Goal: Task Accomplishment & Management: Manage account settings

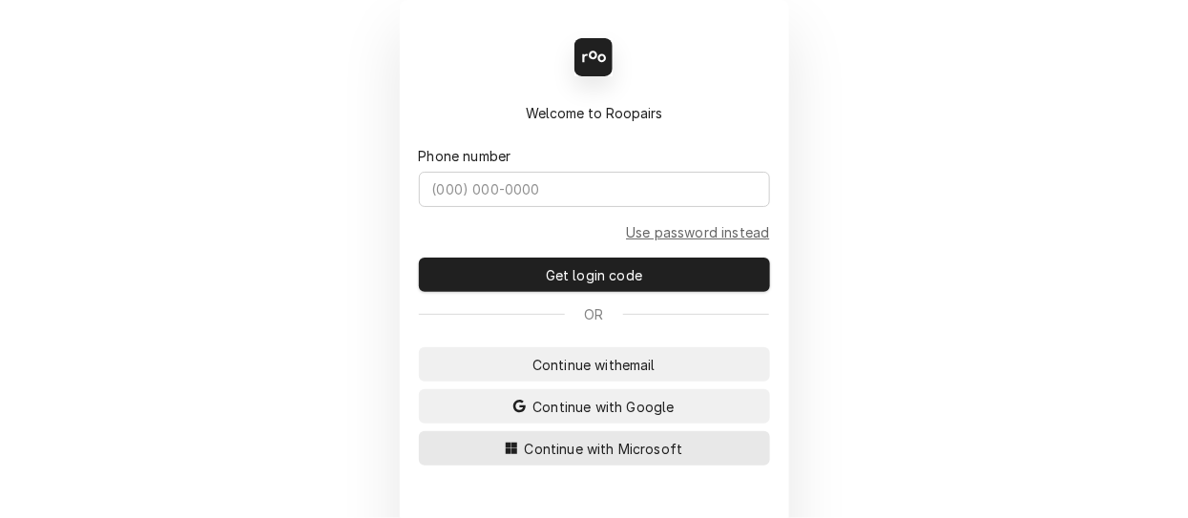
click at [568, 445] on span "Continue with Microsoft" at bounding box center [604, 449] width 166 height 20
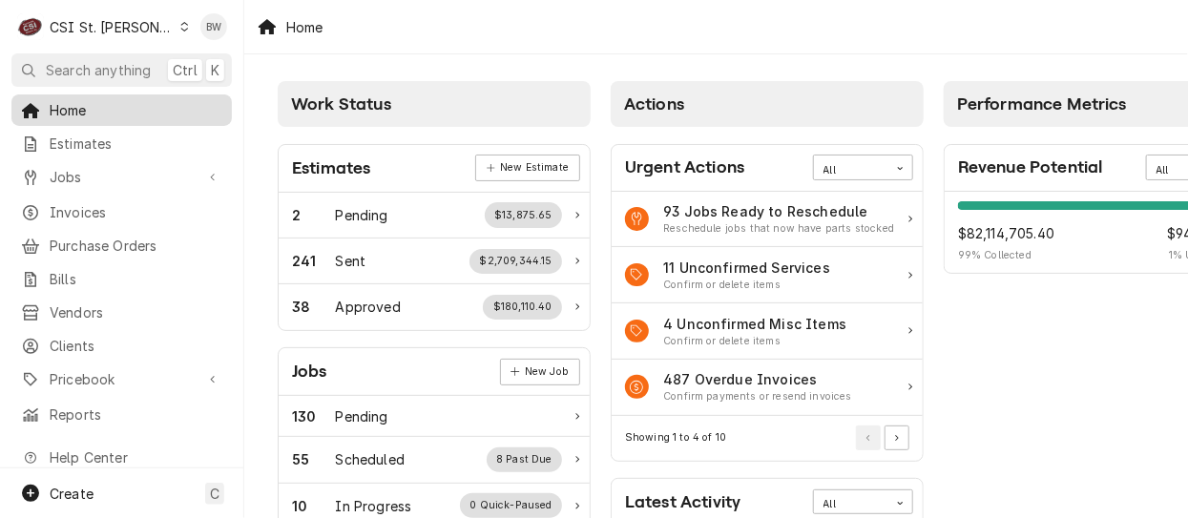
click at [120, 105] on span "Home" at bounding box center [136, 110] width 173 height 20
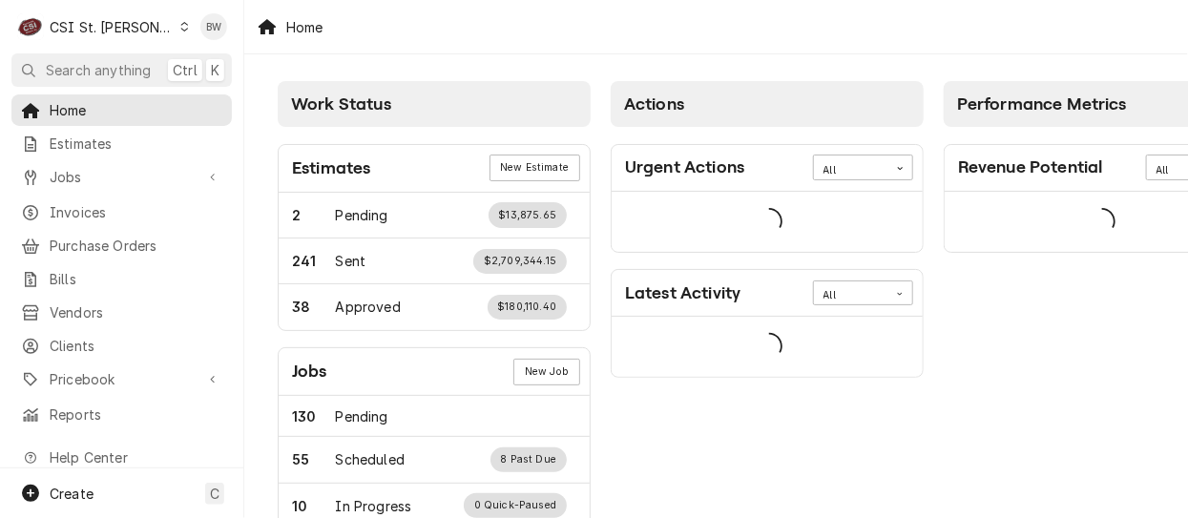
click at [67, 174] on span "Jobs" at bounding box center [122, 177] width 144 height 20
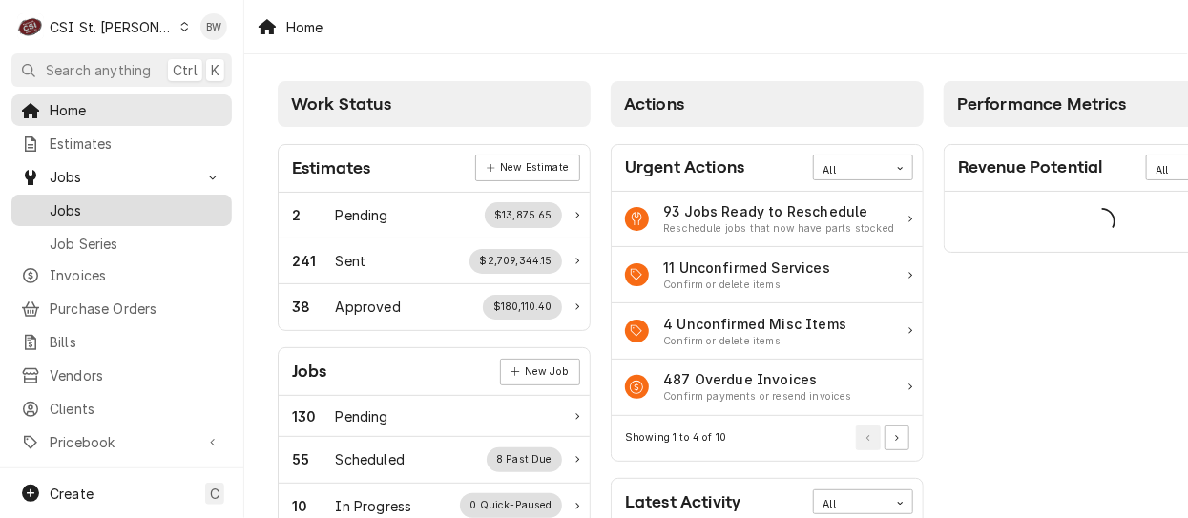
click at [77, 204] on span "Jobs" at bounding box center [136, 210] width 173 height 20
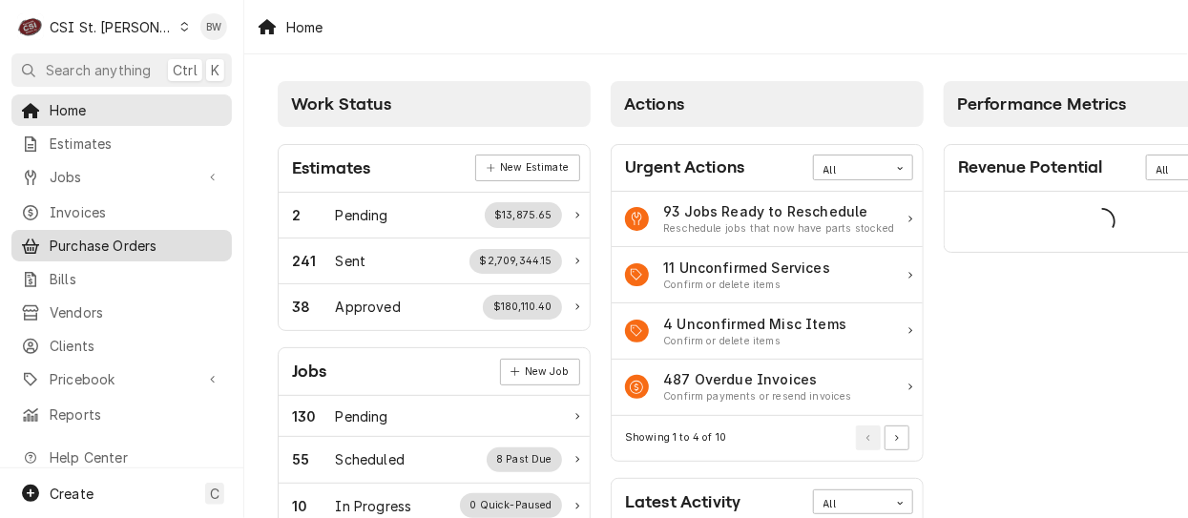
click at [107, 248] on div "Purchase Orders" at bounding box center [121, 246] width 213 height 24
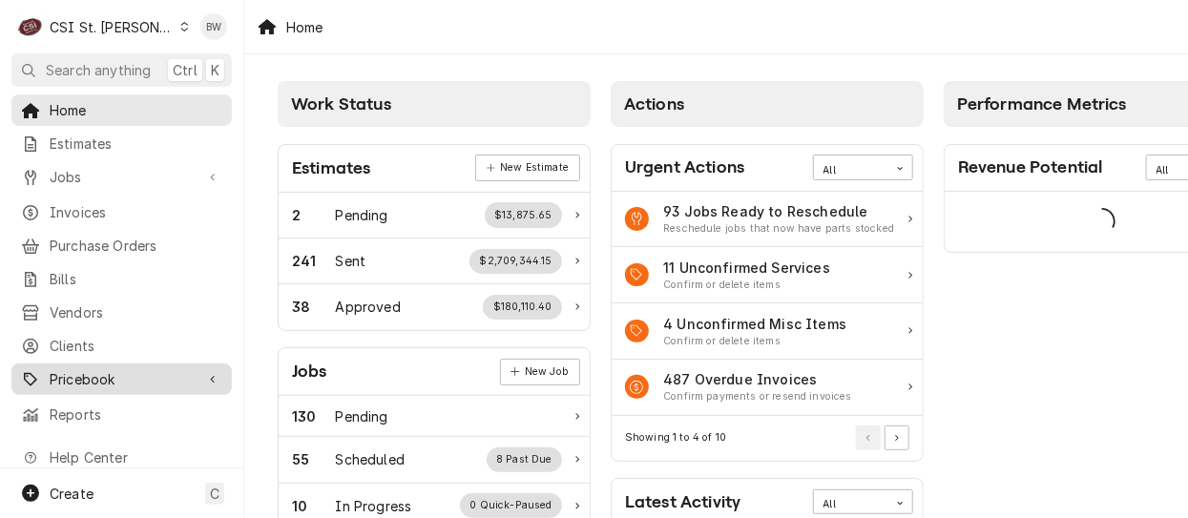
click at [93, 369] on span "Pricebook" at bounding box center [122, 379] width 144 height 20
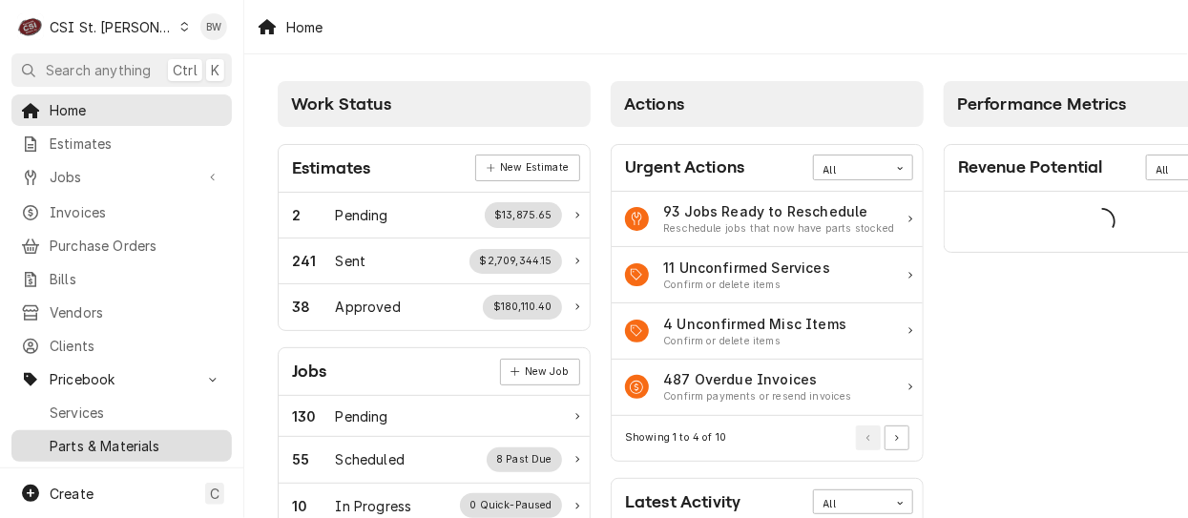
click at [91, 436] on span "Parts & Materials" at bounding box center [136, 446] width 173 height 20
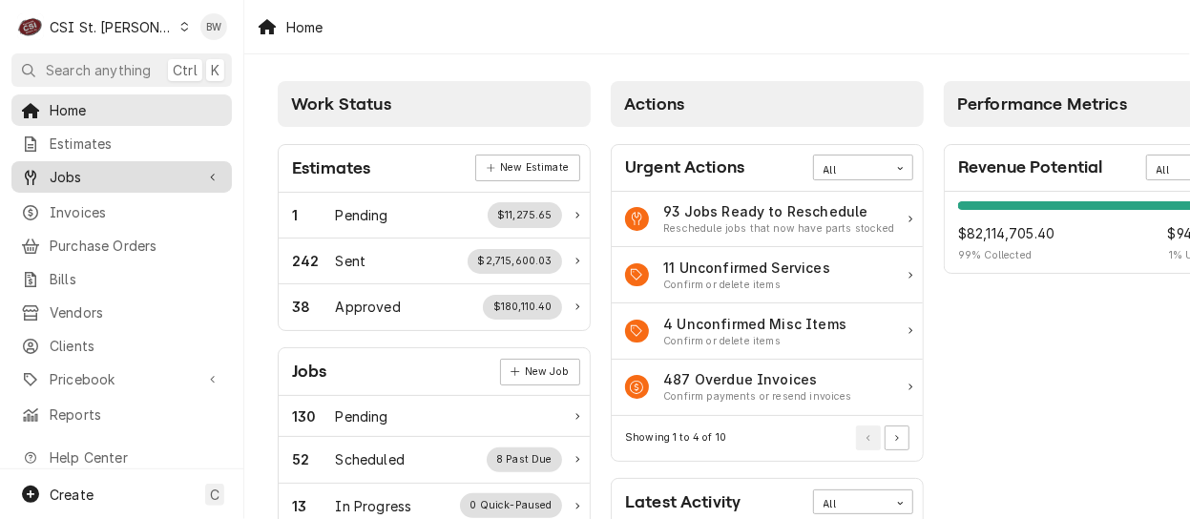
click at [118, 167] on span "Jobs" at bounding box center [122, 177] width 144 height 20
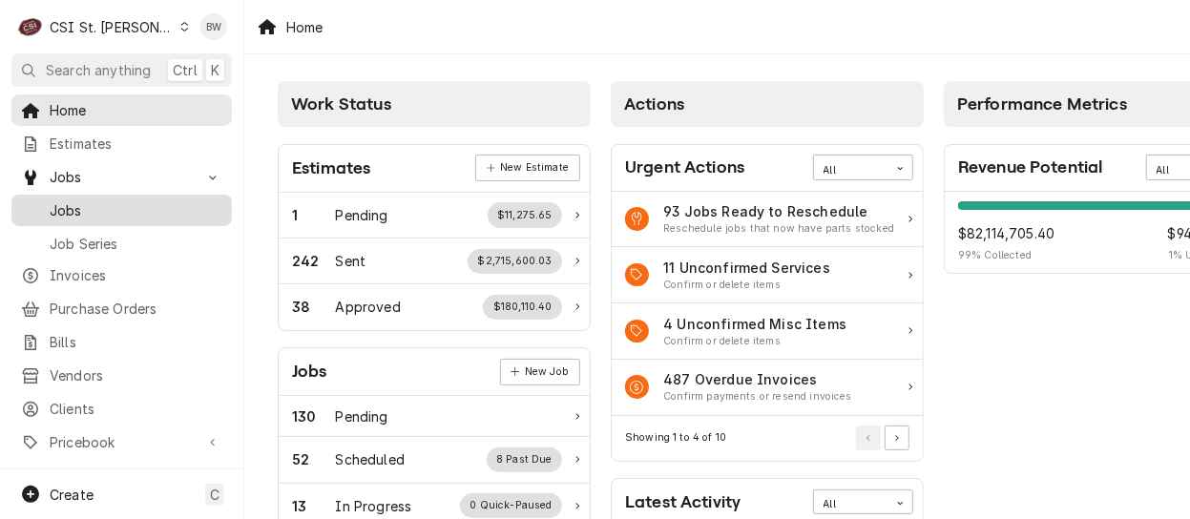
click at [107, 202] on span "Jobs" at bounding box center [136, 210] width 173 height 20
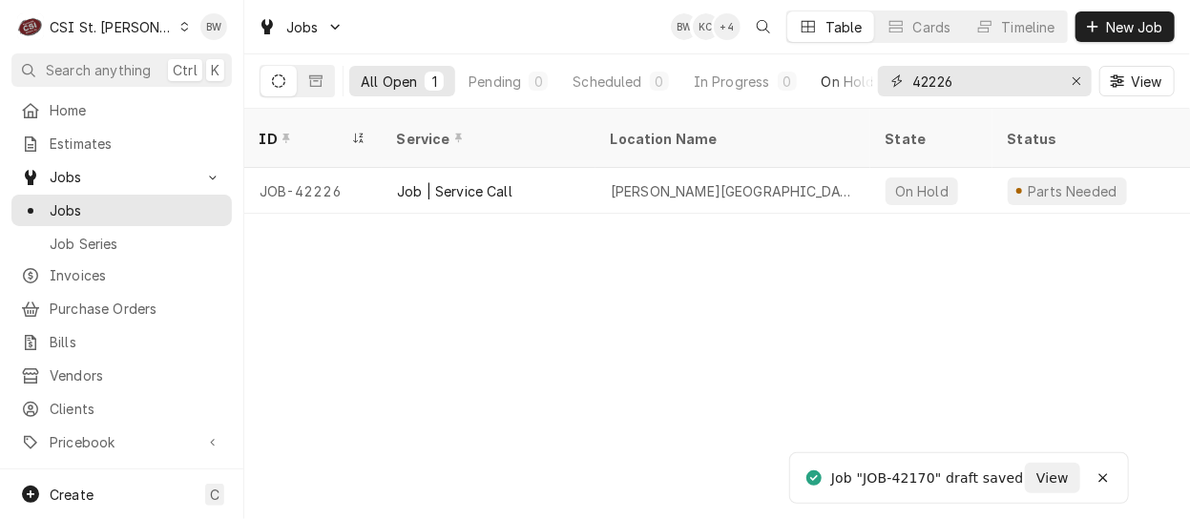
drag, startPoint x: 965, startPoint y: 86, endPoint x: 864, endPoint y: 79, distance: 101.3
click at [865, 79] on div "All Open 1 Pending 0 Scheduled 0 In Progress 0 On Hold 1 Completed 0 42226 View" at bounding box center [716, 80] width 915 height 53
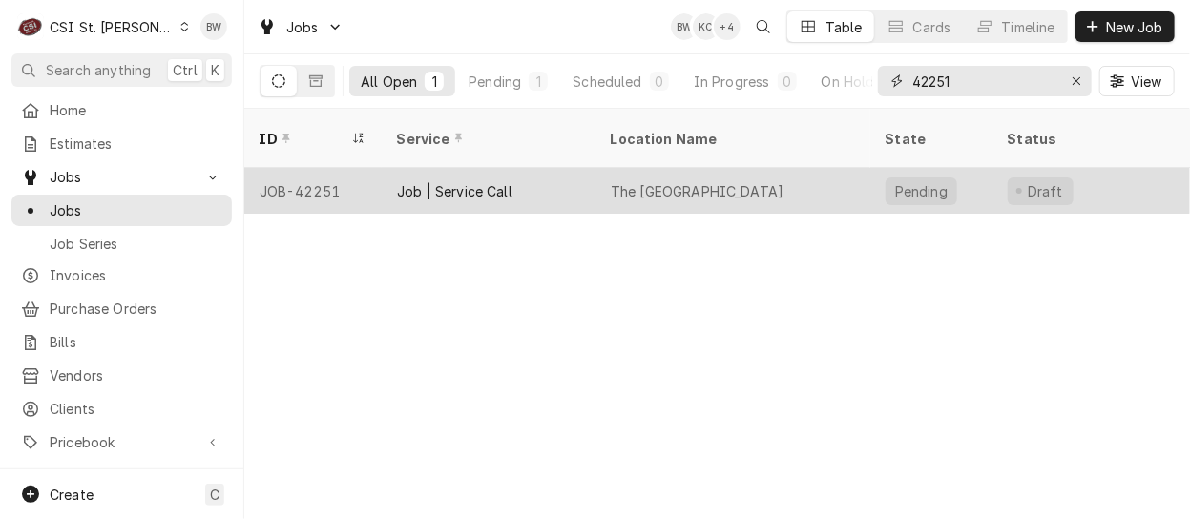
type input "42251"
click at [327, 173] on div "JOB-42251" at bounding box center [312, 191] width 137 height 46
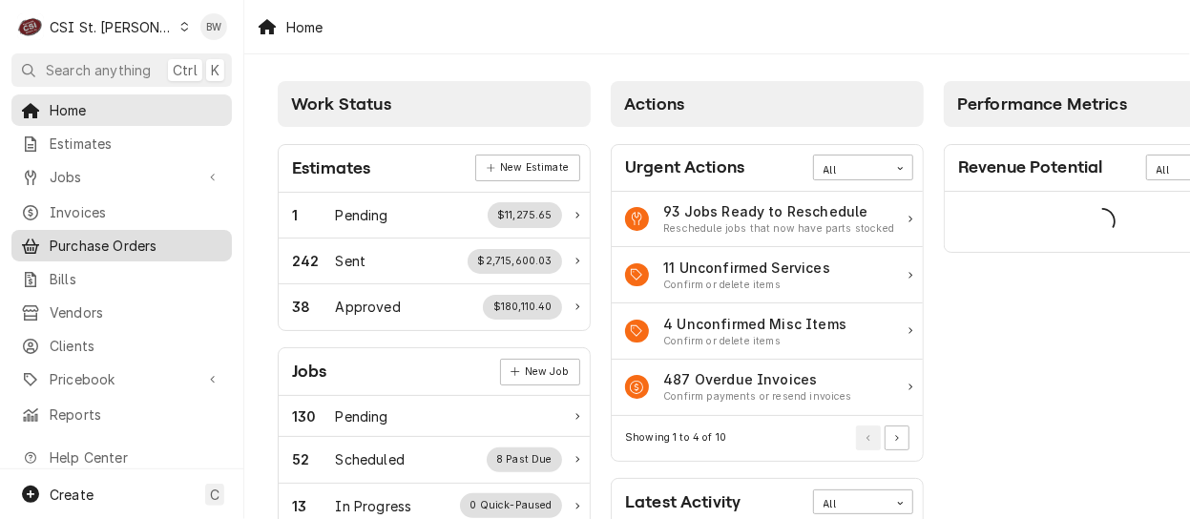
click at [105, 236] on span "Purchase Orders" at bounding box center [136, 246] width 173 height 20
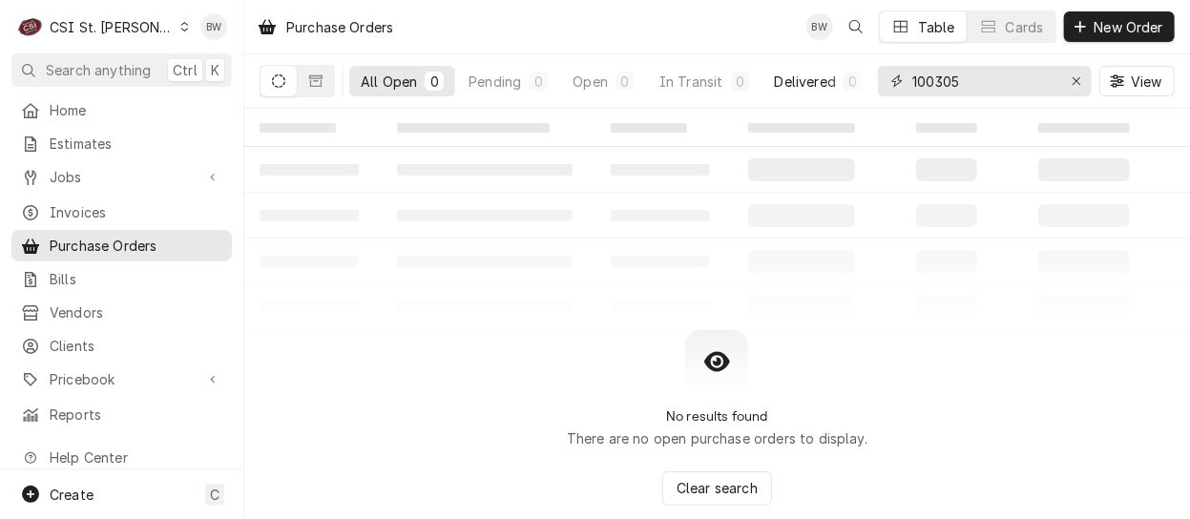
drag, startPoint x: 973, startPoint y: 83, endPoint x: 863, endPoint y: 73, distance: 110.1
click at [864, 73] on div "All Open 0 Pending 0 Open 0 In Transit 0 Delivered 0 Stocked 0 100305 View" at bounding box center [716, 80] width 915 height 53
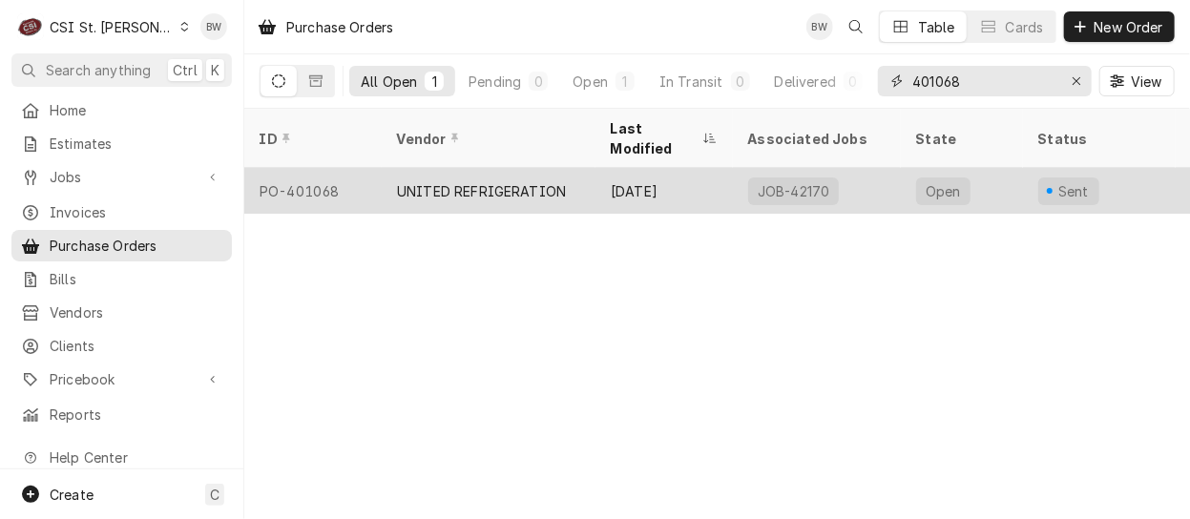
type input "401068"
click at [344, 172] on div "PO-401068" at bounding box center [312, 191] width 137 height 46
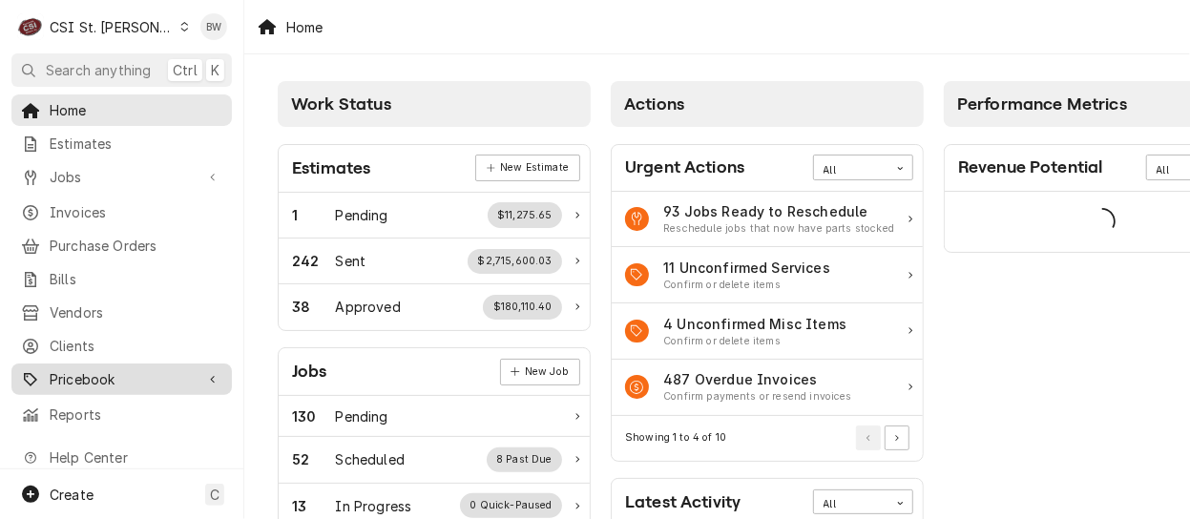
click at [124, 371] on span "Pricebook" at bounding box center [122, 379] width 144 height 20
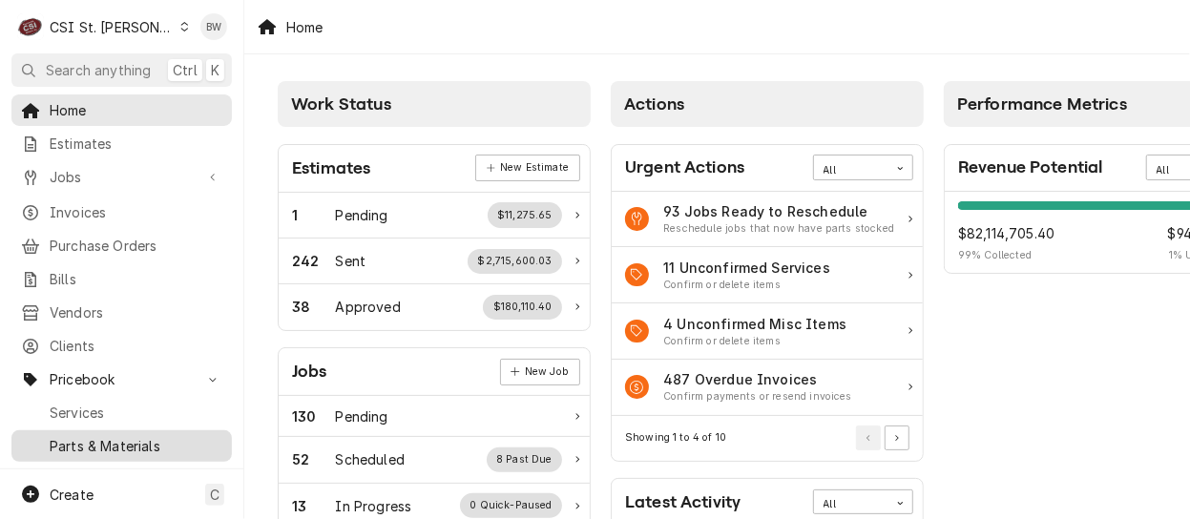
click at [122, 438] on span "Parts & Materials" at bounding box center [136, 446] width 173 height 20
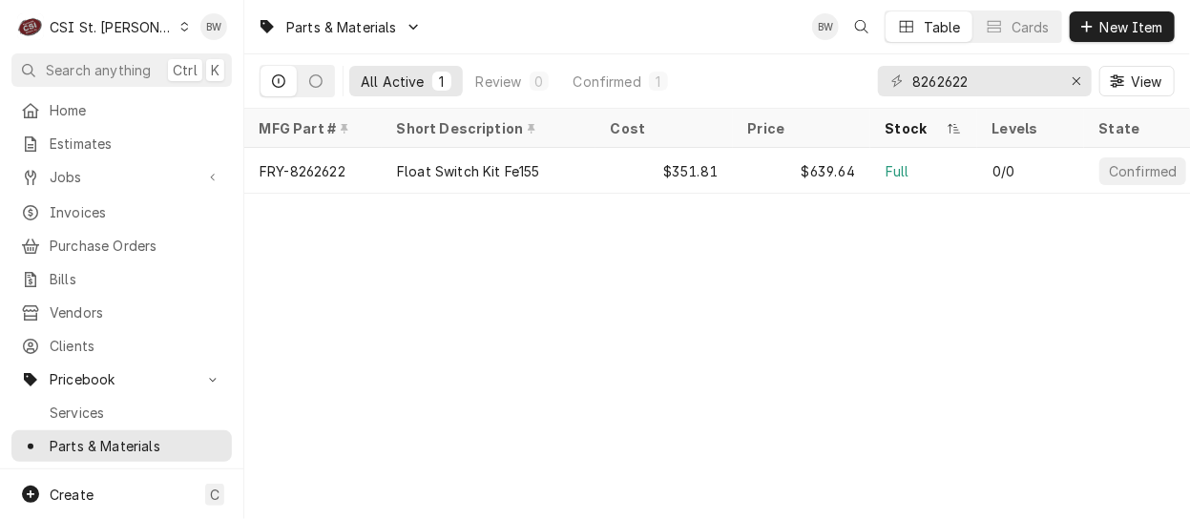
click at [453, 408] on div "Parts & Materials BW Table Cards New Item All Active 1 Review 0 Confirmed 1 826…" at bounding box center [716, 259] width 945 height 519
drag, startPoint x: 969, startPoint y: 84, endPoint x: 882, endPoint y: 78, distance: 87.0
click at [882, 78] on div "8262622" at bounding box center [985, 81] width 214 height 31
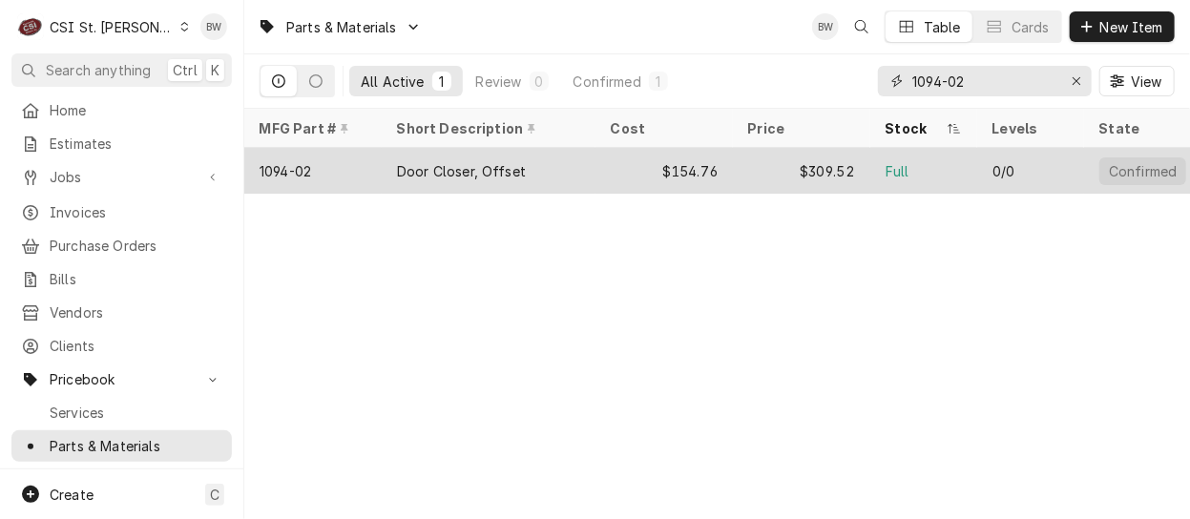
type input "1094-02"
click at [331, 163] on div "1094-02" at bounding box center [312, 171] width 137 height 46
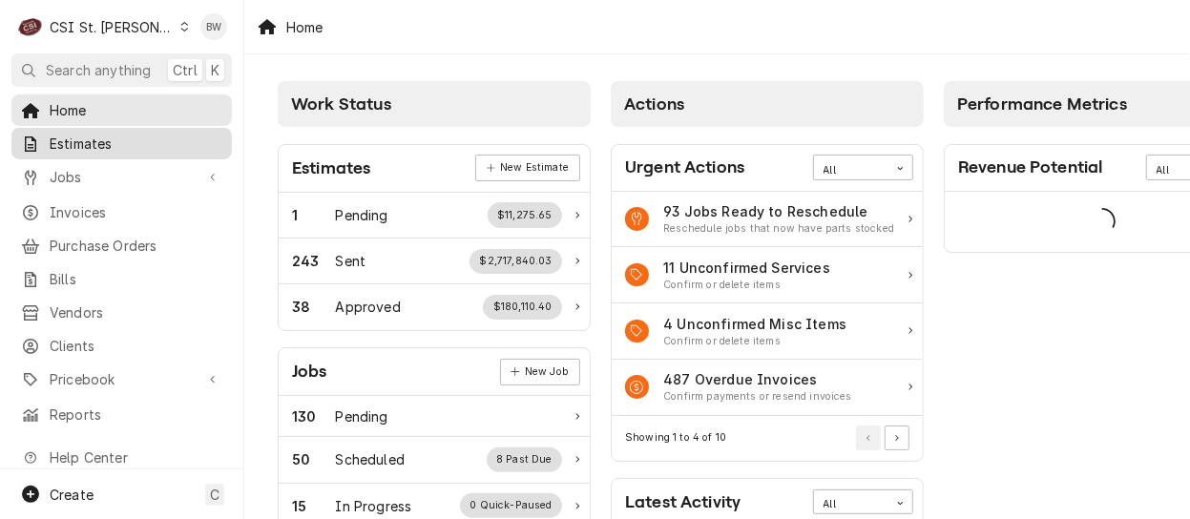
click at [99, 144] on span "Estimates" at bounding box center [136, 144] width 173 height 20
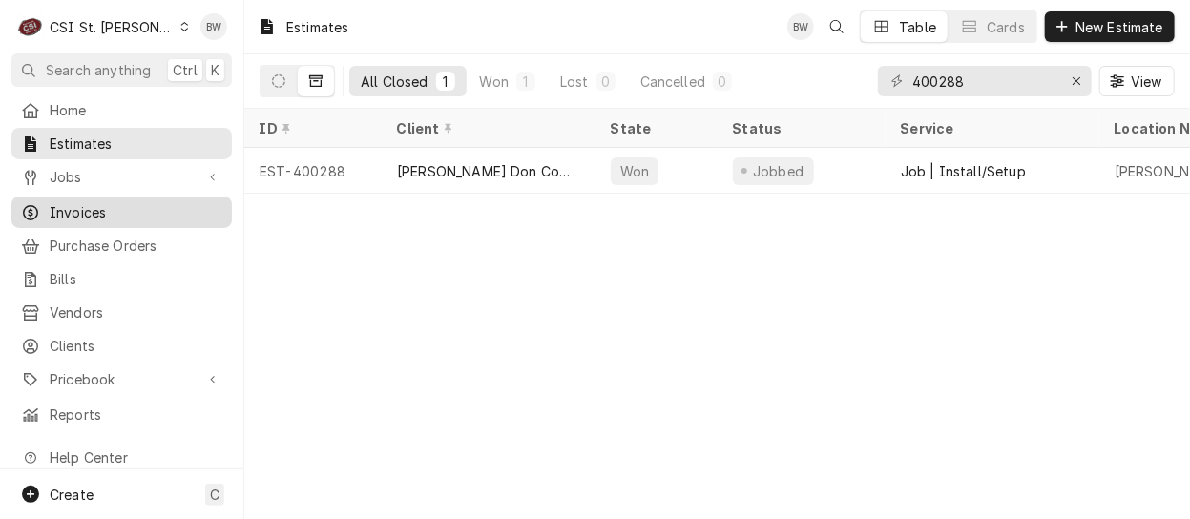
click at [82, 203] on span "Invoices" at bounding box center [136, 212] width 173 height 20
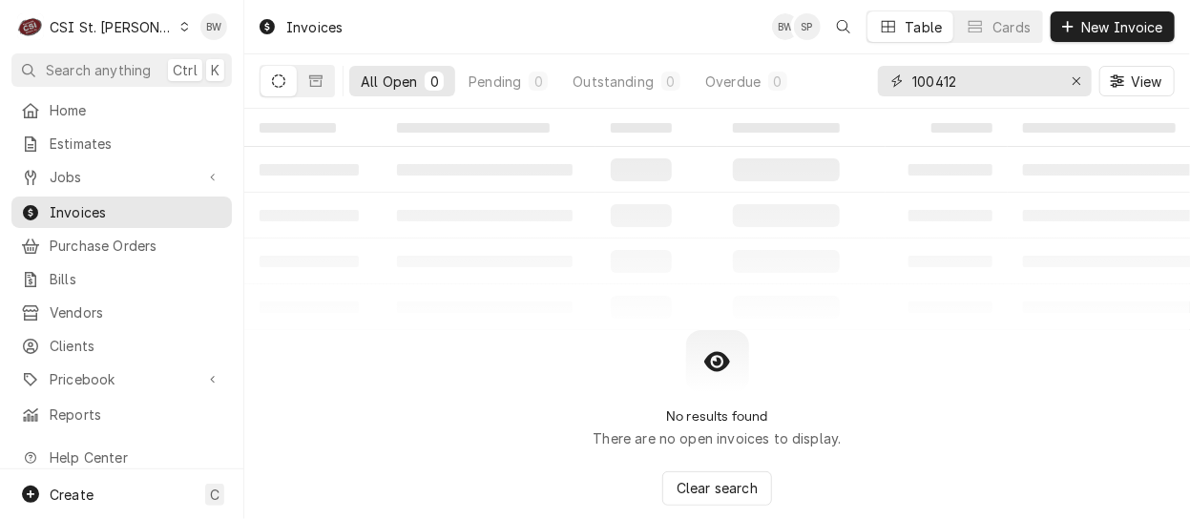
drag, startPoint x: 967, startPoint y: 89, endPoint x: 877, endPoint y: 83, distance: 90.8
click at [877, 84] on div "All Open 0 Pending 0 Outstanding 0 Overdue 0 100412 View" at bounding box center [716, 80] width 915 height 53
type input "4"
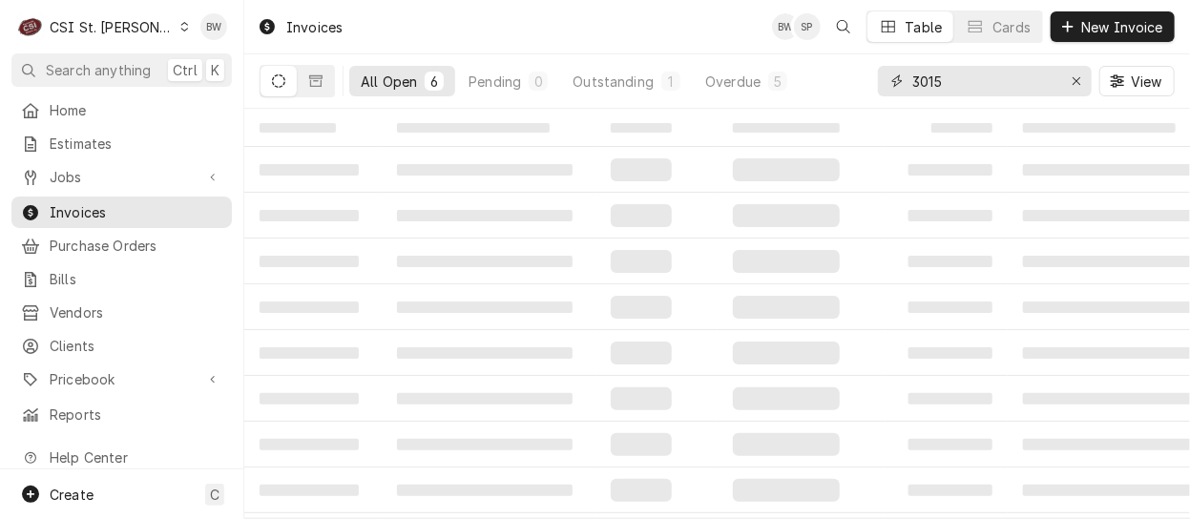
click at [914, 79] on input "3015" at bounding box center [983, 81] width 143 height 31
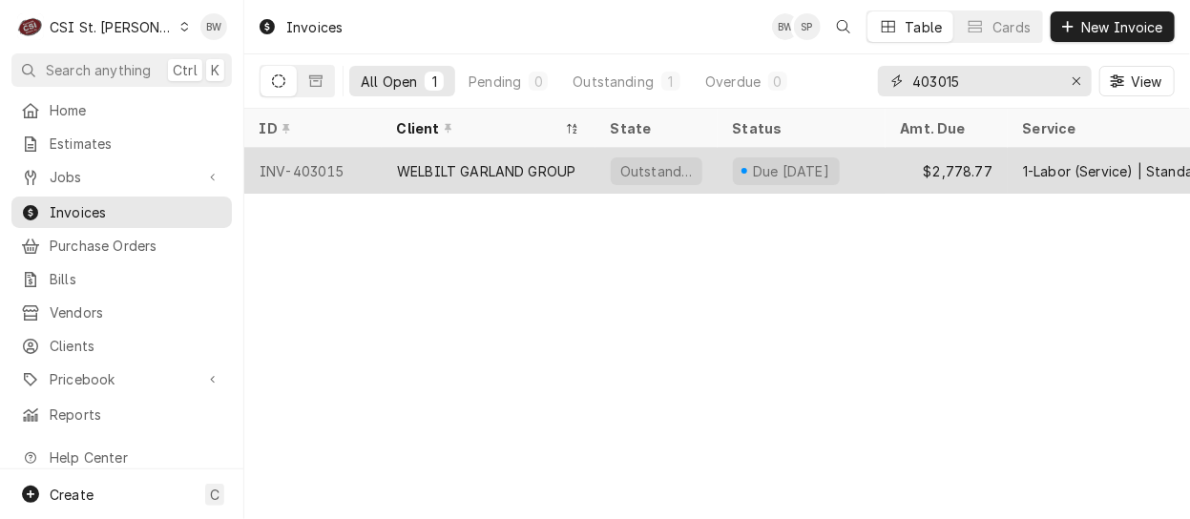
type input "403015"
click at [340, 167] on div "INV-403015" at bounding box center [312, 171] width 137 height 46
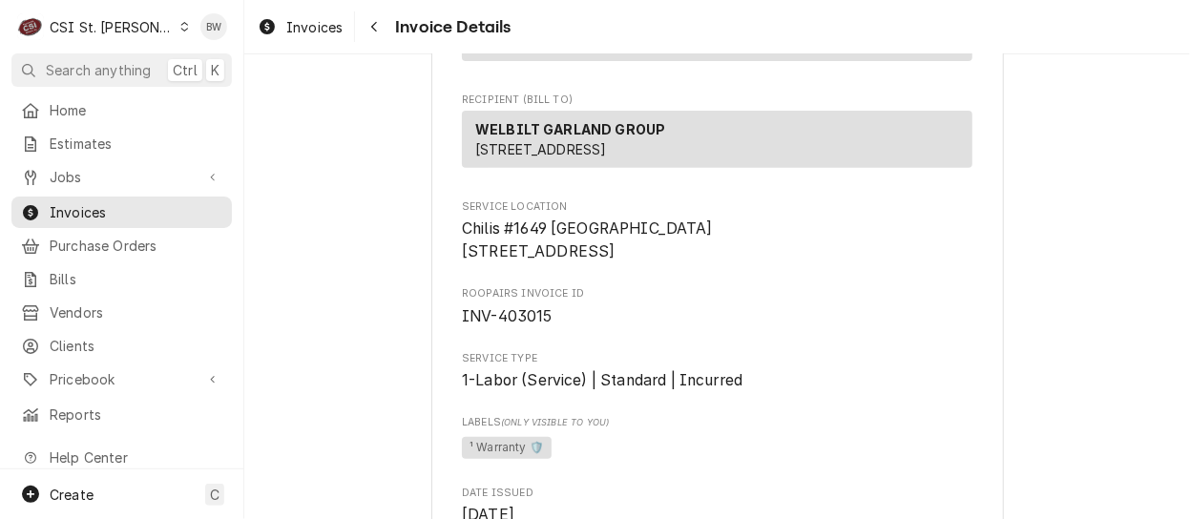
scroll to position [286, 0]
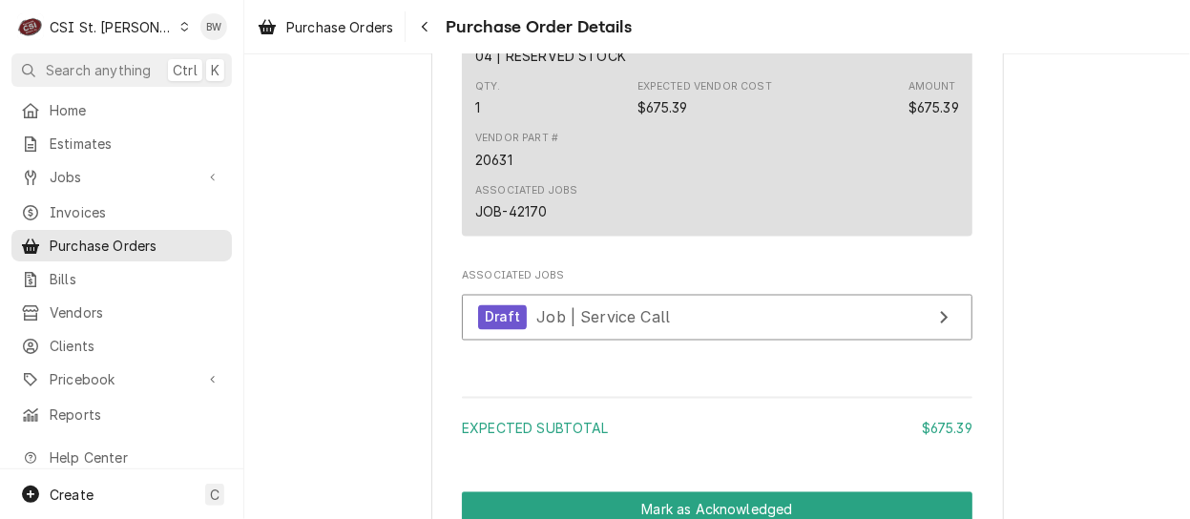
scroll to position [1284, 0]
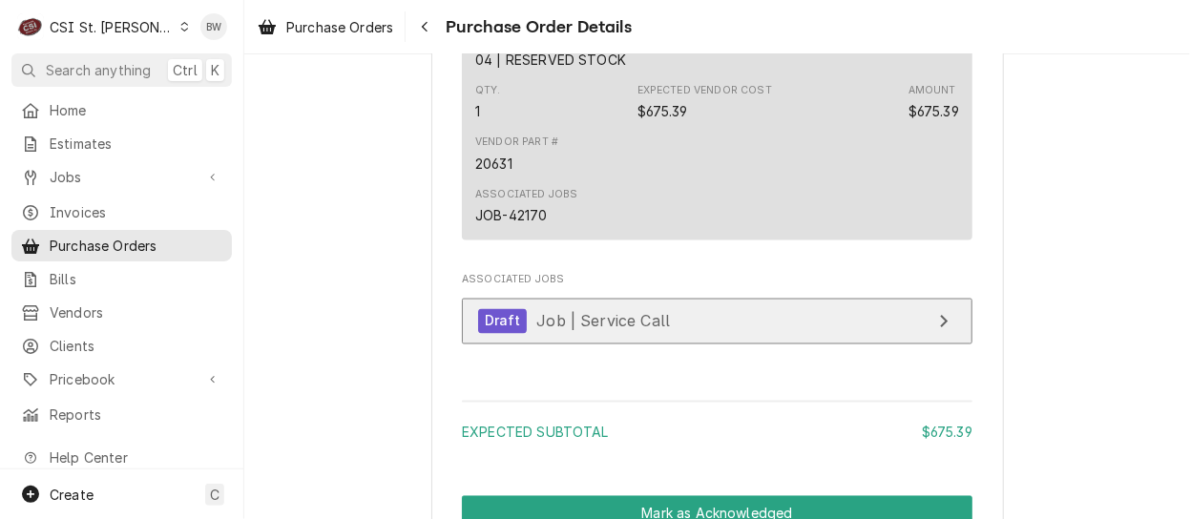
click at [536, 330] on span "Job | Service Call" at bounding box center [603, 320] width 134 height 19
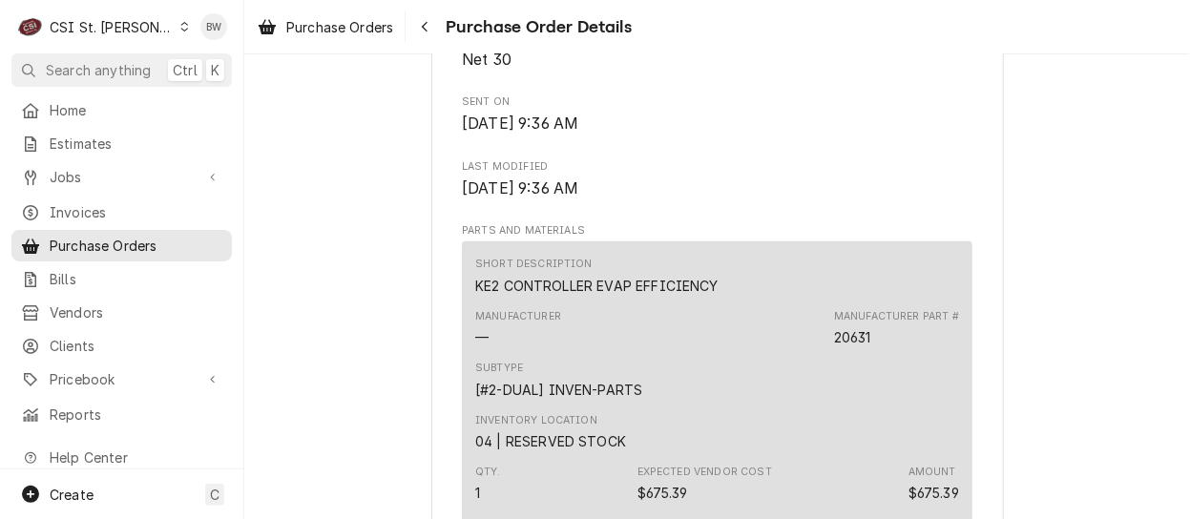
scroll to position [616, 0]
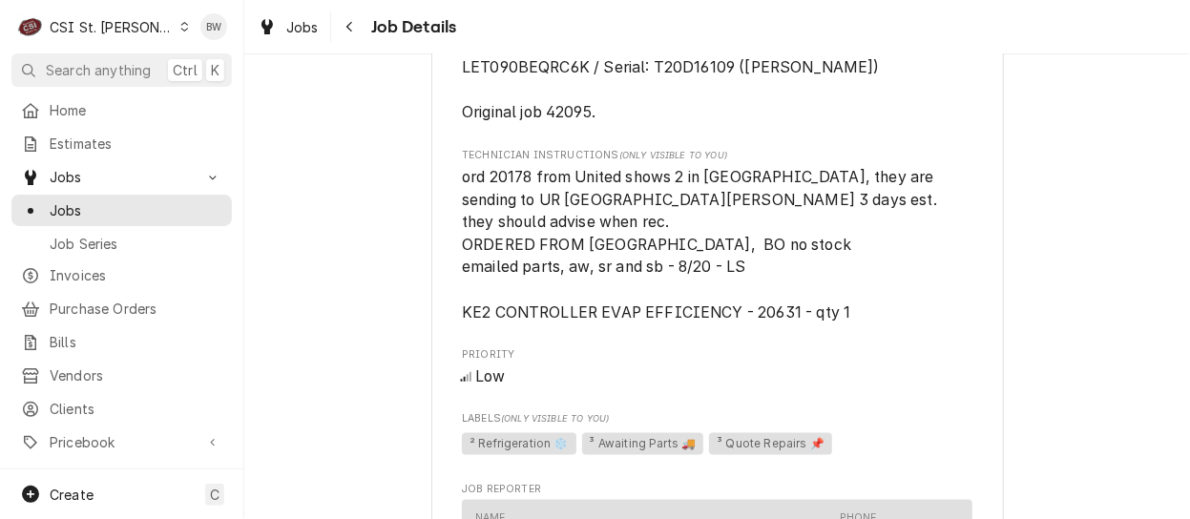
scroll to position [859, 0]
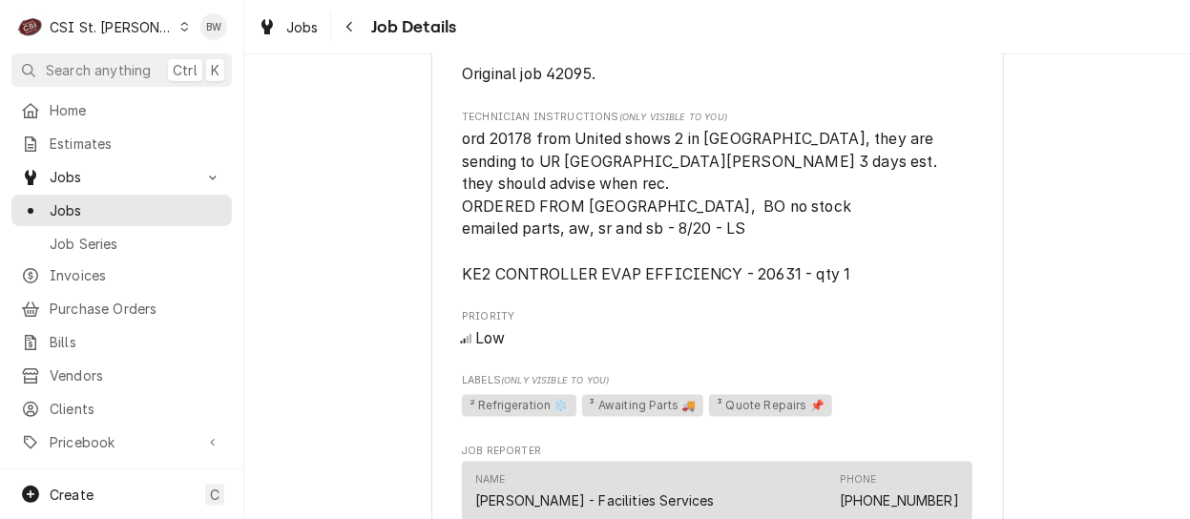
click at [462, 181] on span "ord 20178 from United shows 2 in [GEOGRAPHIC_DATA], they are sending to UR [GEO…" at bounding box center [701, 207] width 479 height 154
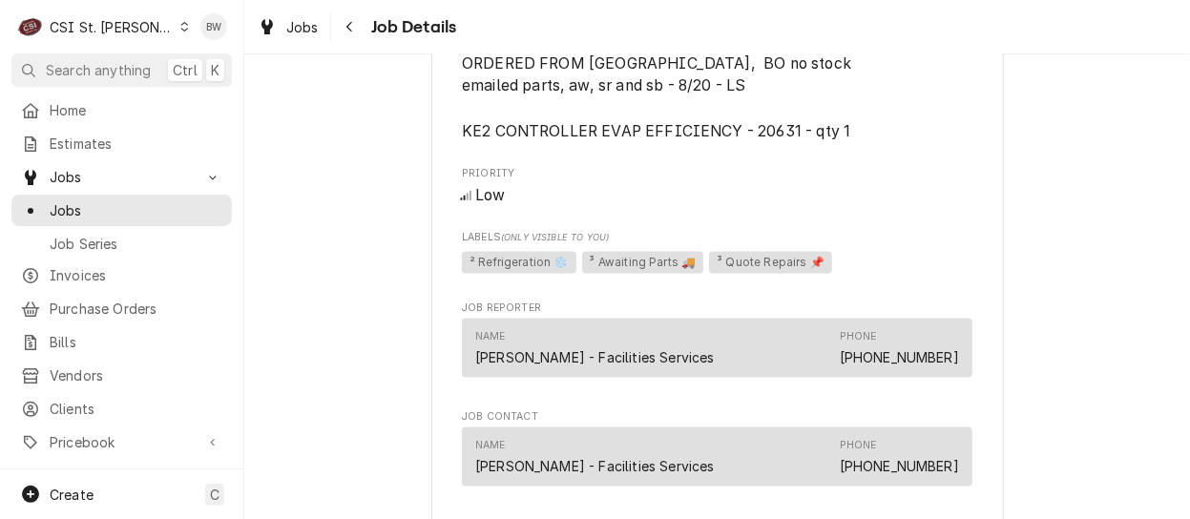
scroll to position [954, 0]
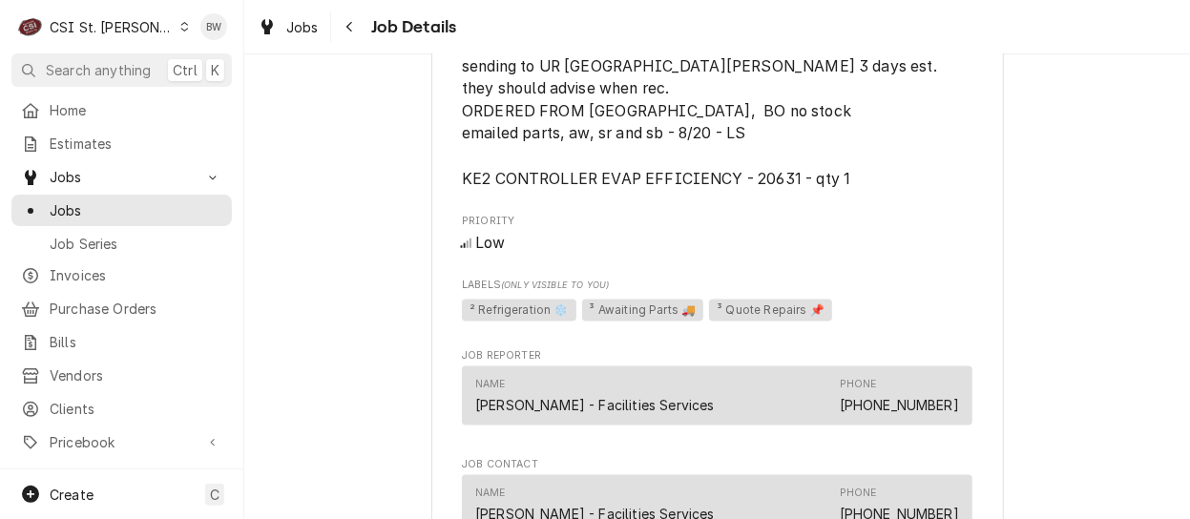
click at [666, 322] on span "³ Awaiting Parts 🚚" at bounding box center [643, 311] width 122 height 23
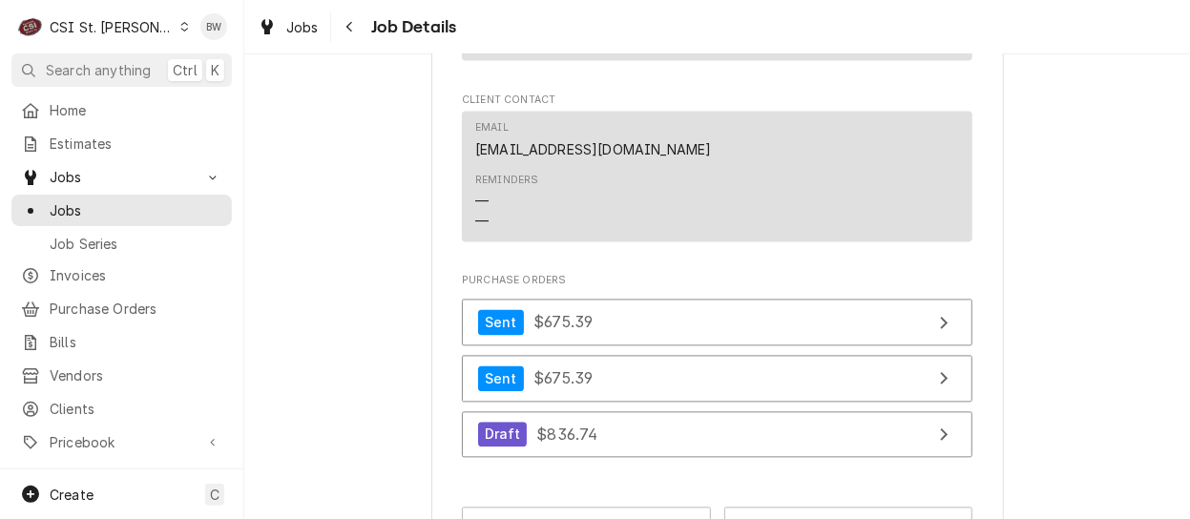
scroll to position [1813, 0]
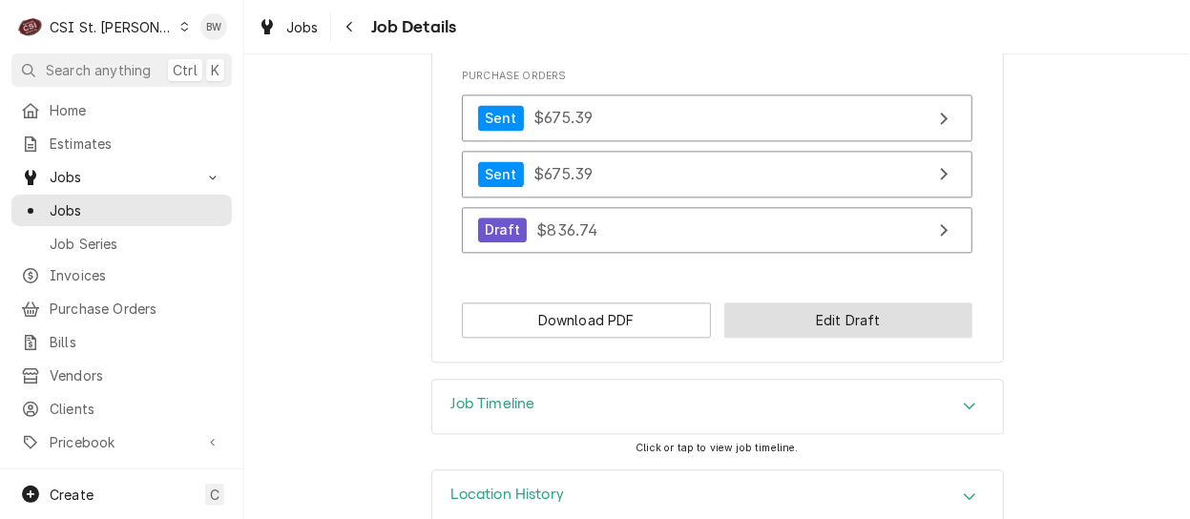
click at [770, 338] on button "Edit Draft" at bounding box center [848, 319] width 249 height 35
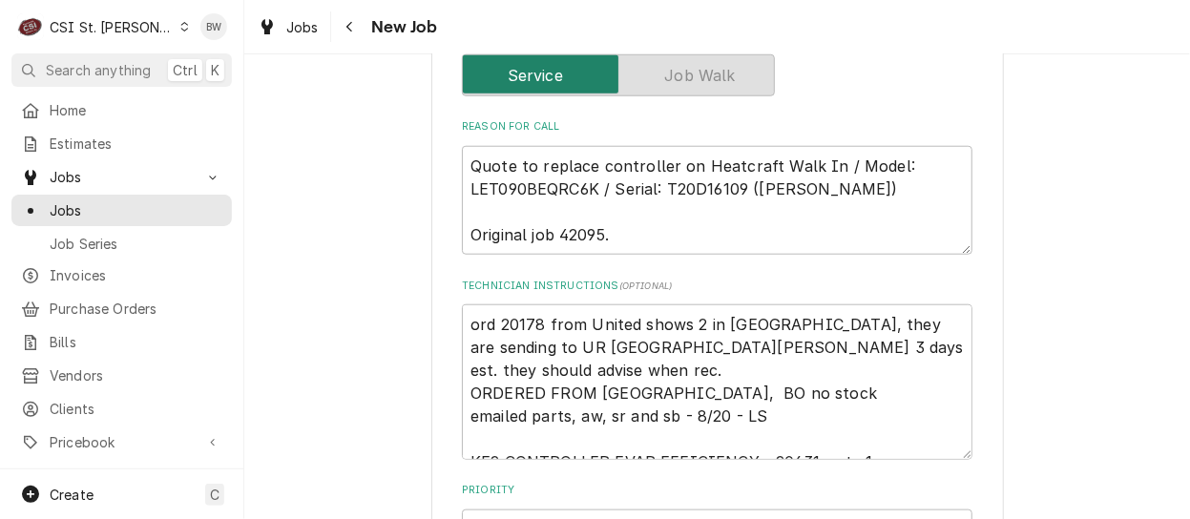
scroll to position [763, 0]
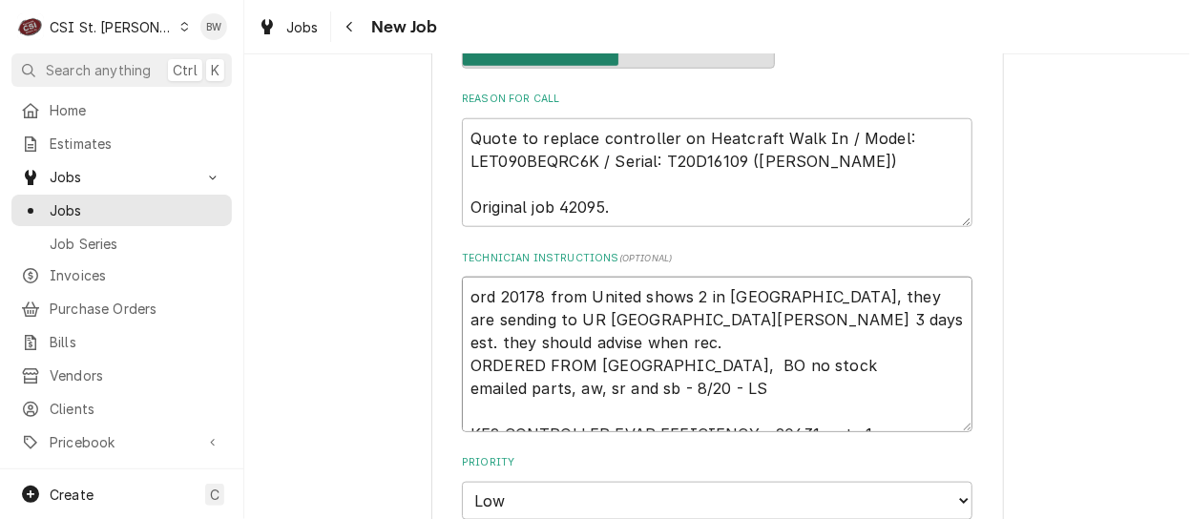
click at [465, 291] on textarea "ord 20178 from United shows 2 in [GEOGRAPHIC_DATA], they are sending to UR [GEO…" at bounding box center [717, 354] width 510 height 155
type textarea "x"
type textarea "ord 20178 from United shows 2 in [GEOGRAPHIC_DATA], they are sending to UR [GEO…"
type textarea "x"
type textarea "ord 20178 from United shows 2 in [GEOGRAPHIC_DATA], they are sending to UR [GEO…"
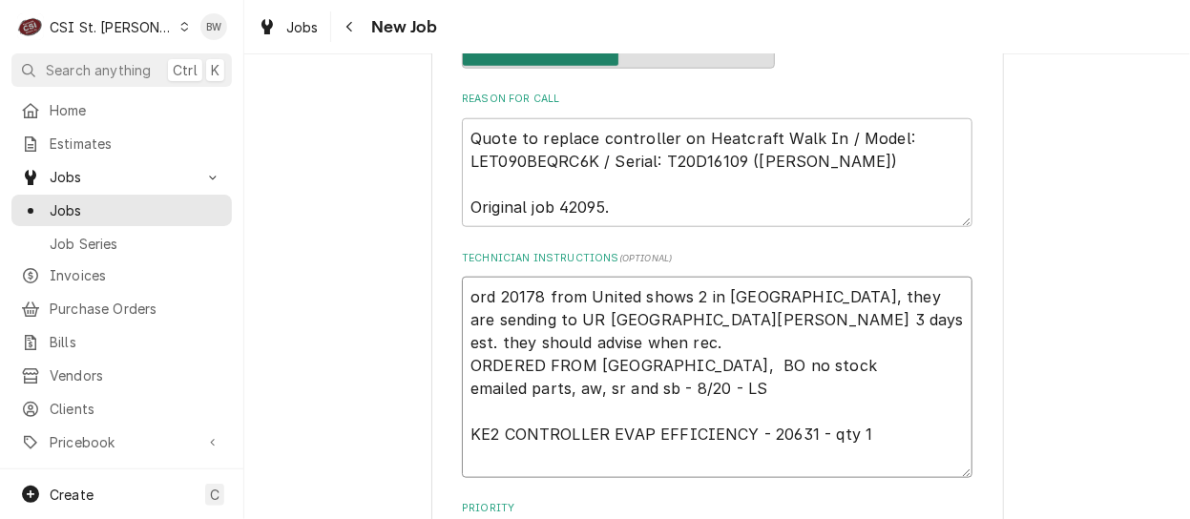
paste textarea "#73 ST. [PERSON_NAME], [GEOGRAPHIC_DATA] [STREET_ADDRESS][PERSON_NAME][PERSON_N…"
type textarea "x"
type textarea "#73 ST. [PERSON_NAME], [GEOGRAPHIC_DATA] [STREET_ADDRESS][PERSON_NAME][PERSON_N…"
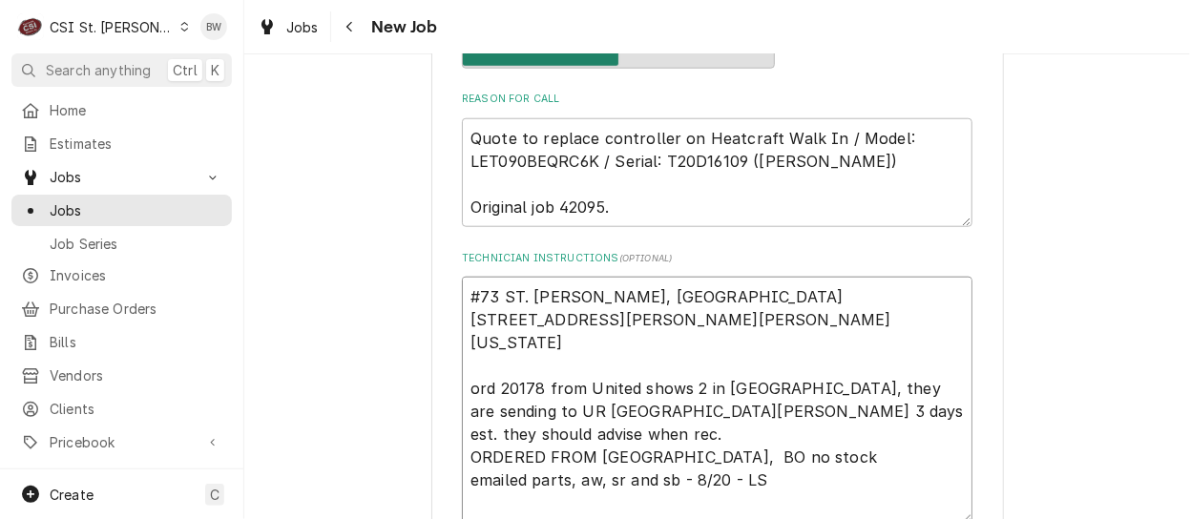
type textarea "x"
click at [462, 293] on textarea "#73 ST. CHARLES, MO 295 San Juan Drive St. Charles, Missouri 63303 ord 20178 fr…" at bounding box center [717, 400] width 510 height 246
type textarea "P#73 ST. CHARLES, MO 295 San Juan Drive St. Charles, Missouri 63303 ord 20178 f…"
type textarea "x"
type textarea "PA#73 ST. CHARLES, MO 295 San Juan Drive St. Charles, Missouri 63303 ord 20178 …"
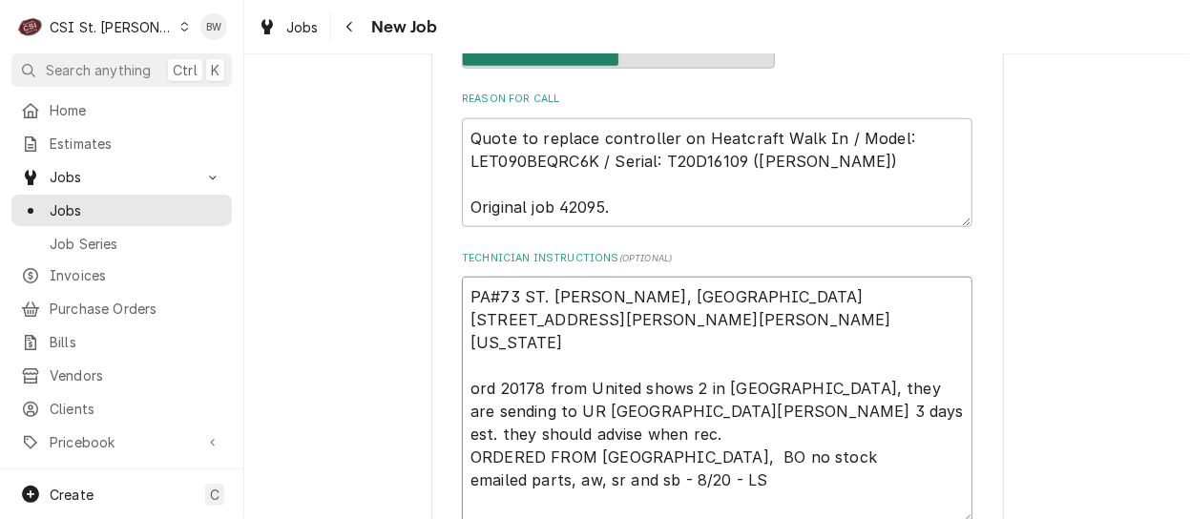
type textarea "x"
type textarea "PAr#73 ST. CHARLES, MO 295 San Juan Drive St. Charles, Missouri 63303 ord 20178…"
type textarea "x"
type textarea "PArt#73 ST. CHARLES, MO 295 San Juan Drive St. Charles, Missouri 63303 ord 2017…"
type textarea "x"
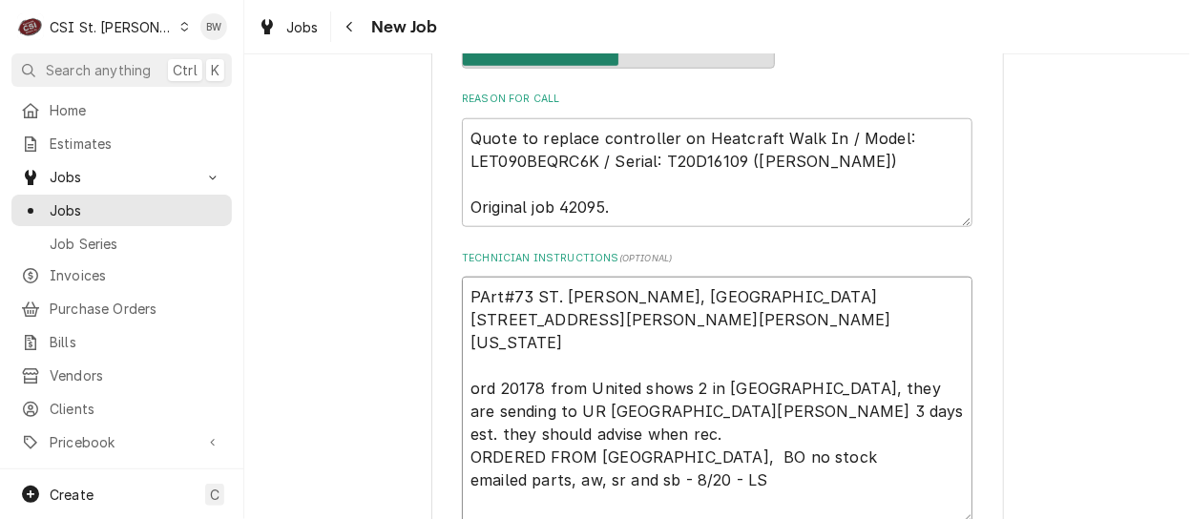
type textarea "PArt #73 ST. CHARLES, MO 295 San Juan Drive St. Charles, Missouri 63303 ord 201…"
type textarea "x"
type textarea "PArt r#73 ST. CHARLES, MO 295 San Juan Drive St. Charles, Missouri 63303 ord 20…"
type textarea "x"
type textarea "PArt re#73 ST. CHARLES, MO 295 San Juan Drive St. Charles, Missouri 63303 ord 2…"
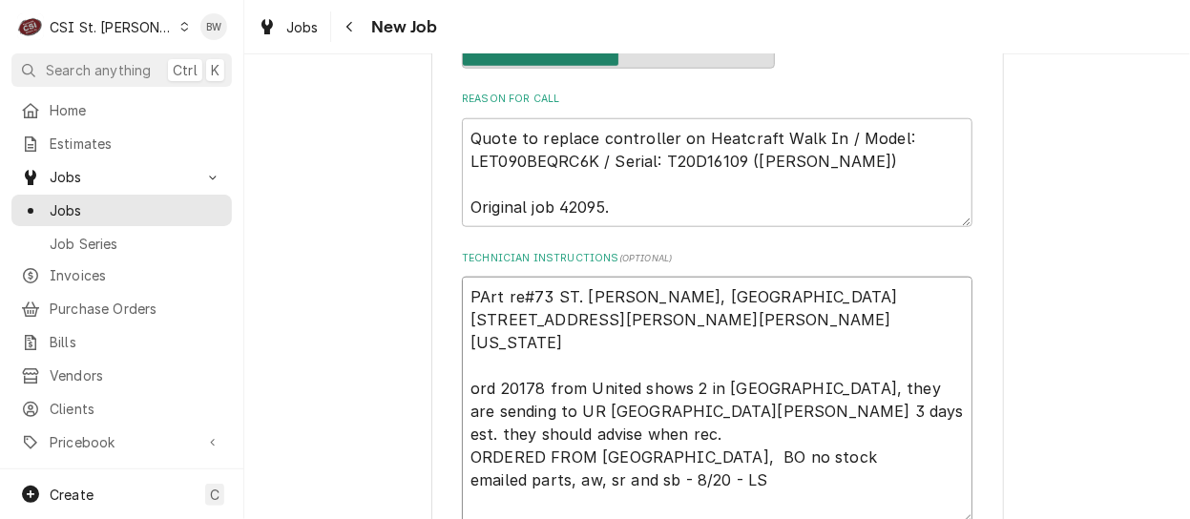
type textarea "x"
type textarea "PArt rea#73 ST. CHARLES, MO 295 San Juan Drive St. Charles, Missouri 63303 ord …"
type textarea "x"
type textarea "PArt read#73 ST. CHARLES, MO 295 San Juan Drive St. Charles, Missouri 63303 ord…"
type textarea "x"
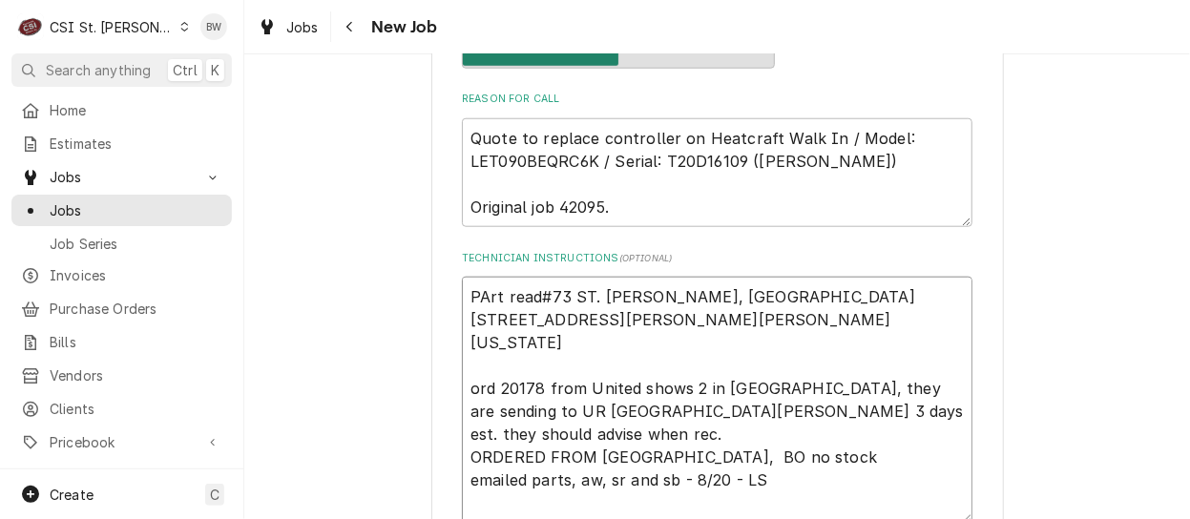
type textarea "PArt ready#73 ST. CHARLES, MO 295 San Juan Drive St. Charles, Missouri 63303 or…"
type textarea "x"
type textarea "PArt ready #73 ST. CHARLES, MO 295 San Juan Drive St. Charles, Missouri 63303 o…"
type textarea "x"
type textarea "PArt ready f#73 ST. CHARLES, MO 295 San Juan Drive St. Charles, Missouri 63303 …"
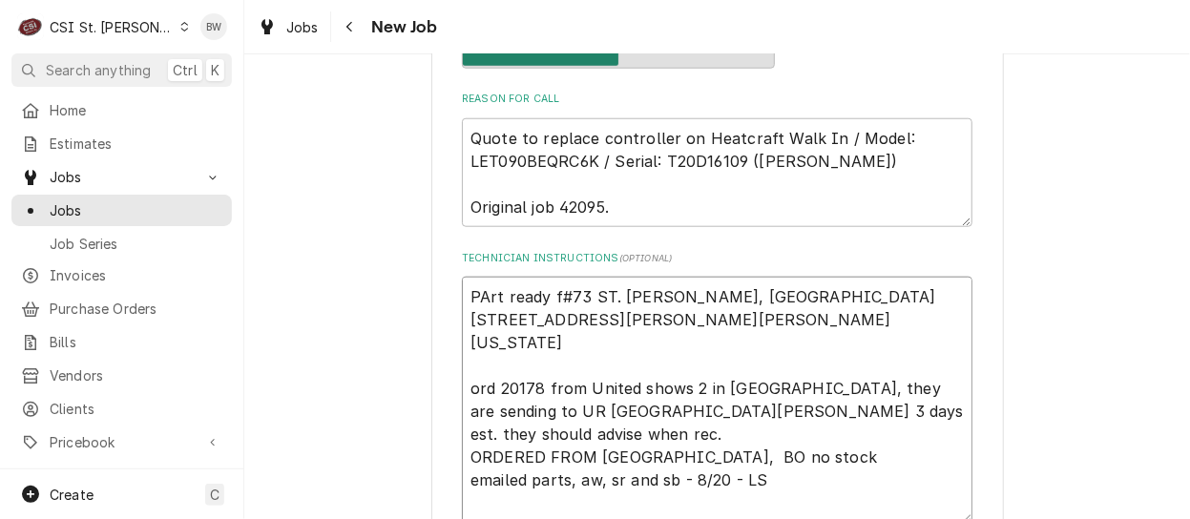
type textarea "x"
type textarea "PArt ready for#73 ST. CHARLES, MO 295 San Juan Drive St. Charles, Missouri 6330…"
type textarea "x"
type textarea "PArt ready for #73 ST. CHARLES, MO 295 San Juan Drive St. Charles, Missouri 633…"
type textarea "x"
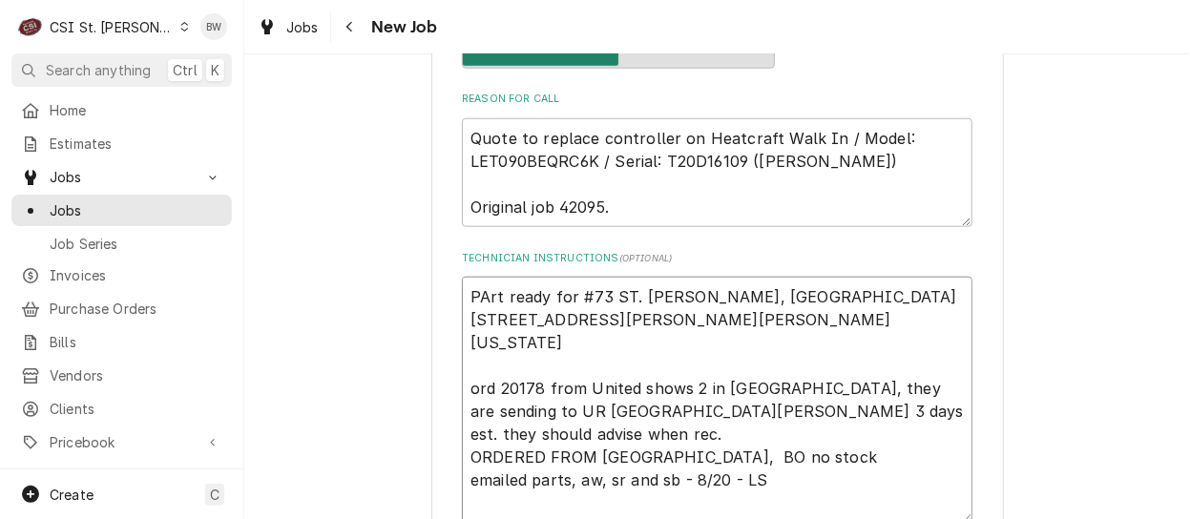
type textarea "PArt ready for#73 ST. CHARLES, MO 295 San Juan Drive St. Charles, Missouri 6330…"
type textarea "x"
type textarea "PArt ready fo#73 ST. CHARLES, MO 295 San Juan Drive St. Charles, Missouri 63303…"
type textarea "x"
type textarea "PArt ready f#73 ST. CHARLES, MO 295 San Juan Drive St. Charles, Missouri 63303 …"
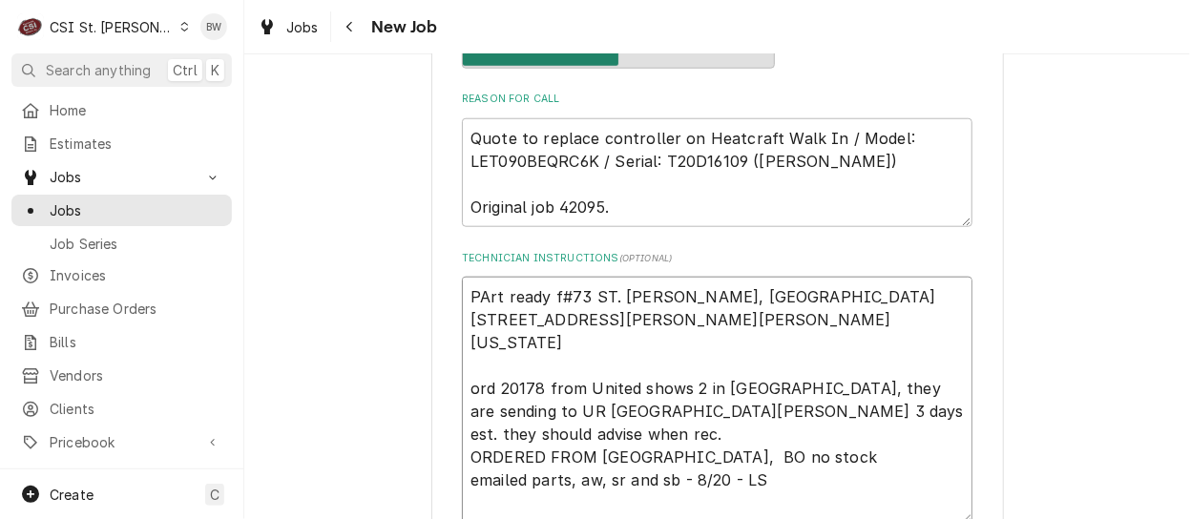
type textarea "x"
type textarea "PArt ready #73 ST. CHARLES, MO 295 San Juan Drive St. Charles, Missouri 63303 o…"
type textarea "x"
type textarea "PArt ready i#73 ST. CHARLES, MO 295 San Juan Drive St. Charles, Missouri 63303 …"
type textarea "x"
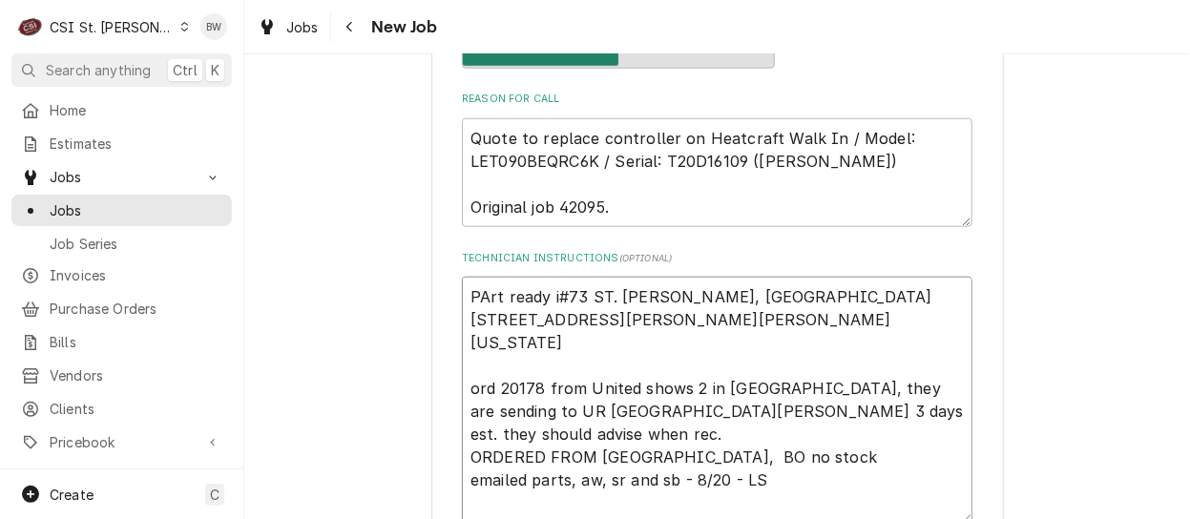
type textarea "PArt ready in#73 ST. CHARLES, MO 295 San Juan Drive St. Charles, Missouri 63303…"
type textarea "x"
type textarea "PArt ready in #73 ST. CHARLES, MO 295 San Juan Drive St. Charles, Missouri 6330…"
type textarea "x"
type textarea "PArt ready in wi#73 ST. CHARLES, MO 295 San Juan Drive St. Charles, Missouri 63…"
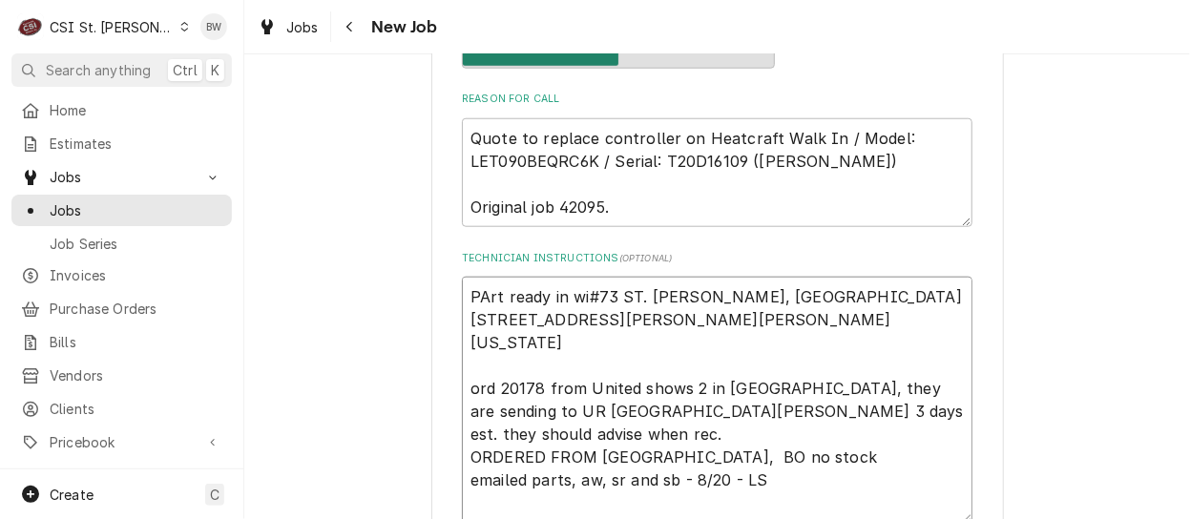
type textarea "x"
type textarea "PArt ready in wil#73 ST. CHARLES, MO 295 San Juan Drive St. Charles, Missouri 6…"
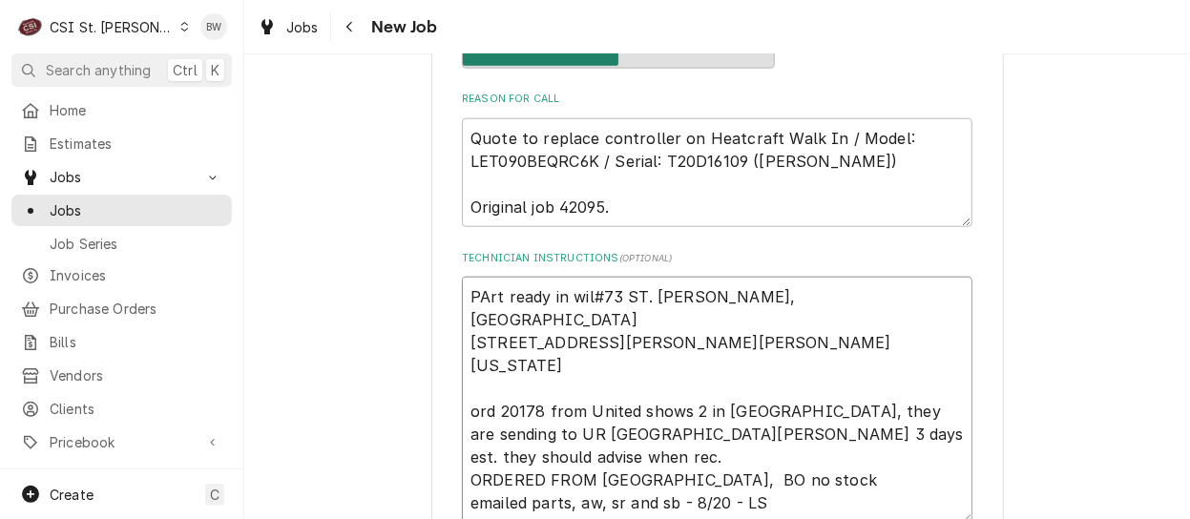
type textarea "x"
type textarea "PArt ready in will#73 ST. CHARLES, MO 295 San Juan Drive St. Charles, Missouri …"
type textarea "x"
type textarea "PArt ready in will c#73 ST. CHARLES, MO 295 San Juan Drive St. Charles, Missour…"
type textarea "x"
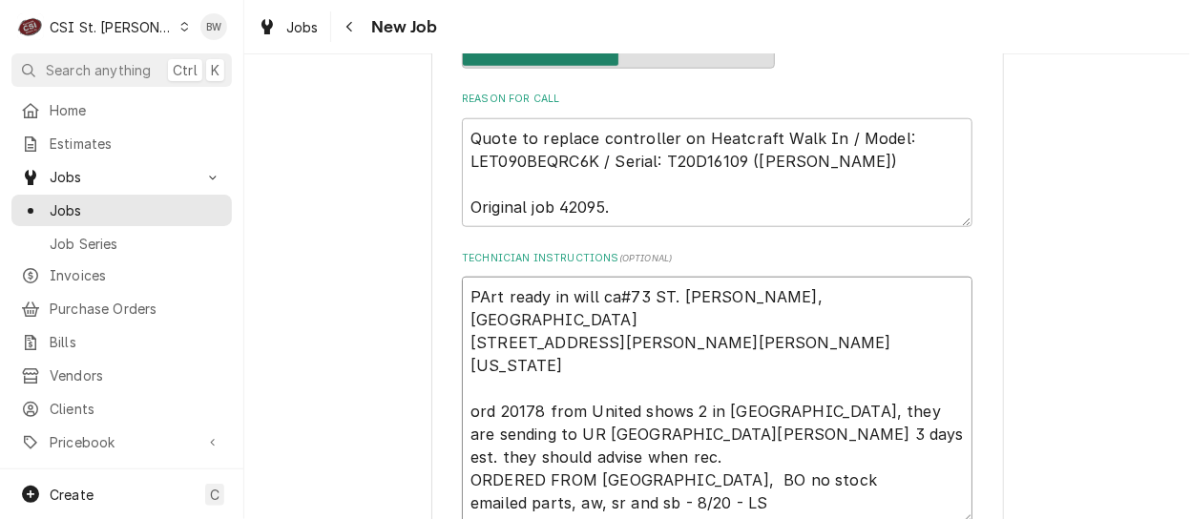
type textarea "PArt ready in will cal#73 ST. CHARLES, MO 295 San Juan Drive St. Charles, Misso…"
type textarea "x"
type textarea "PArt ready in will call#73 ST. CHARLES, MO 295 San Juan Drive St. Charles, Miss…"
type textarea "x"
type textarea "PArt ready in will call #73 ST. CHARLES, MO 295 San Juan Drive St. Charles, Mis…"
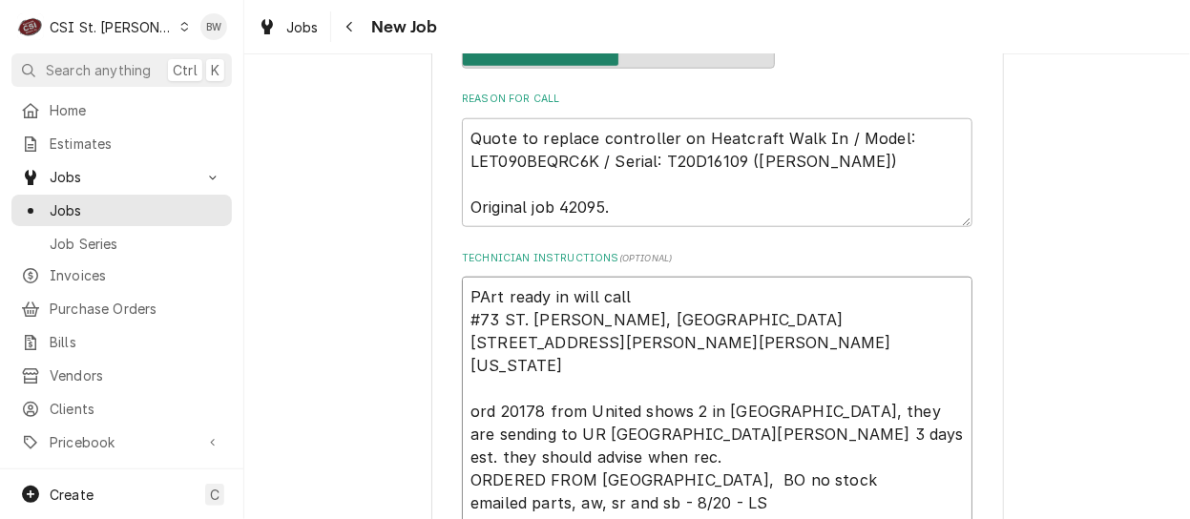
type textarea "x"
type textarea "PArt ready in will call #73 ST. CHARLES, MO 295 San Juan Drive St. Charles, Mis…"
click at [630, 296] on textarea "PArt ready in will call #73 ST. CHARLES, MO 295 San Juan Drive St. Charles, Mis…" at bounding box center [717, 411] width 510 height 269
type textarea "x"
type textarea "PArt ready in will call #73 ST. CHARLES, MO 295 San Juan Drive St. Charles, Mis…"
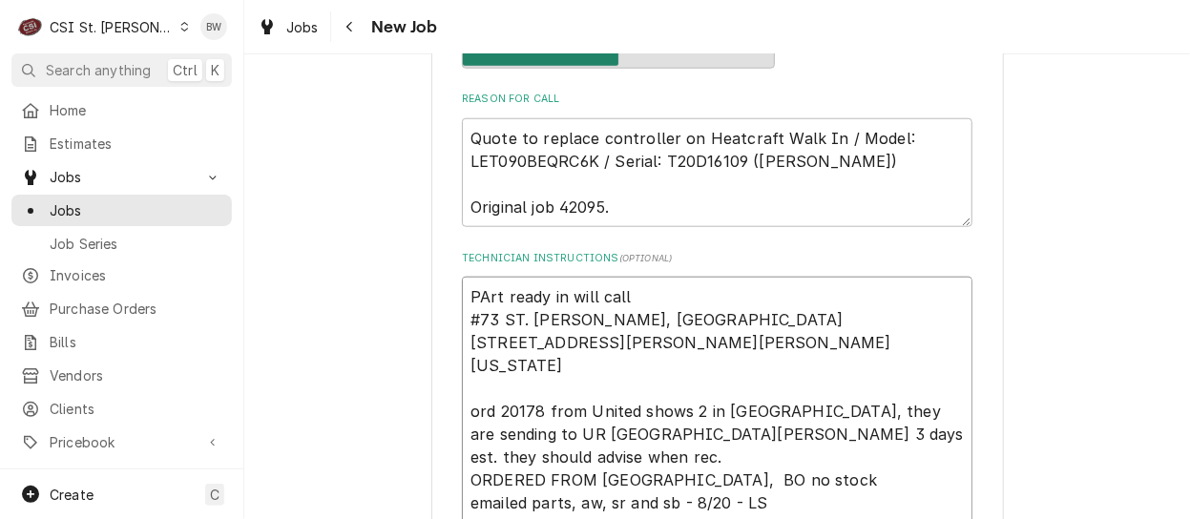
type textarea "x"
type textarea "PArt ready in will call P #73 ST. CHARLES, MO 295 San Juan Drive St. Charles, M…"
type textarea "x"
type textarea "PArt ready in will call PO #73 ST. CHARLES, MO 295 San Juan Drive St. Charles, …"
type textarea "x"
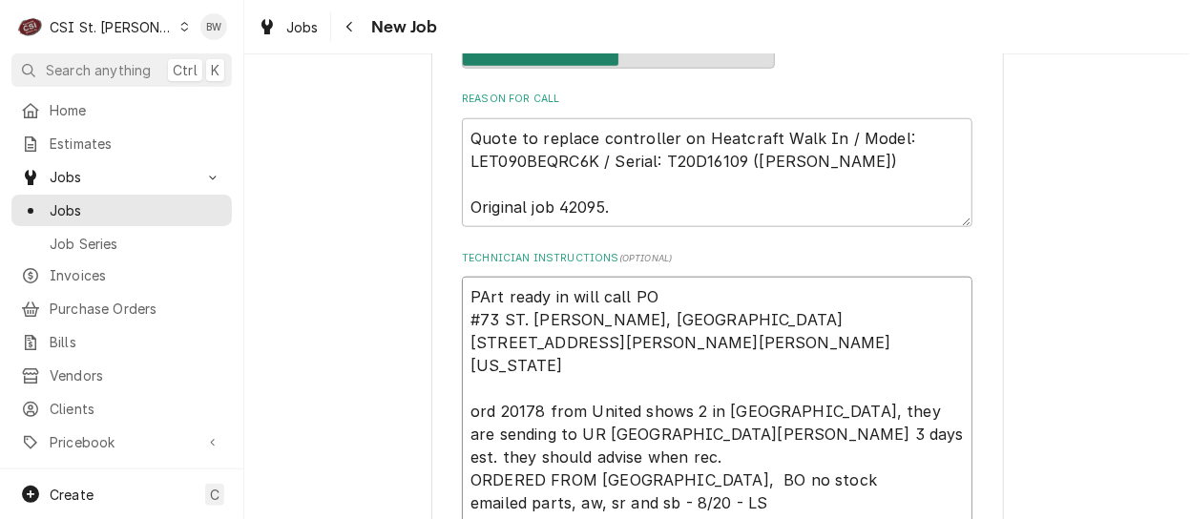
type textarea "PArt ready in will call PO #73 ST. CHARLES, MO 295 San Juan Drive St. Charles, …"
type textarea "x"
type textarea "PArt ready in will call PO 4 #73 ST. CHARLES, MO 295 San Juan Drive St. Charles…"
type textarea "x"
type textarea "PArt ready in will call PO 40 #73 ST. CHARLES, MO 295 San Juan Drive St. Charle…"
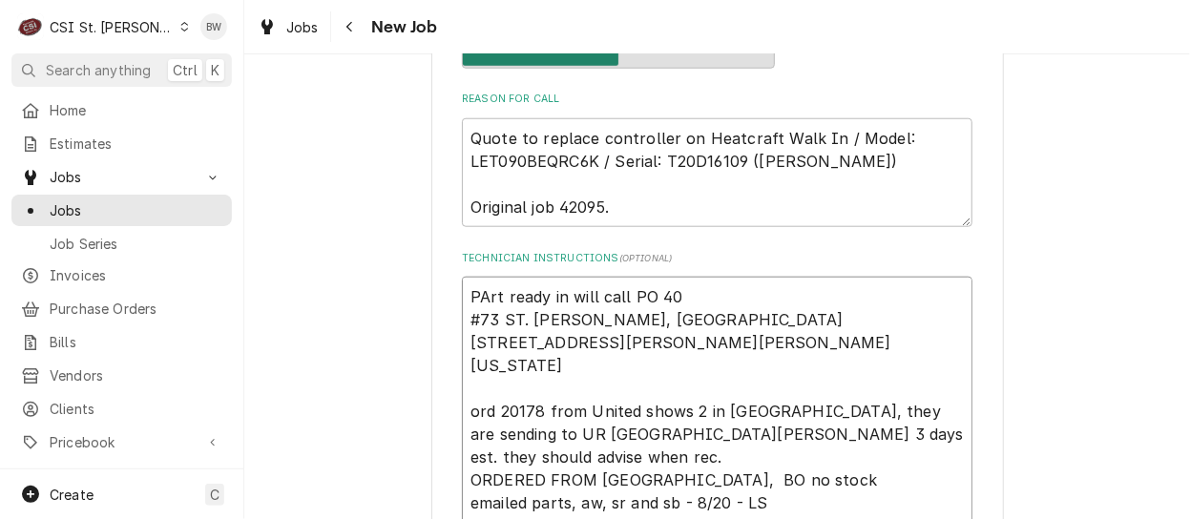
type textarea "x"
type textarea "PArt ready in will call PO 401 #73 ST. CHARLES, MO 295 San Juan Drive St. Charl…"
type textarea "x"
type textarea "PArt ready in will call PO 4010 #73 ST. CHARLES, MO 295 San Juan Drive St. Char…"
type textarea "x"
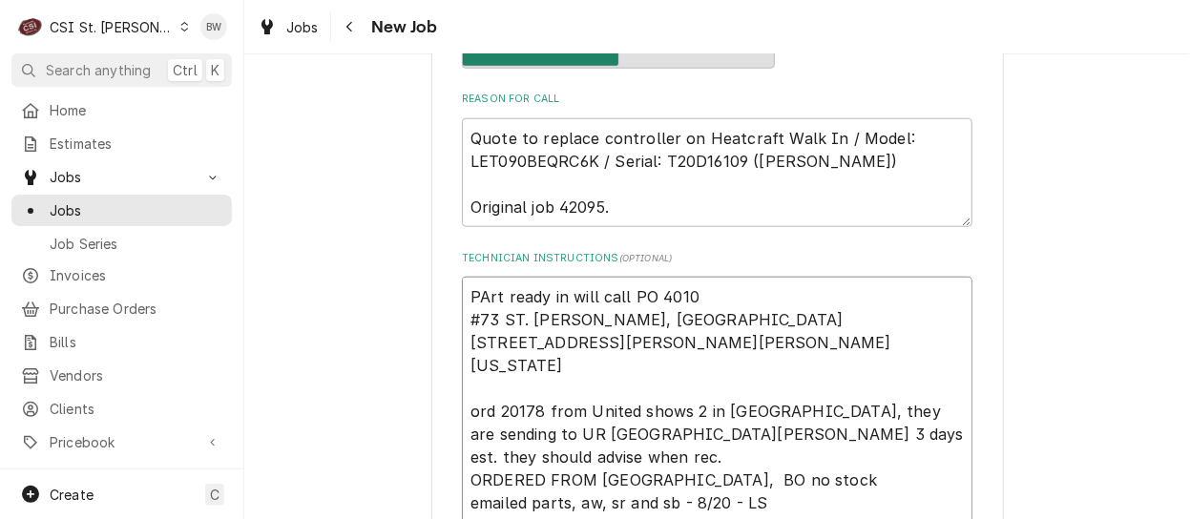
type textarea "PArt ready in will call PO 40106 #73 ST. CHARLES, MO 295 San Juan Drive St. Cha…"
type textarea "x"
type textarea "PArt ready in will call PO 401068 #73 ST. CHARLES, MO 295 San Juan Drive St. Ch…"
type textarea "x"
type textarea "Prt ready in will call PO 401068 #73 ST. CHARLES, MO 295 San Juan Drive St. Cha…"
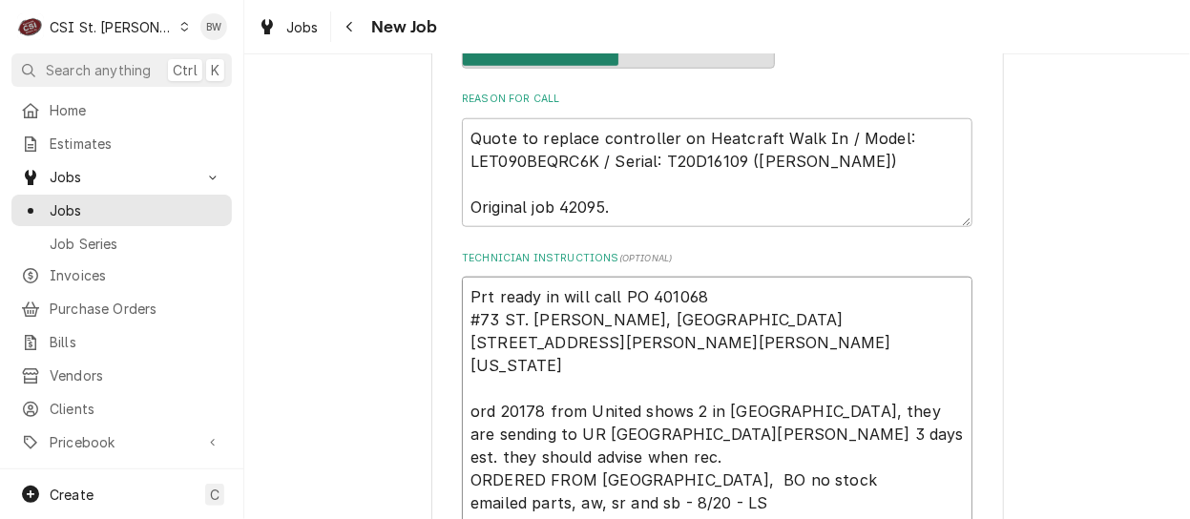
type textarea "x"
type textarea "Part ready in will call PO 401068 #73 ST. CHARLES, MO 295 San Juan Drive St. Ch…"
type textarea "x"
click at [740, 346] on textarea "Part ready in will call PO 401068 #73 ST. CHARLES, MO 295 San Juan Drive St. Ch…" at bounding box center [717, 411] width 510 height 269
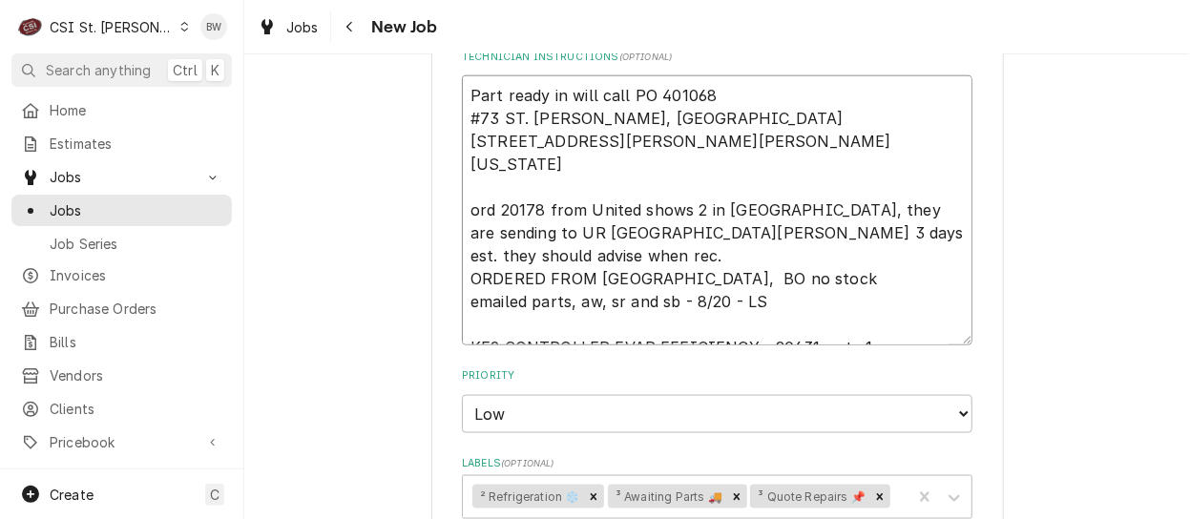
scroll to position [1049, 0]
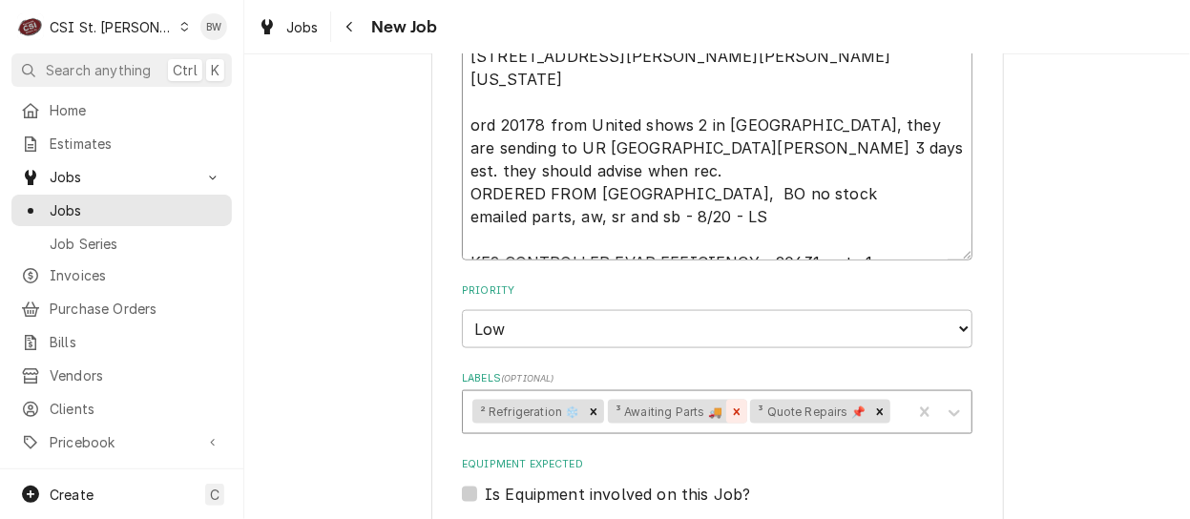
click at [734, 408] on icon "Remove ³ Awaiting Parts 🚚" at bounding box center [737, 411] width 7 height 7
type textarea "Part ready in will call PO 401068 #73 ST. CHARLES, MO 295 San Juan Drive St. Ch…"
click at [757, 410] on div "Labels" at bounding box center [826, 412] width 151 height 34
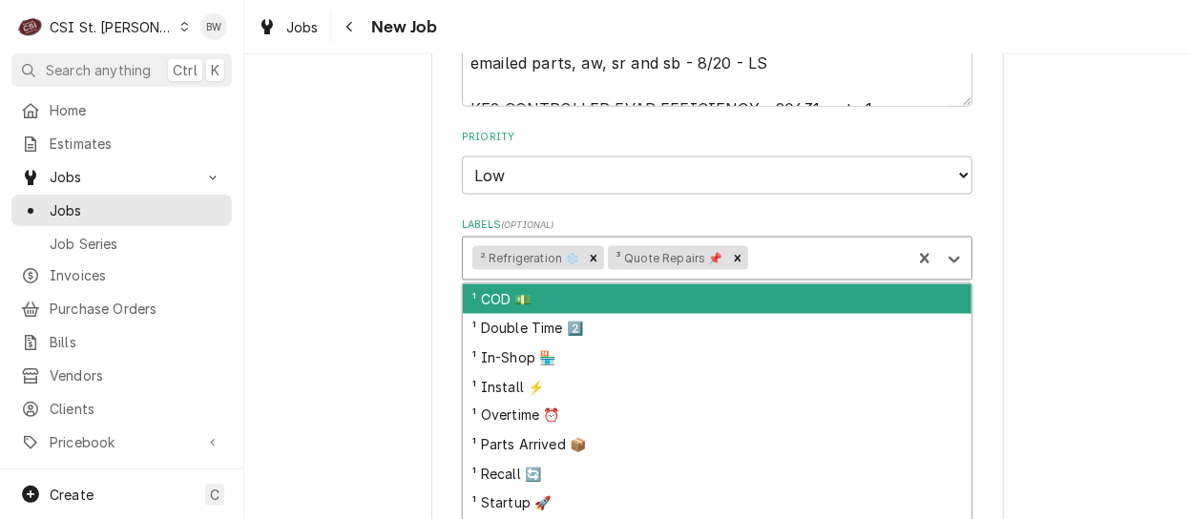
scroll to position [1240, 0]
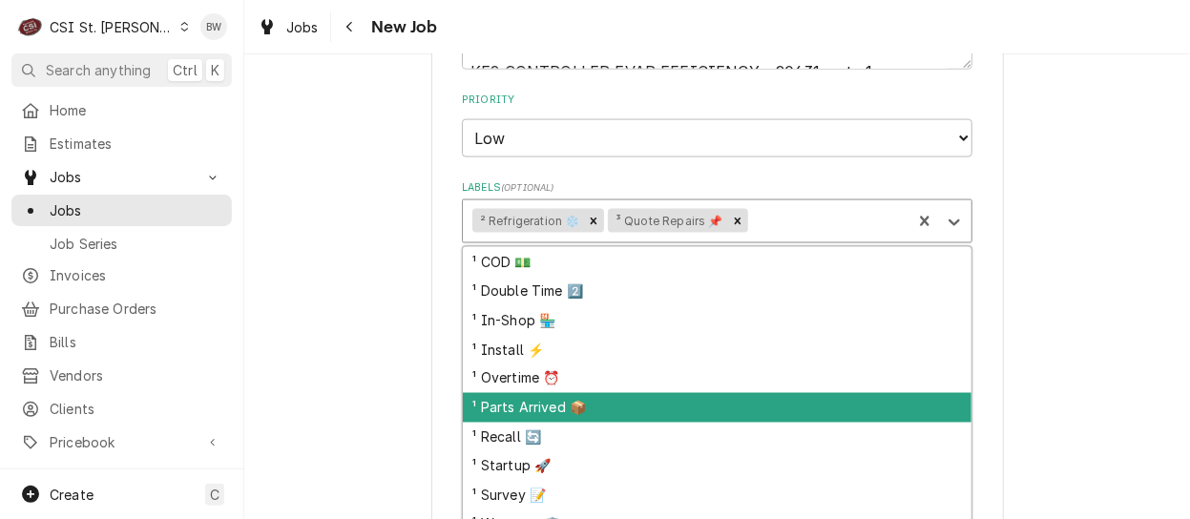
click at [510, 412] on div "¹ Parts Arrived 📦" at bounding box center [717, 408] width 508 height 30
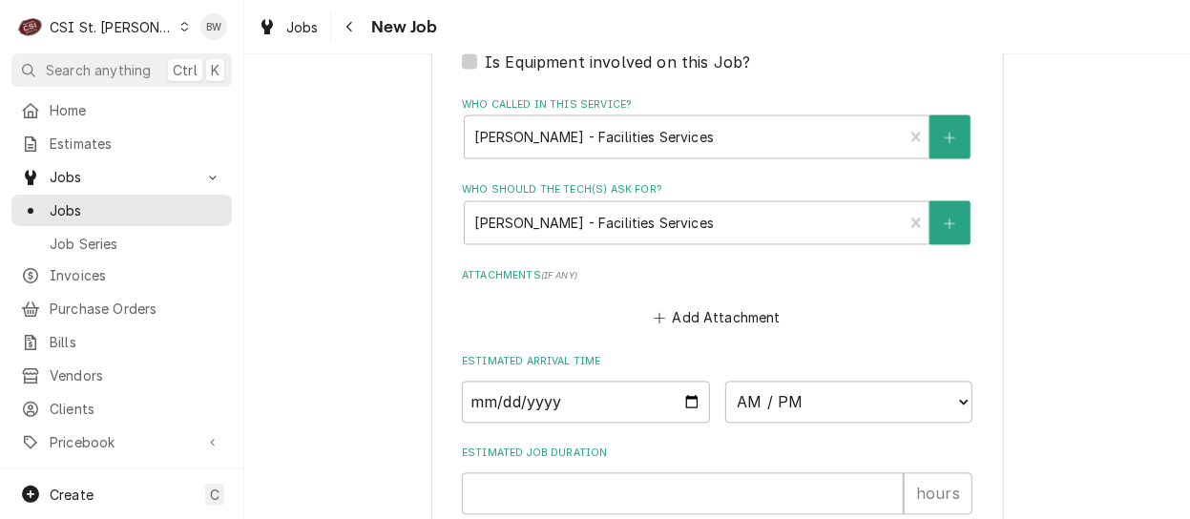
scroll to position [1777, 0]
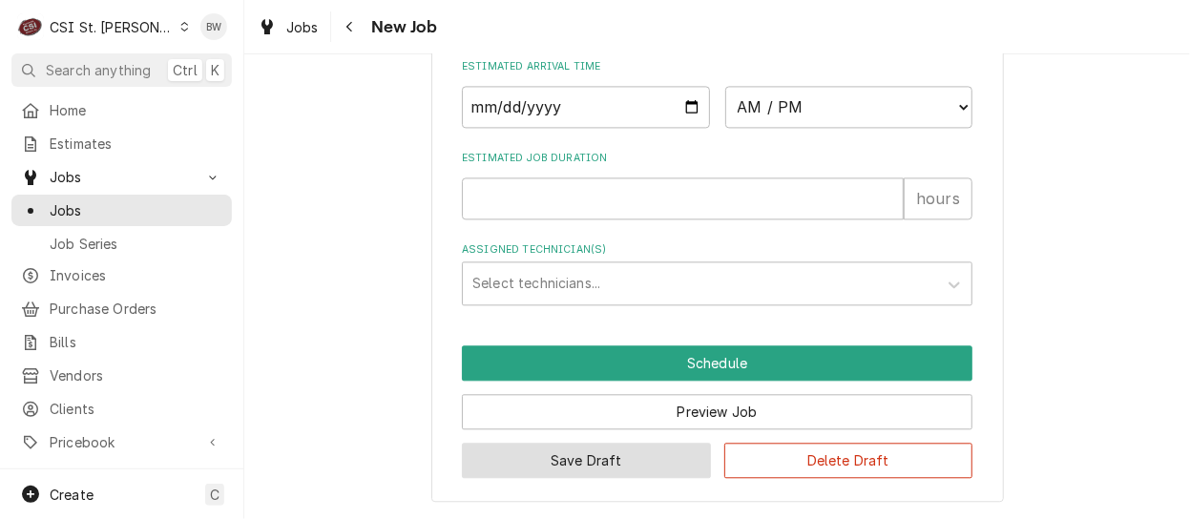
click at [571, 452] on button "Save Draft" at bounding box center [586, 460] width 249 height 35
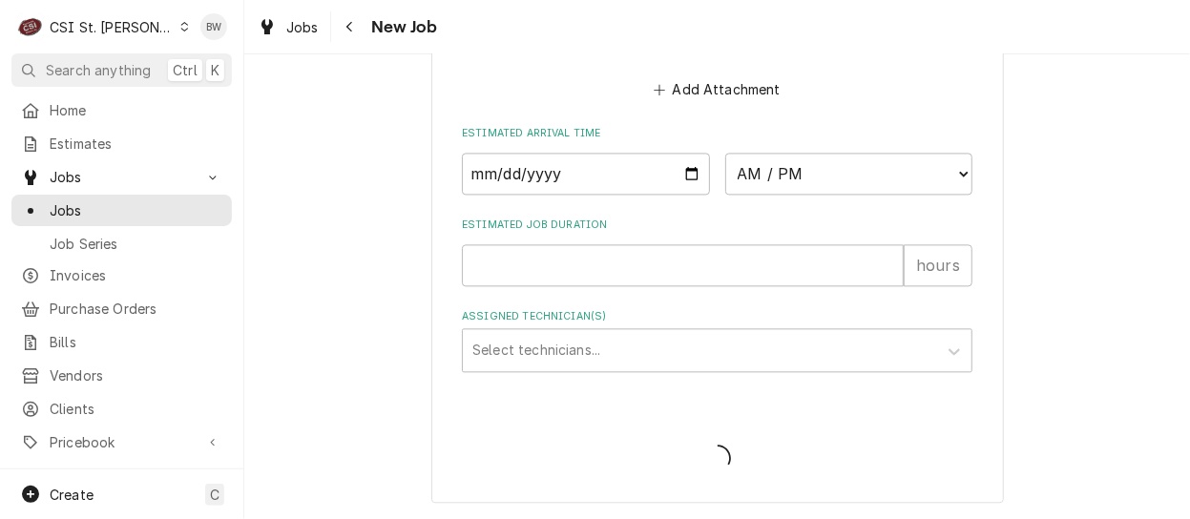
type textarea "x"
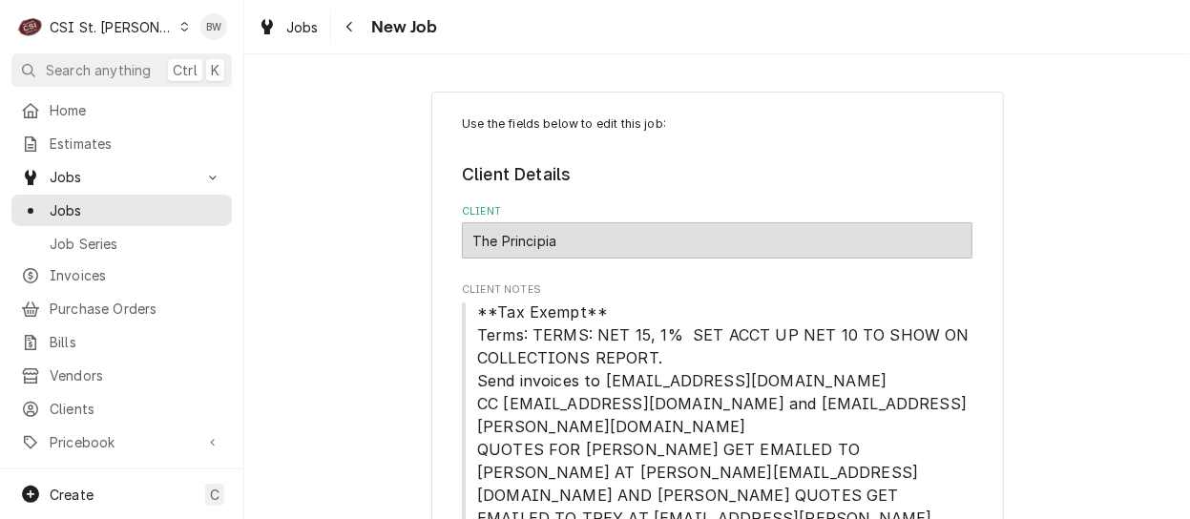
type textarea "x"
click at [356, 23] on div "Navigate back" at bounding box center [350, 26] width 19 height 19
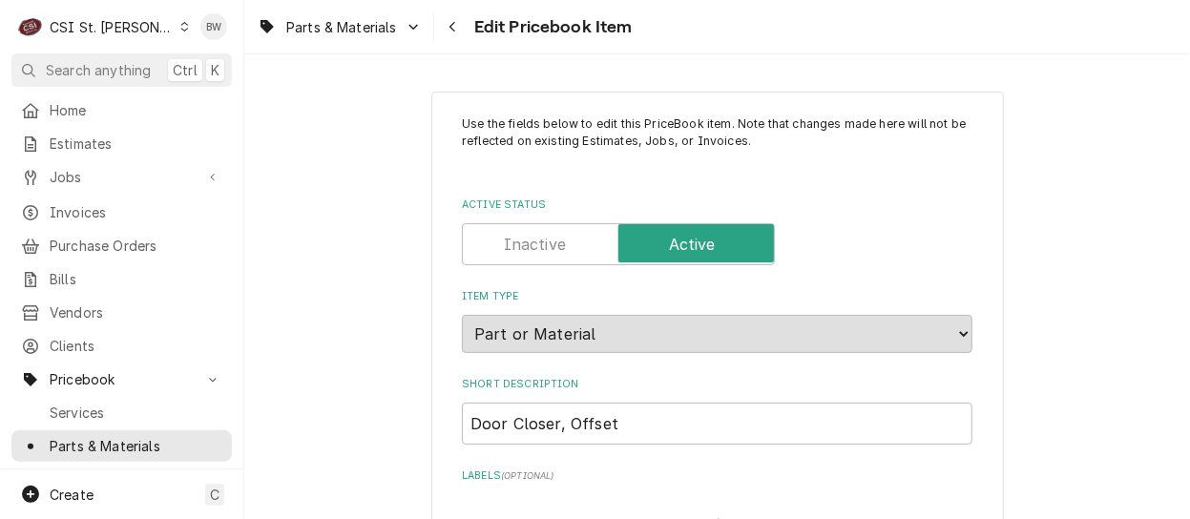
type textarea "x"
click at [461, 26] on div "Navigate back" at bounding box center [453, 26] width 19 height 19
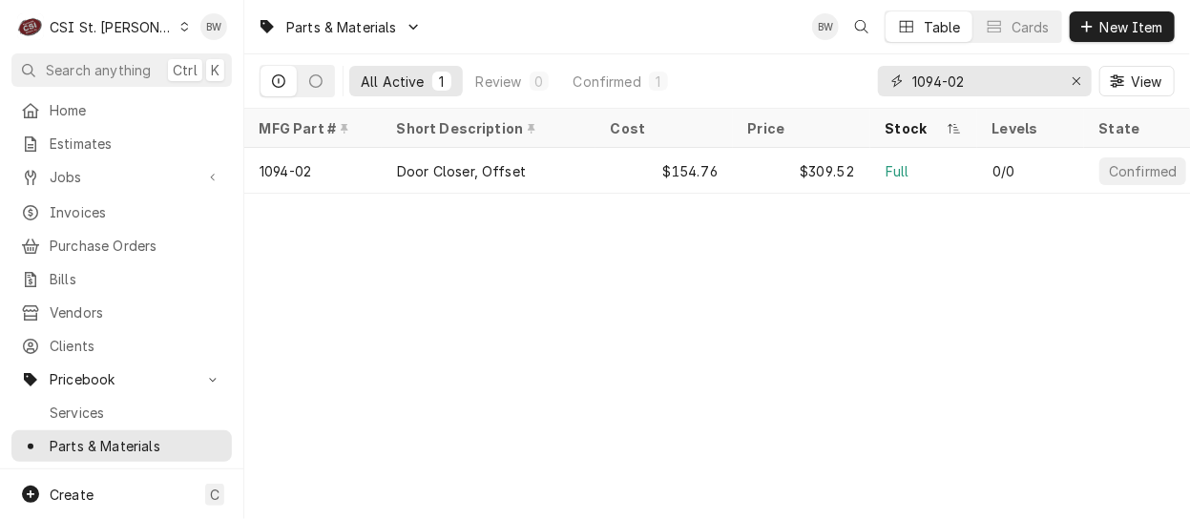
drag, startPoint x: 978, startPoint y: 83, endPoint x: 869, endPoint y: 78, distance: 108.9
click at [869, 78] on div "All Active 1 Review 0 Confirmed 1 1094-02 View" at bounding box center [716, 80] width 915 height 53
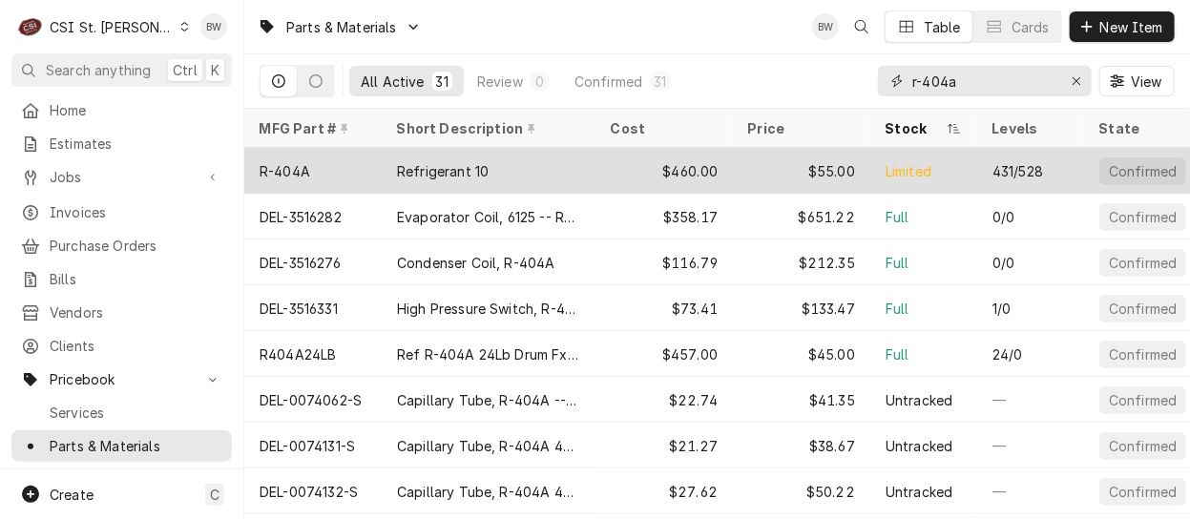
type input "r-404a"
click at [322, 162] on div "R-404A" at bounding box center [312, 171] width 137 height 46
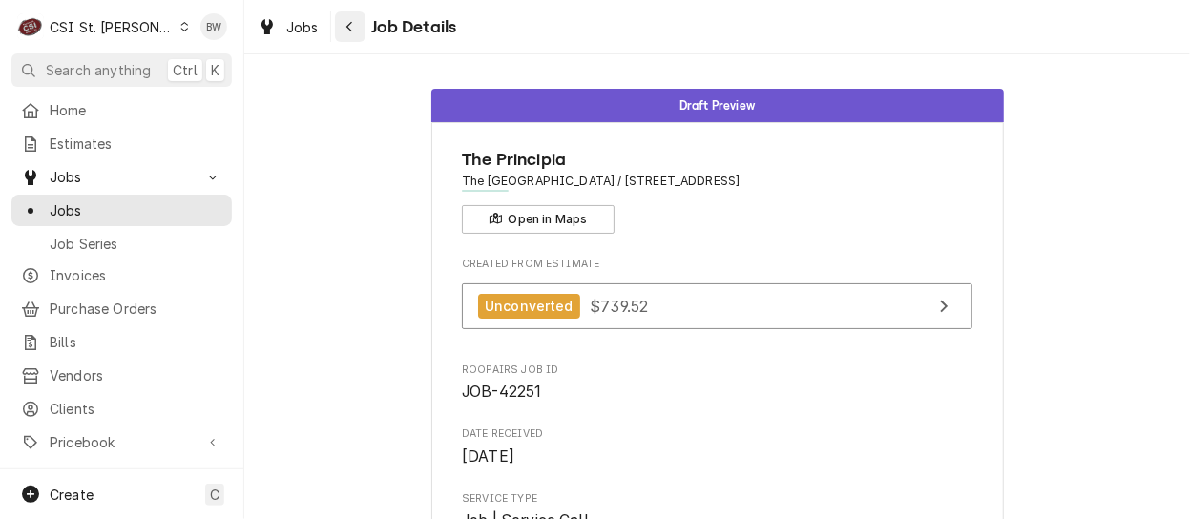
click at [351, 26] on icon "Navigate back" at bounding box center [349, 26] width 9 height 13
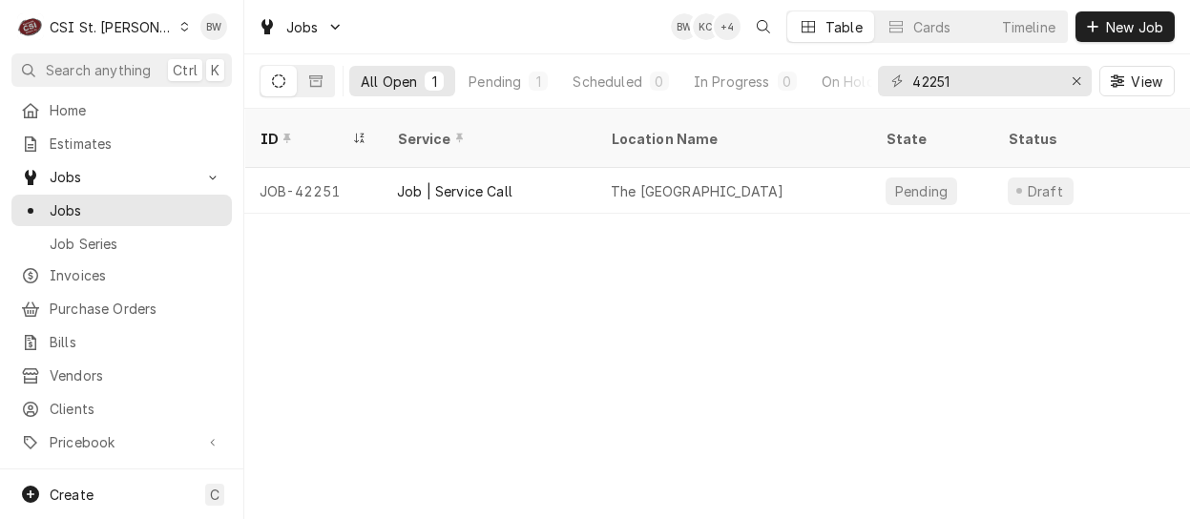
click at [963, 80] on input "42251" at bounding box center [983, 81] width 143 height 31
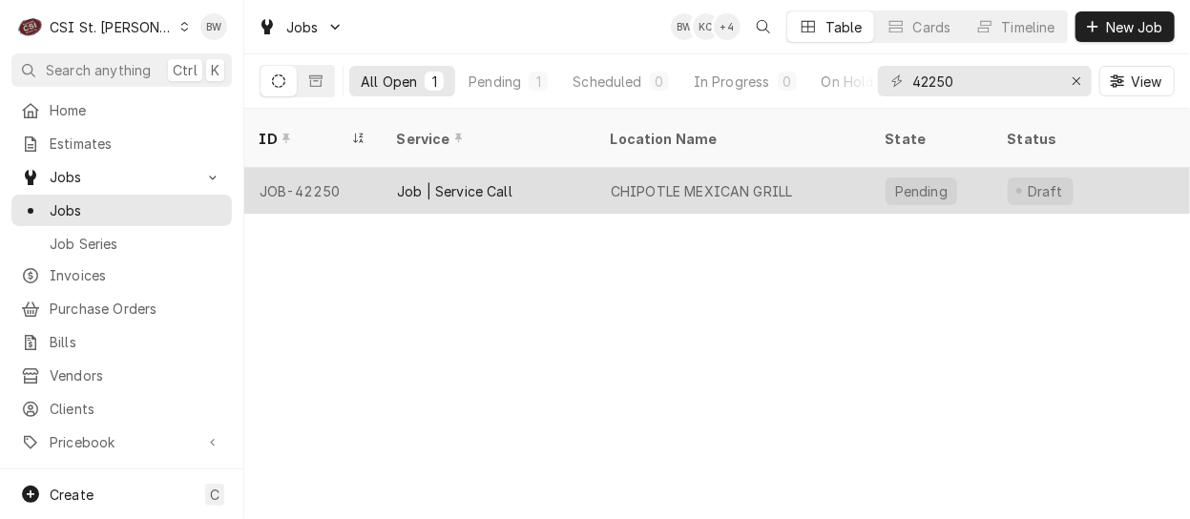
type input "42250"
click at [343, 168] on div "JOB-42250" at bounding box center [312, 191] width 137 height 46
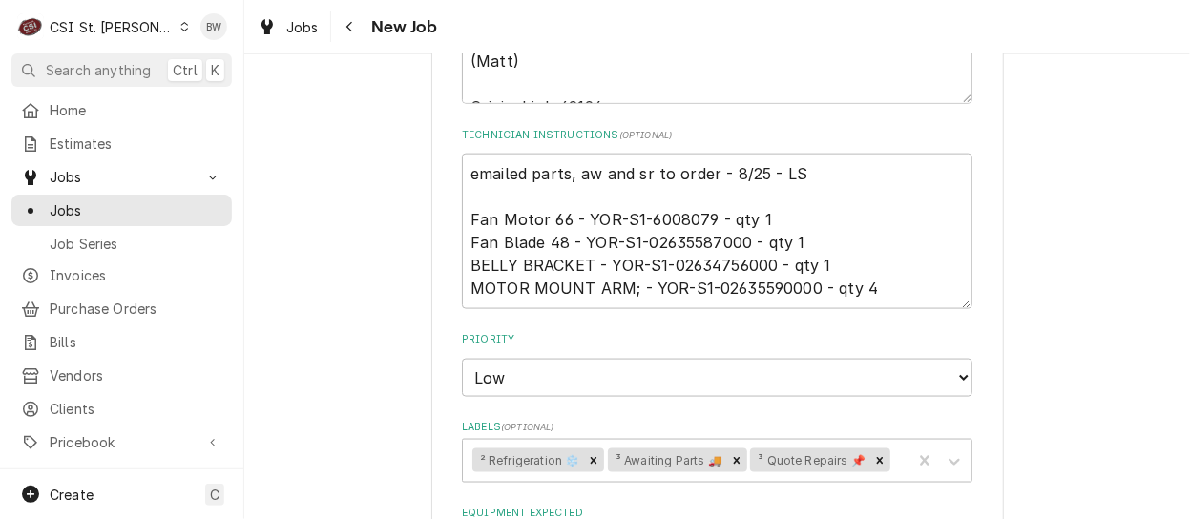
scroll to position [1049, 0]
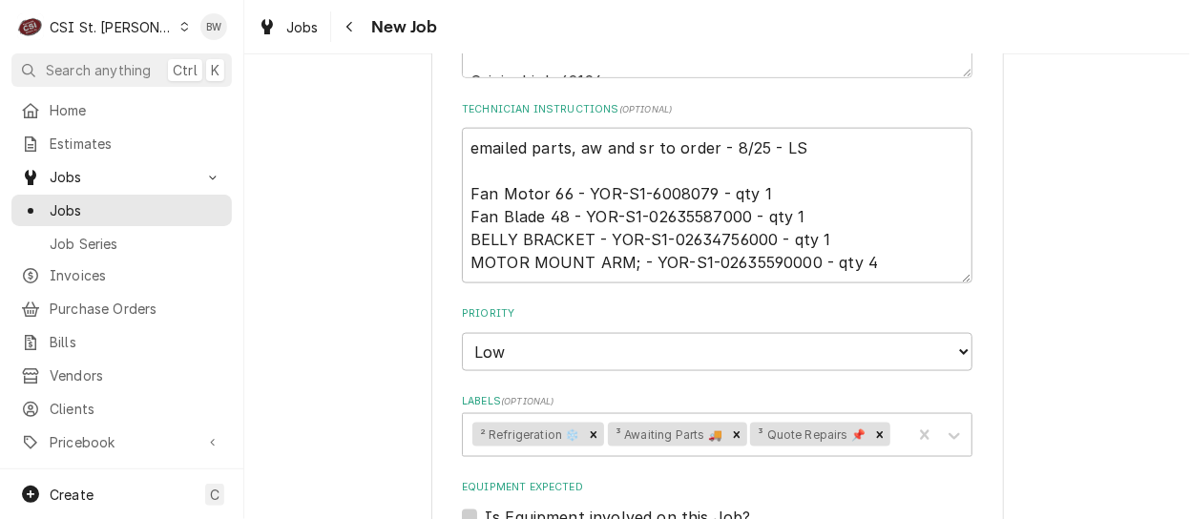
type textarea "x"
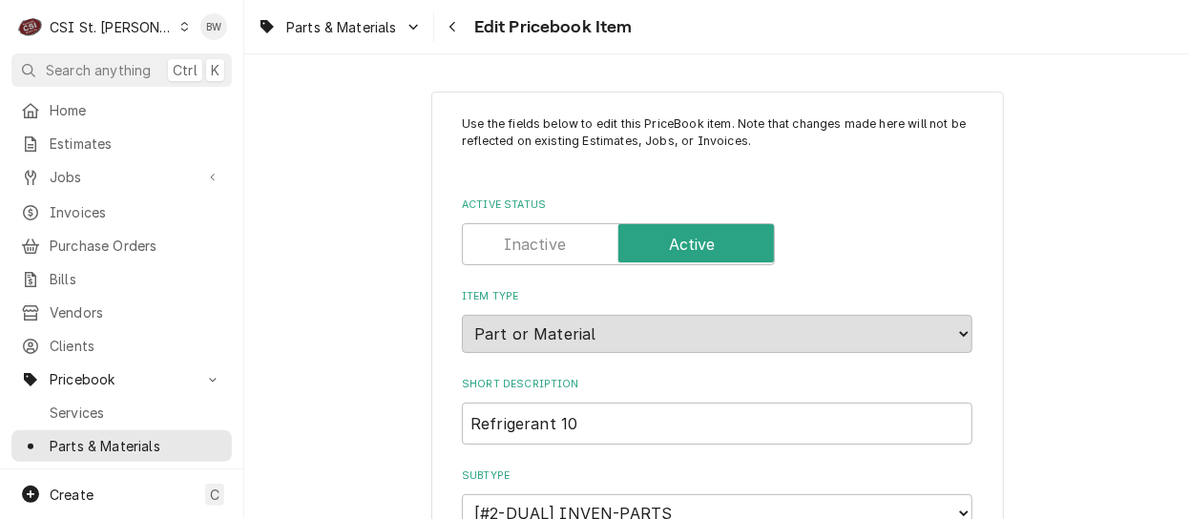
type textarea "x"
click at [717, 61] on div "Use the fields below to edit this PriceBook item. Note that changes made here w…" at bounding box center [716, 286] width 945 height 465
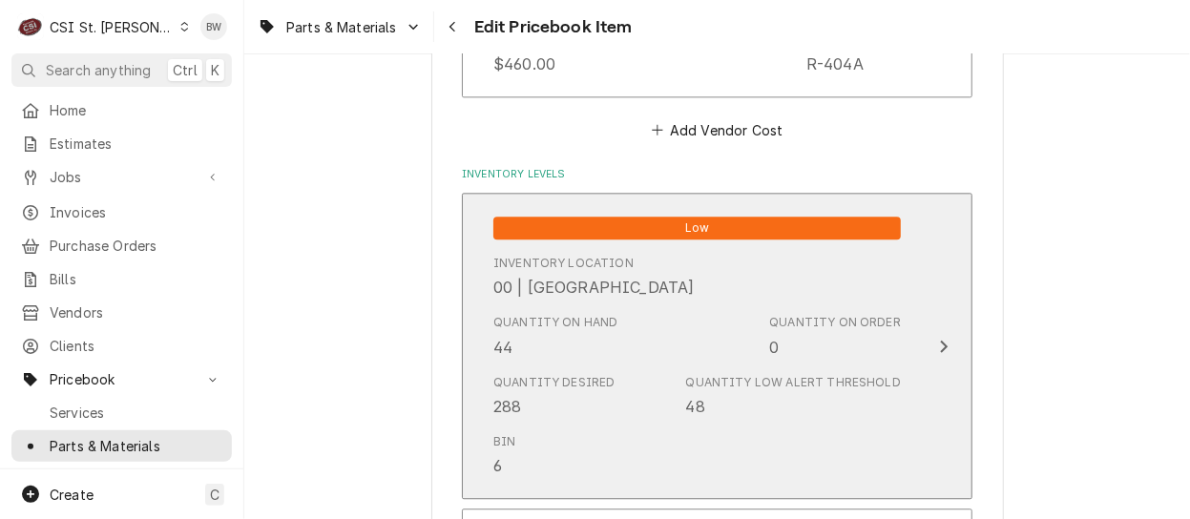
click at [550, 345] on div "Quantity on Hand 44" at bounding box center [555, 336] width 125 height 44
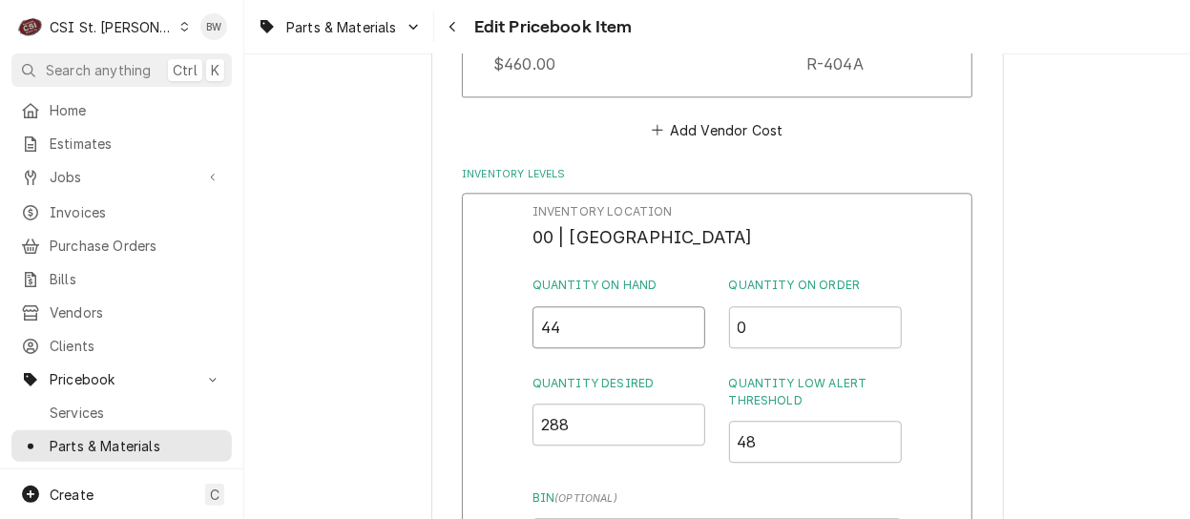
drag, startPoint x: 574, startPoint y: 325, endPoint x: 532, endPoint y: 327, distance: 42.0
click at [532, 327] on input "44" at bounding box center [619, 327] width 174 height 42
type input "24"
click at [686, 356] on div "Inventory Location 00 | STL WAREHOUSE Quantity on Hand 24 Quantity on Order 0 Q…" at bounding box center [716, 381] width 369 height 357
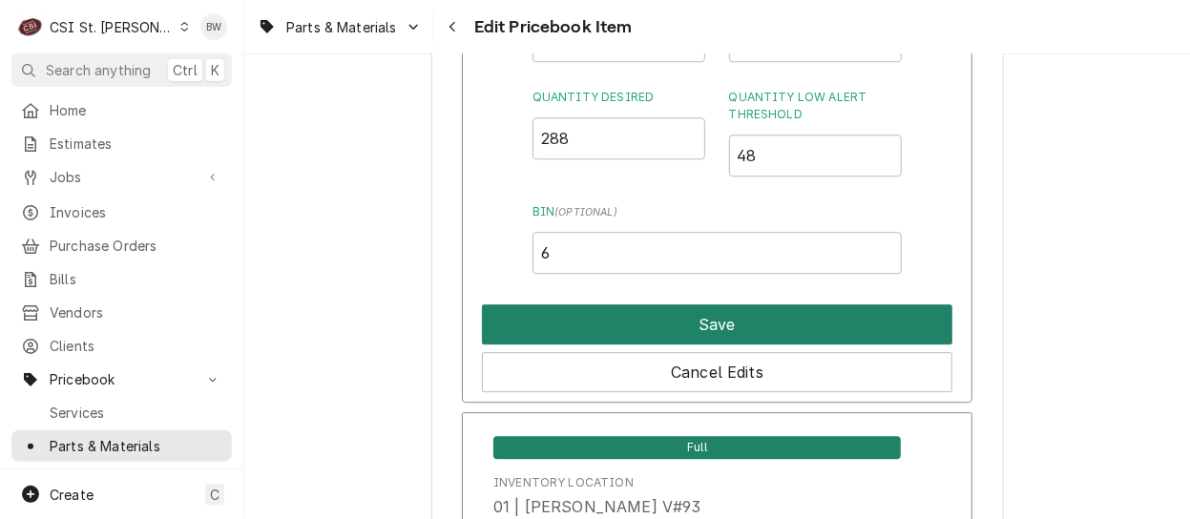
click at [662, 331] on button "Save" at bounding box center [717, 324] width 470 height 40
type textarea "x"
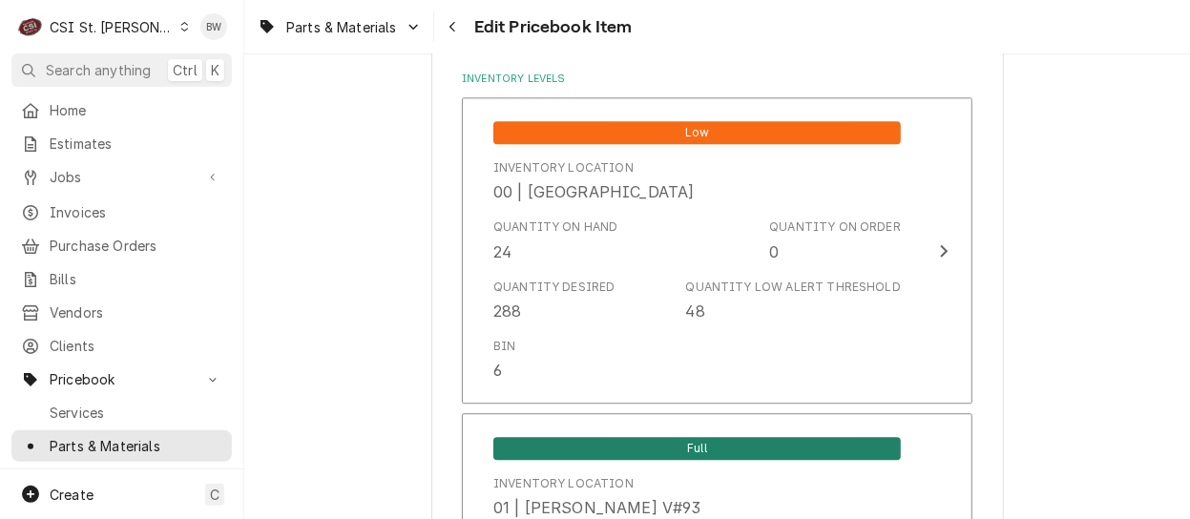
scroll to position [7917, 0]
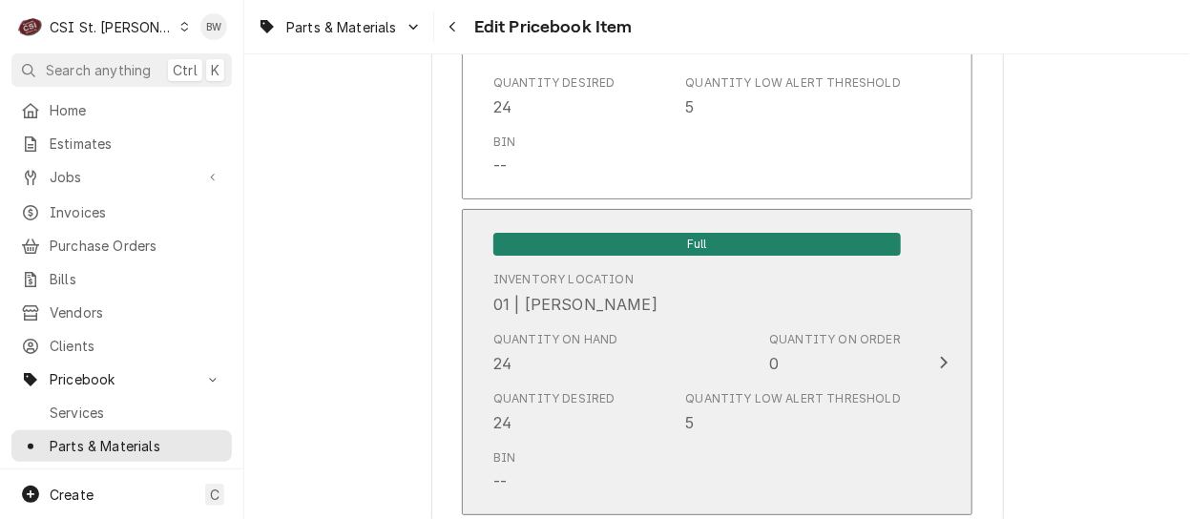
click at [530, 350] on div "Quantity on Hand 24" at bounding box center [555, 353] width 125 height 44
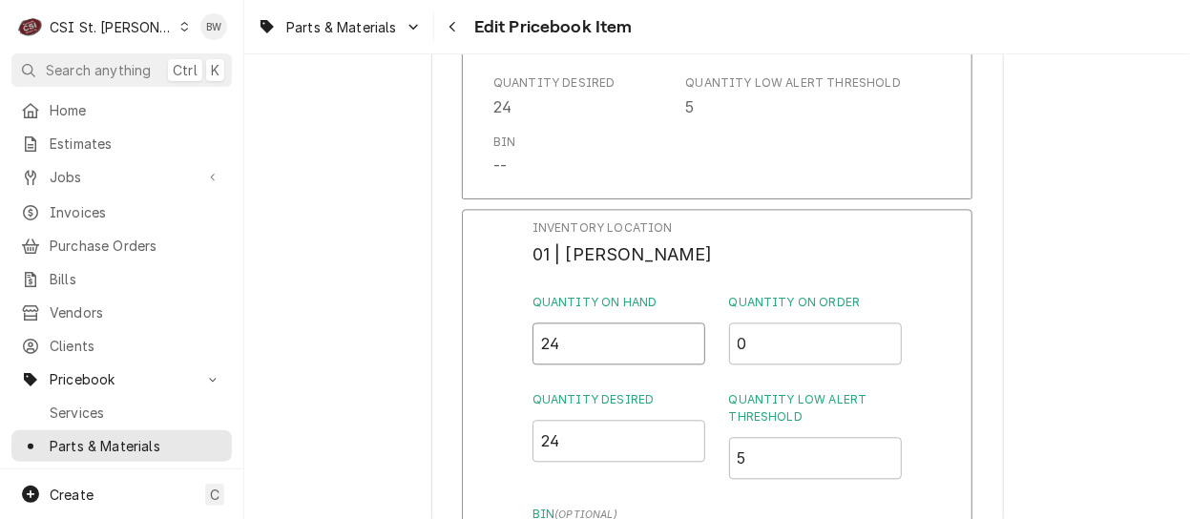
drag, startPoint x: 565, startPoint y: 335, endPoint x: 530, endPoint y: 336, distance: 34.4
click at [530, 336] on div "Inventory Location 01 | TOM LEMBKE Quantity on Hand 24 Quantity on Order 0 Quan…" at bounding box center [717, 457] width 510 height 496
type input "48"
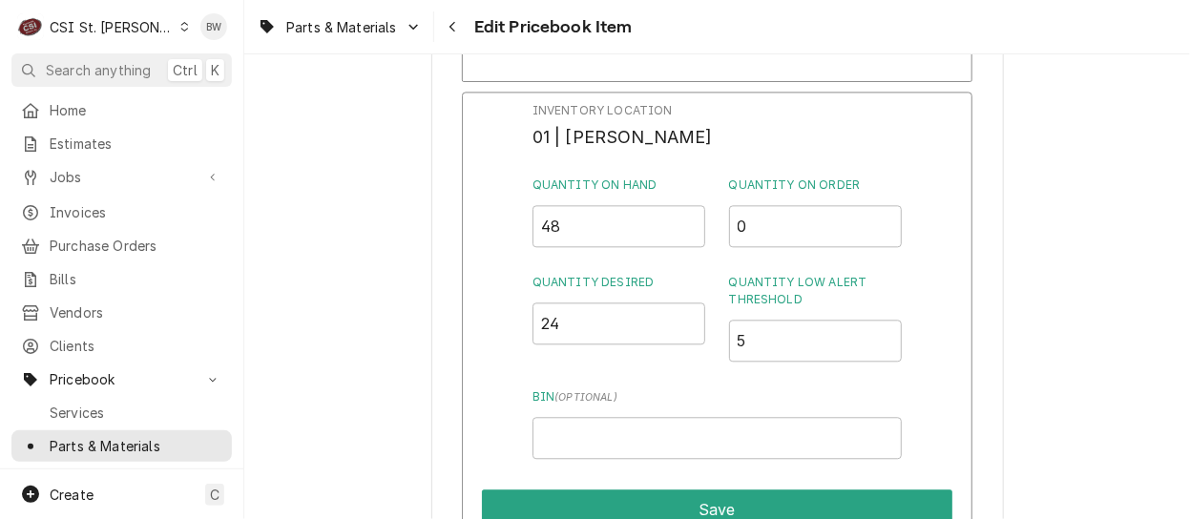
scroll to position [8108, 0]
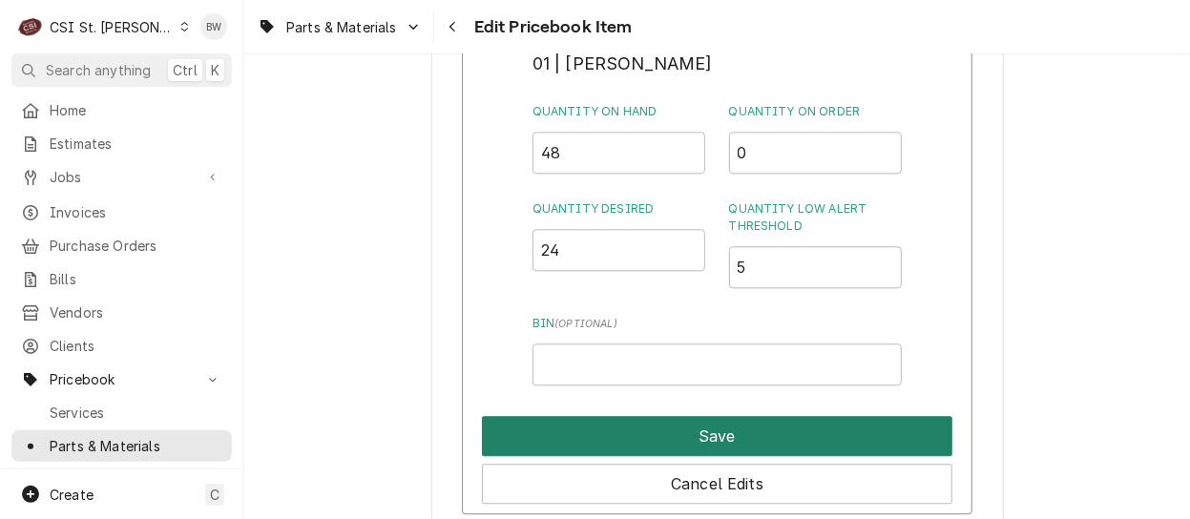
click at [651, 416] on button "Save" at bounding box center [717, 436] width 470 height 40
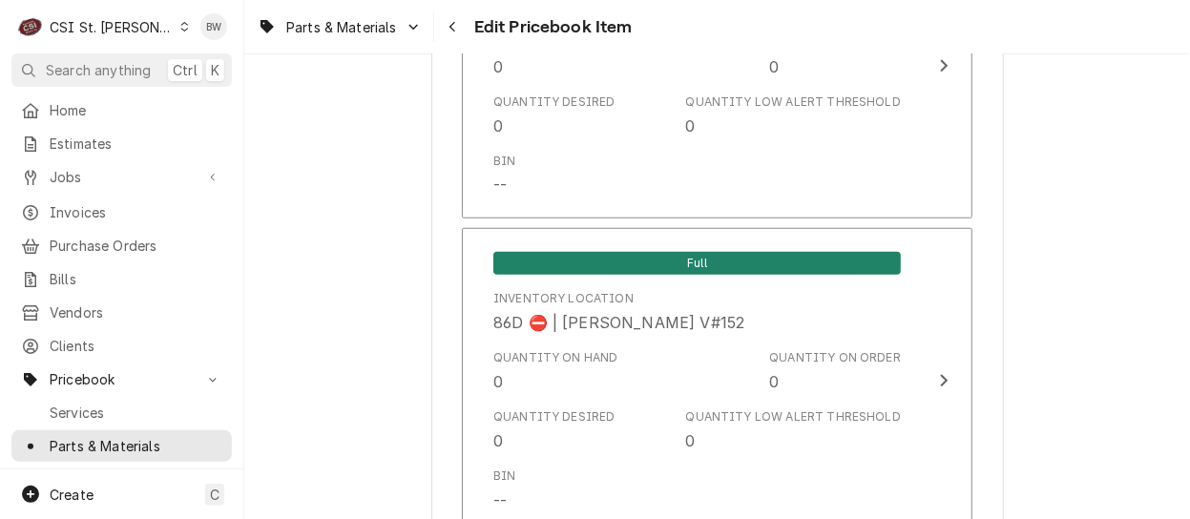
scroll to position [16845, 0]
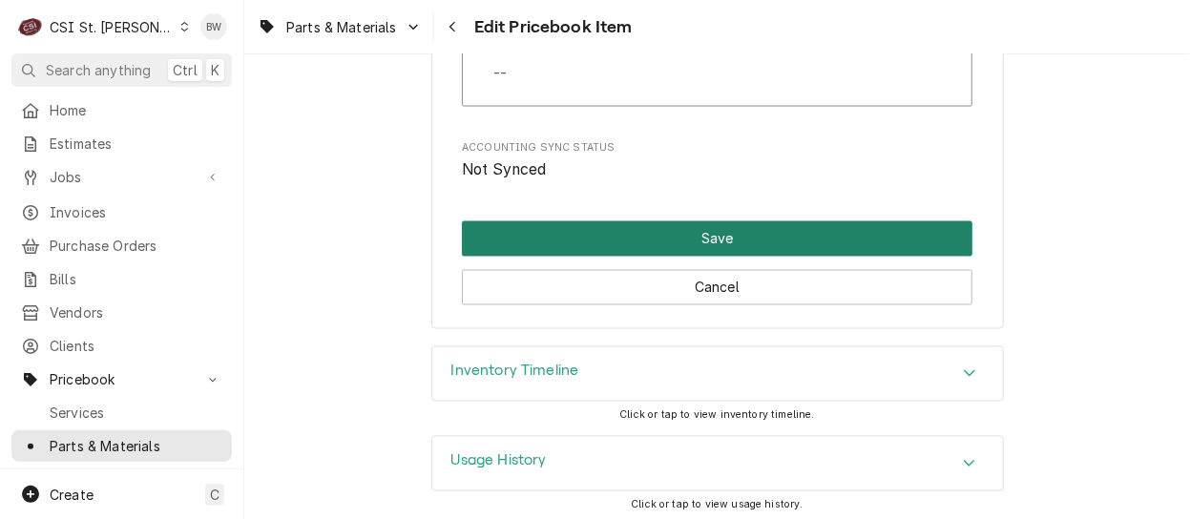
click at [636, 237] on button "Save" at bounding box center [717, 238] width 510 height 35
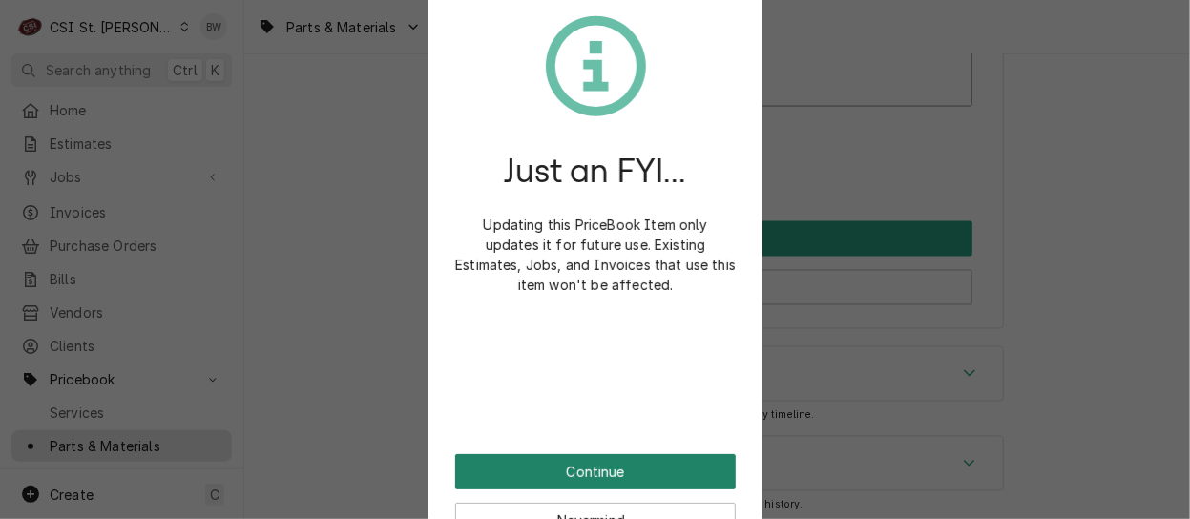
click at [588, 465] on button "Continue" at bounding box center [595, 471] width 280 height 35
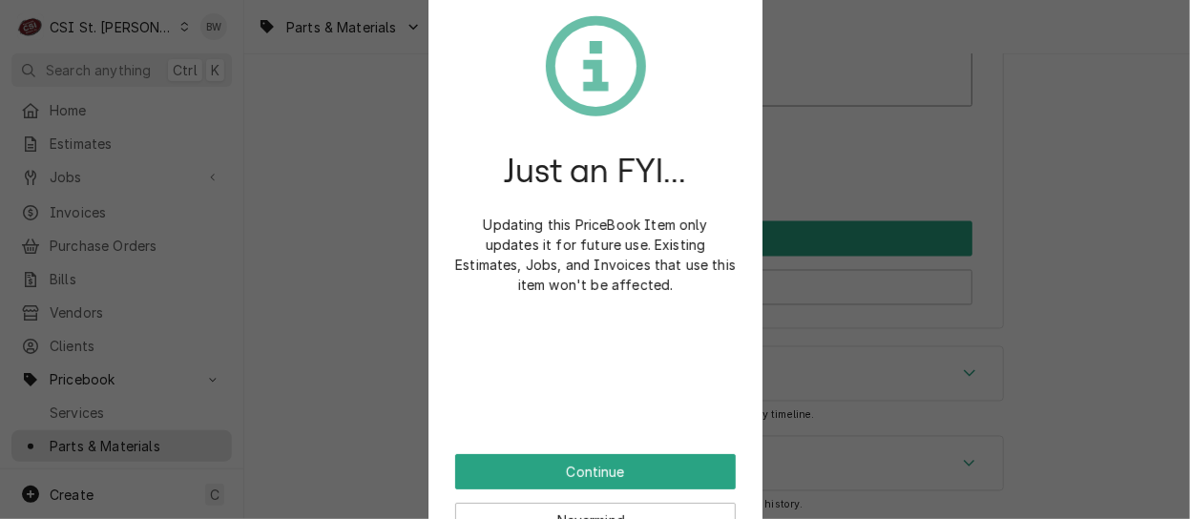
scroll to position [16834, 0]
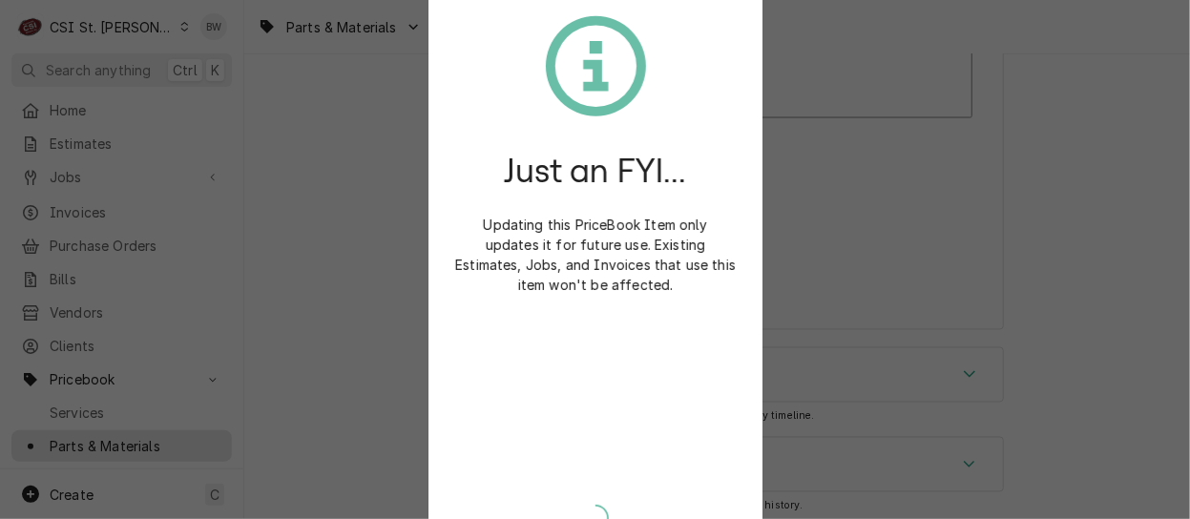
type textarea "x"
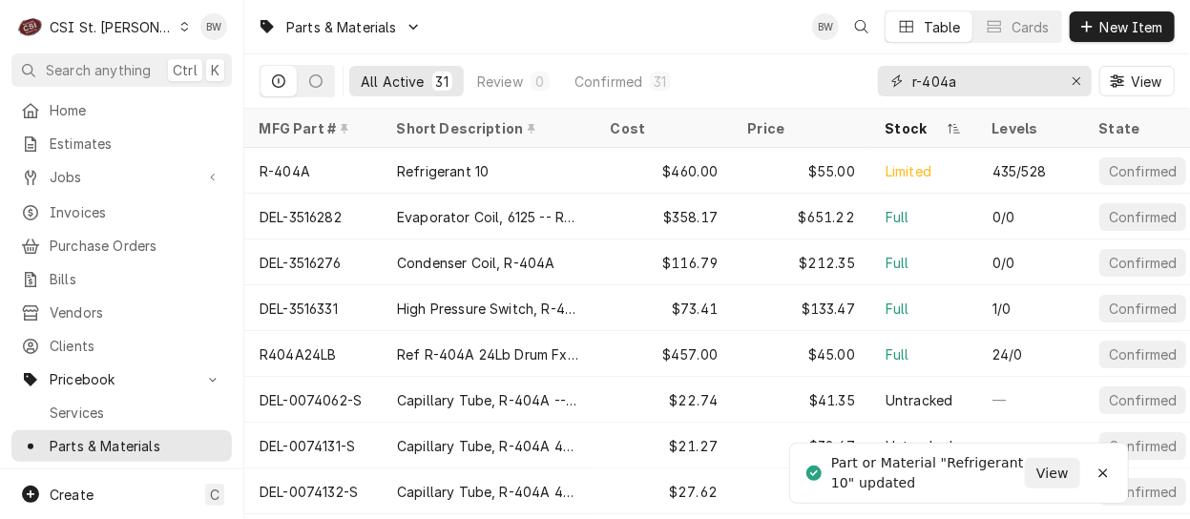
drag, startPoint x: 965, startPoint y: 82, endPoint x: 913, endPoint y: 83, distance: 52.5
click at [913, 83] on input "r-404a" at bounding box center [983, 81] width 143 height 31
type input "r"
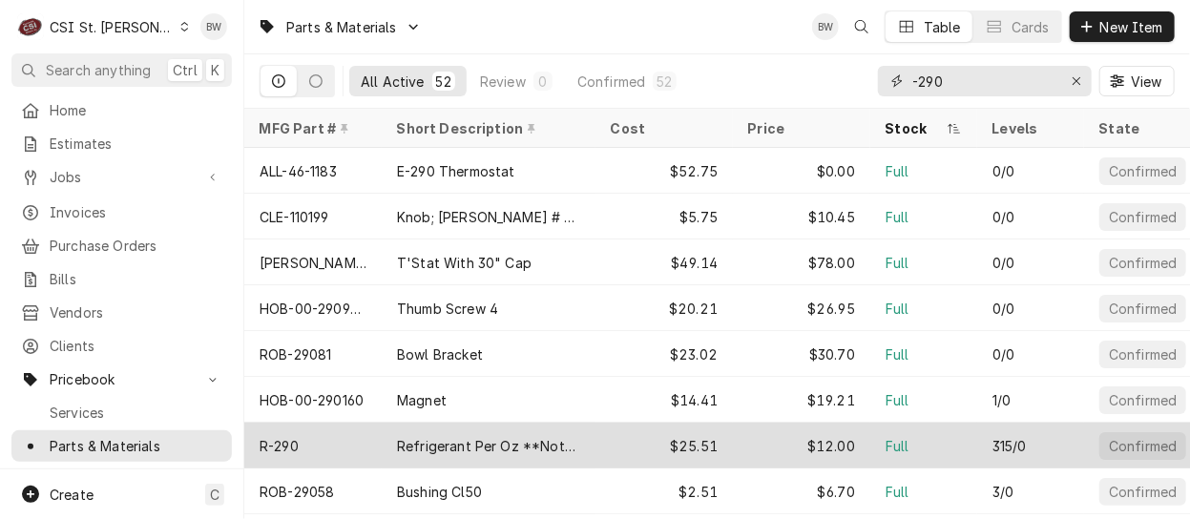
type input "-290"
click at [389, 437] on div "Refrigerant Per Oz **Notes**" at bounding box center [489, 446] width 214 height 46
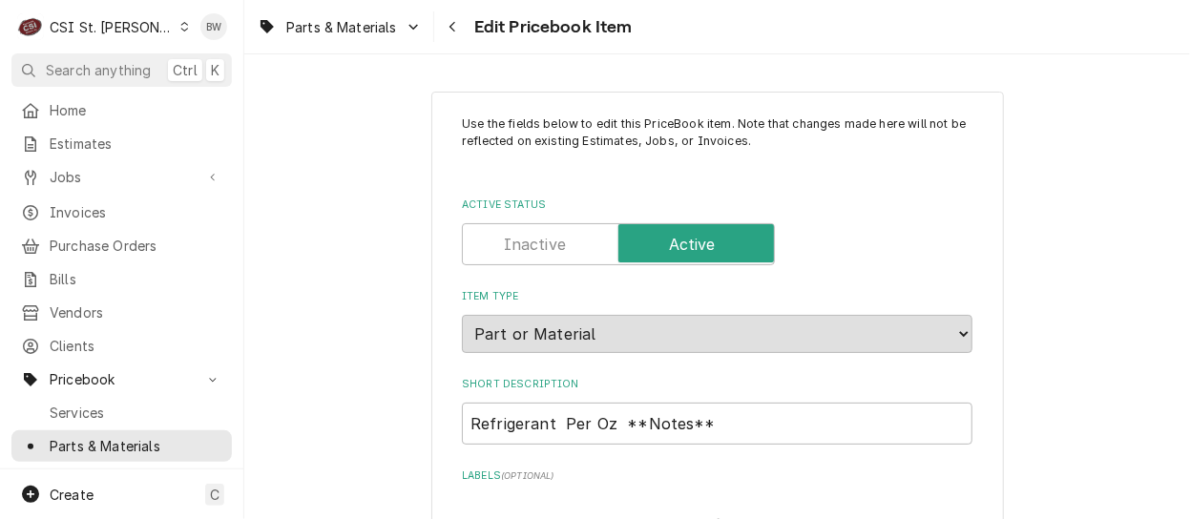
type textarea "x"
click at [696, 49] on div "Parts & Materials Edit Pricebook Item" at bounding box center [716, 26] width 945 height 53
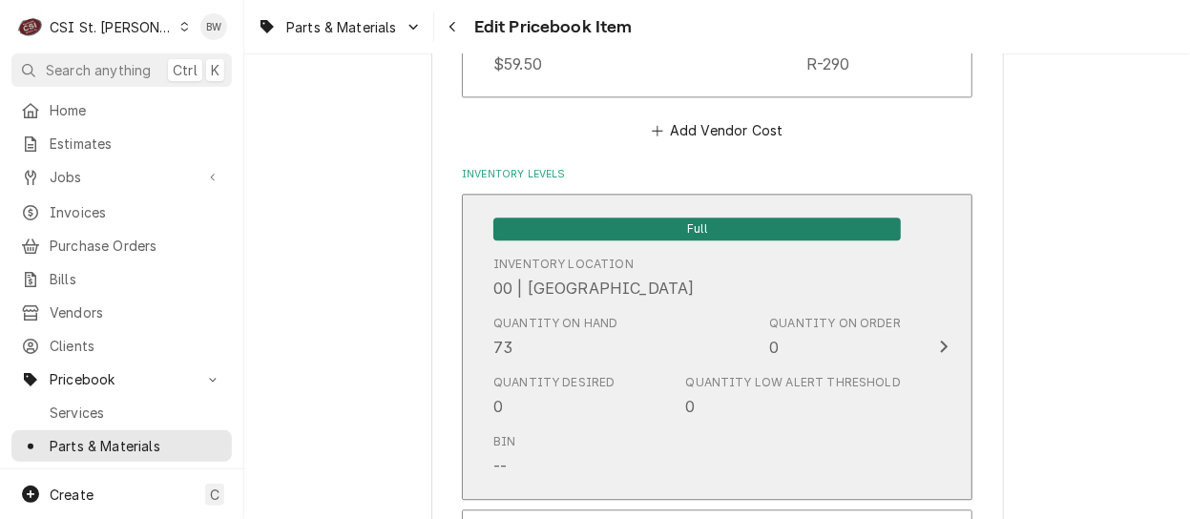
click at [535, 346] on div "Quantity on Hand 73" at bounding box center [555, 337] width 125 height 44
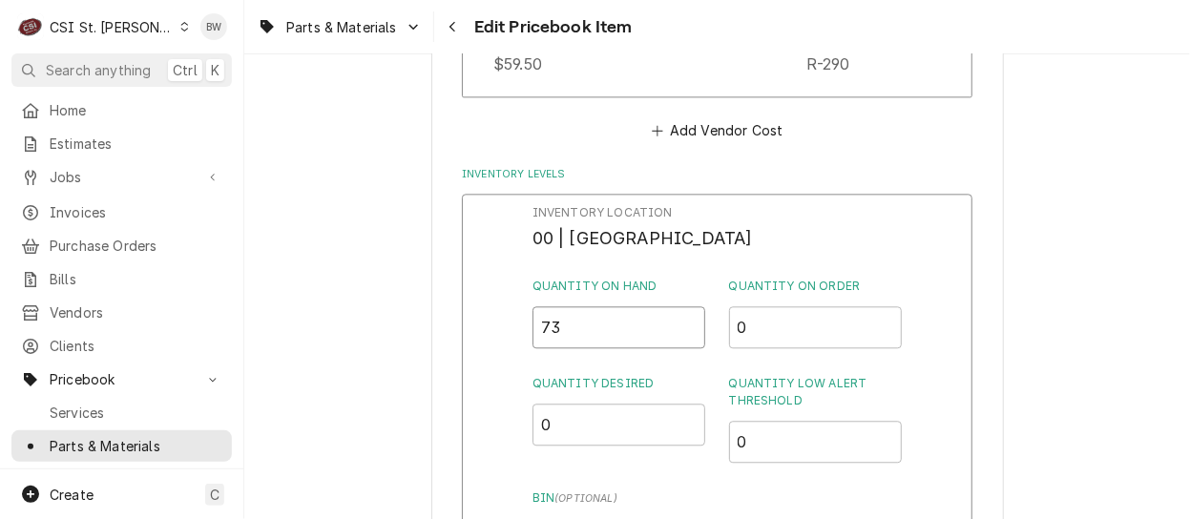
drag, startPoint x: 559, startPoint y: 335, endPoint x: 530, endPoint y: 334, distance: 28.6
click at [530, 334] on div "Inventory Location 00 | STL WAREHOUSE Quantity on Hand 73 Quantity on Order 0 Q…" at bounding box center [717, 442] width 510 height 496
type input "63"
click at [513, 343] on div "Inventory Location 00 | STL WAREHOUSE Quantity on Hand 63 Quantity on Order 0 Q…" at bounding box center [717, 442] width 510 height 496
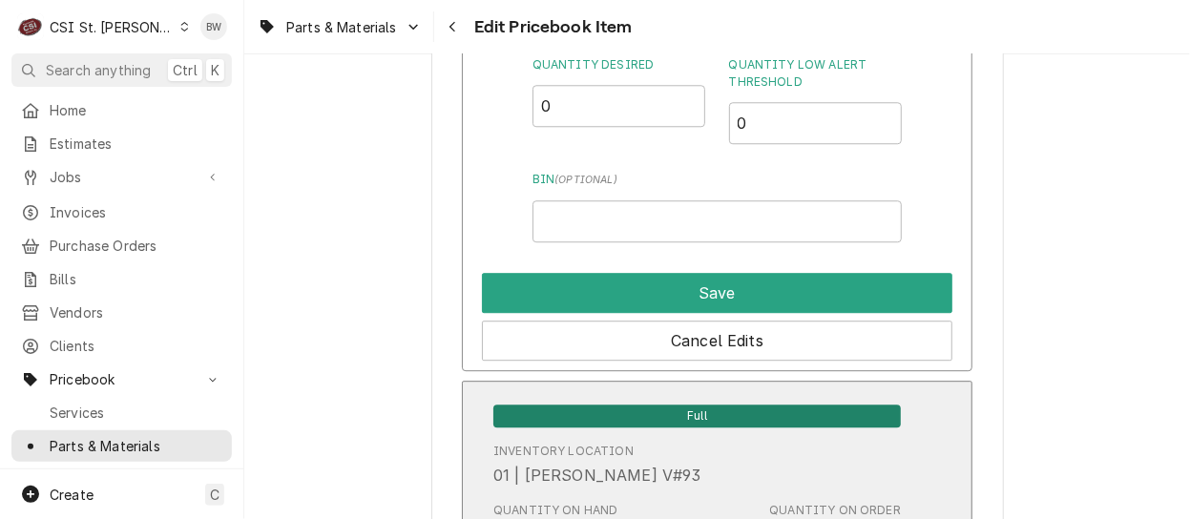
scroll to position [2254, 0]
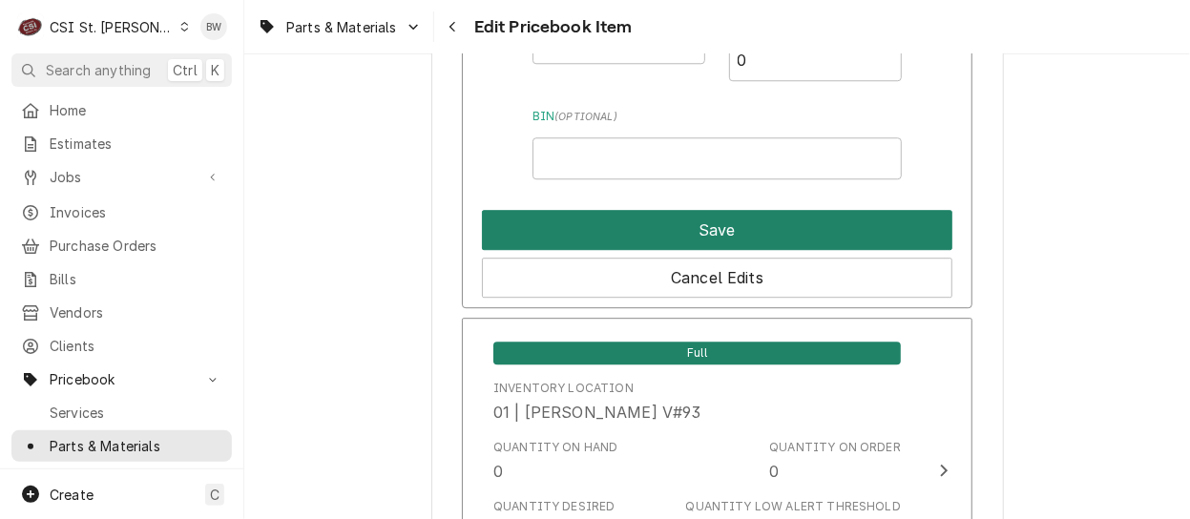
click at [657, 237] on button "Save" at bounding box center [717, 230] width 470 height 40
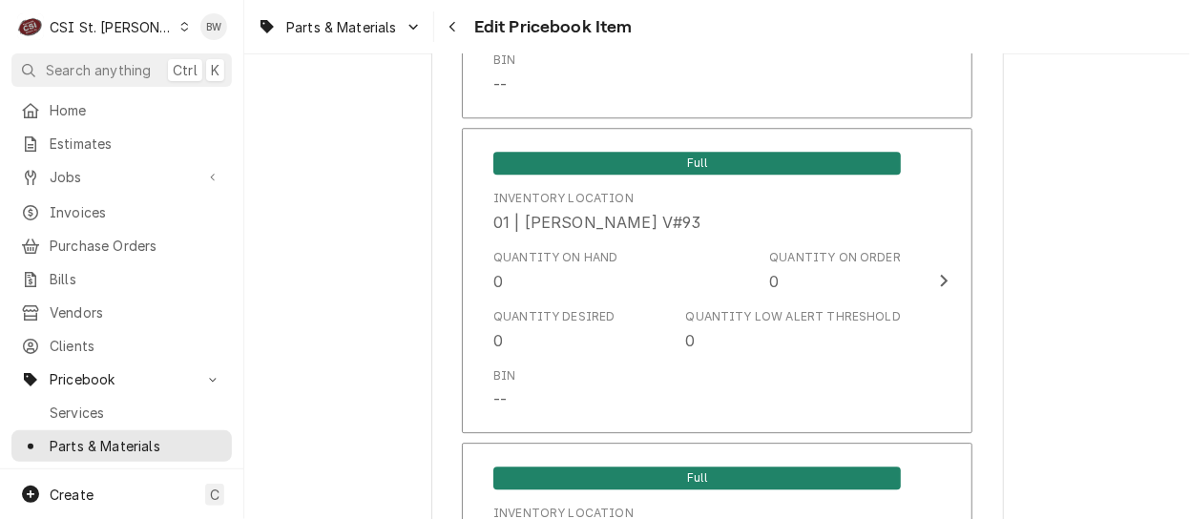
type textarea "x"
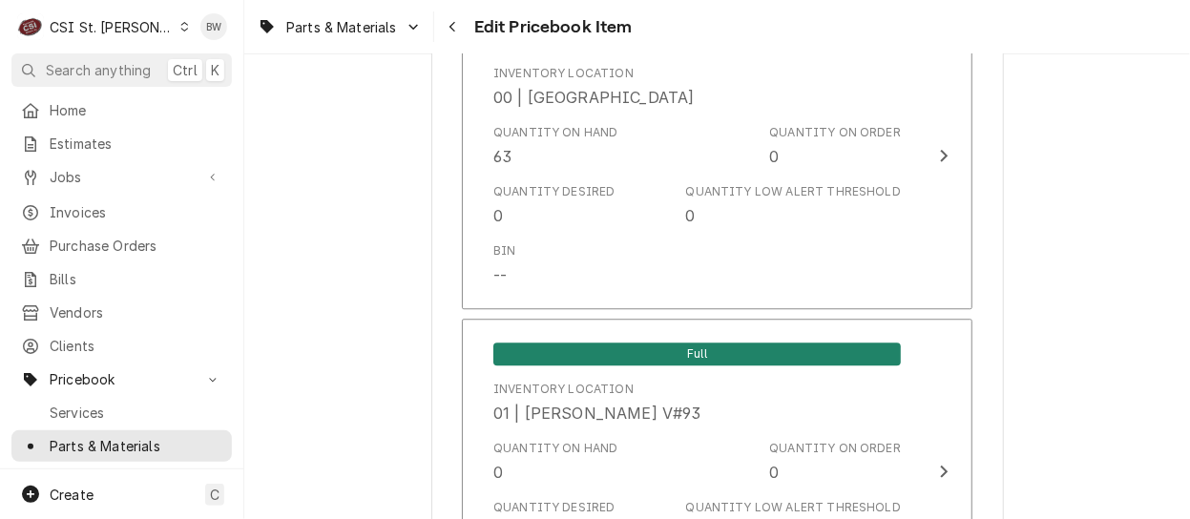
scroll to position [7874, 0]
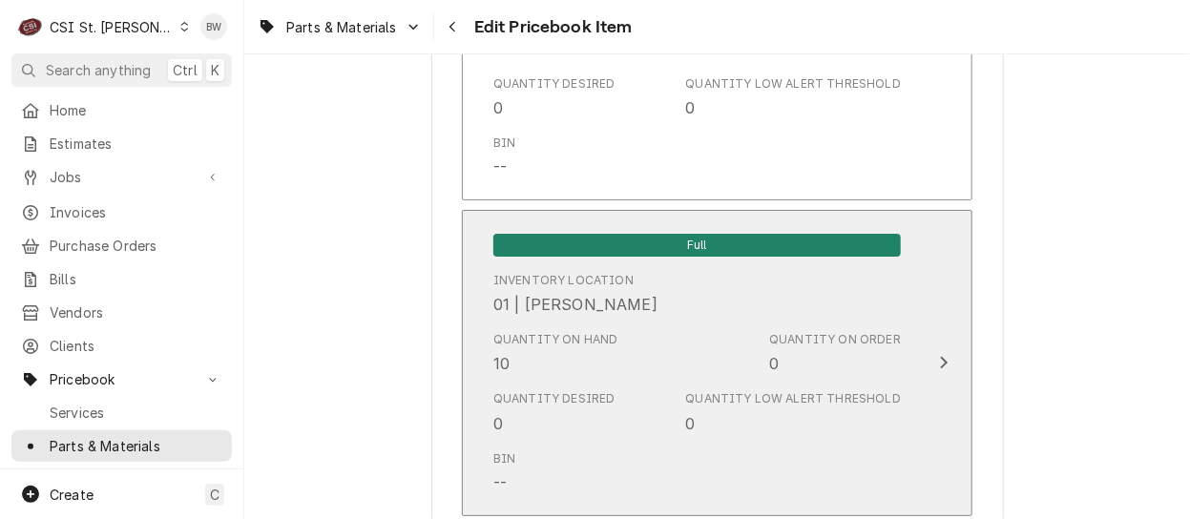
click at [549, 339] on div "Quantity on Hand 10" at bounding box center [555, 353] width 125 height 44
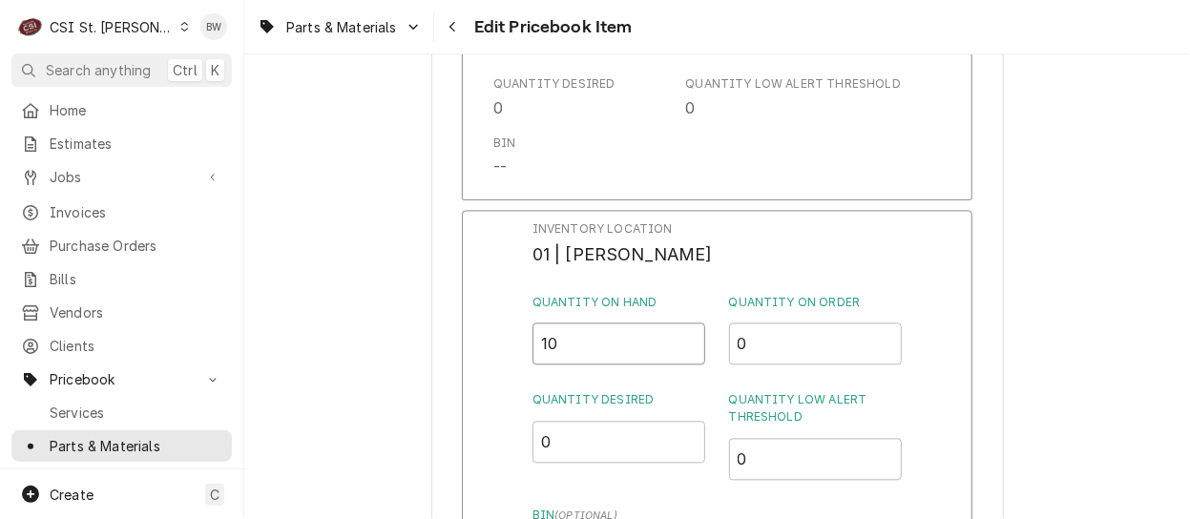
drag, startPoint x: 553, startPoint y: 335, endPoint x: 510, endPoint y: 332, distance: 43.0
click at [510, 332] on div "Inventory Location 01 | TOM LEMBKE Quantity on Hand 10 Quantity on Order 0 Quan…" at bounding box center [717, 458] width 510 height 496
type input "20"
click at [499, 325] on div "Inventory Location 01 | TOM LEMBKE Quantity on Hand 20 Quantity on Order 0 Quan…" at bounding box center [717, 458] width 510 height 496
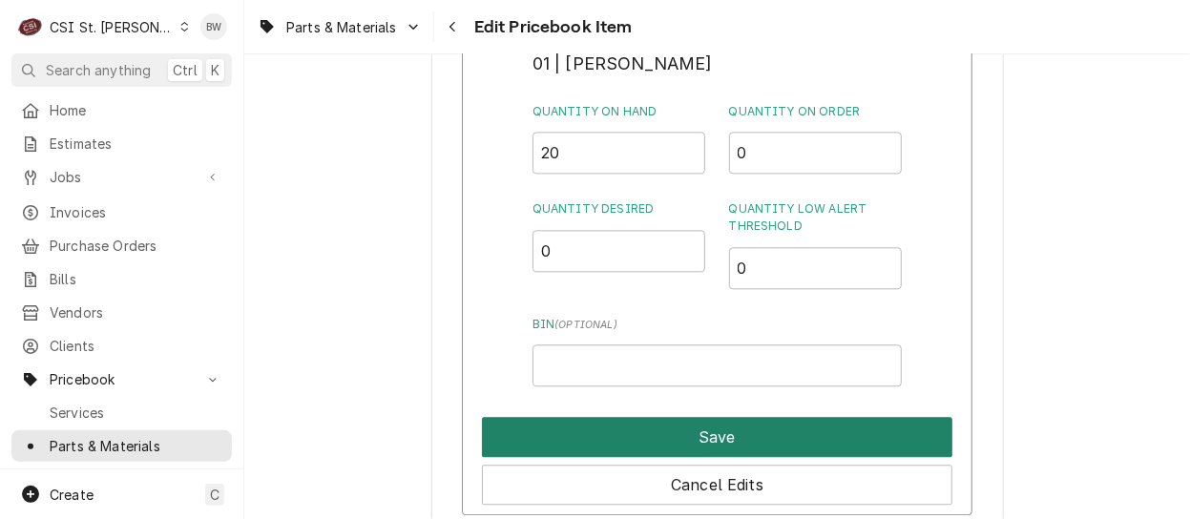
click at [655, 425] on button "Save" at bounding box center [717, 437] width 470 height 40
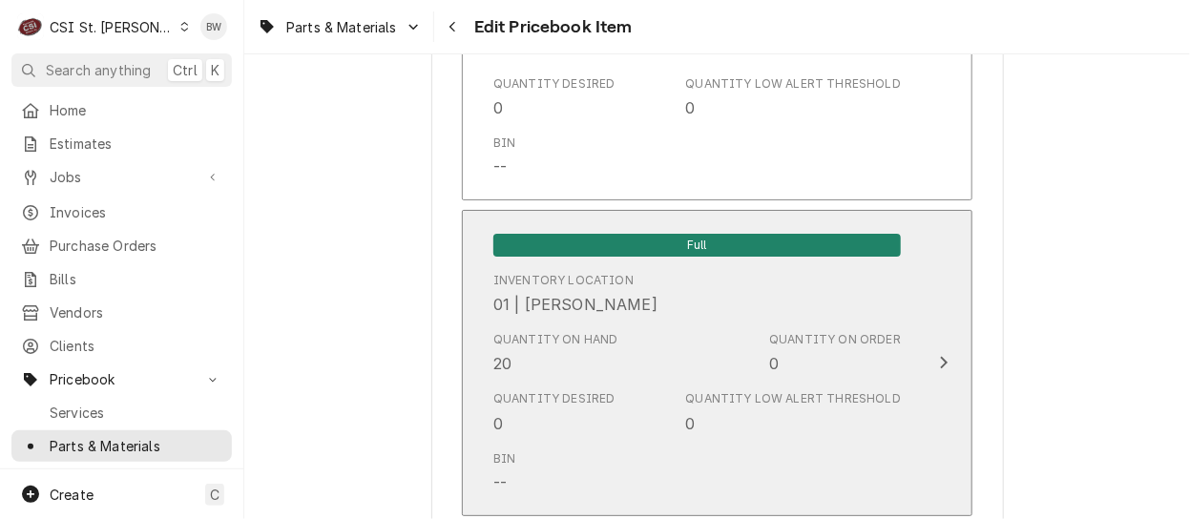
scroll to position [16802, 0]
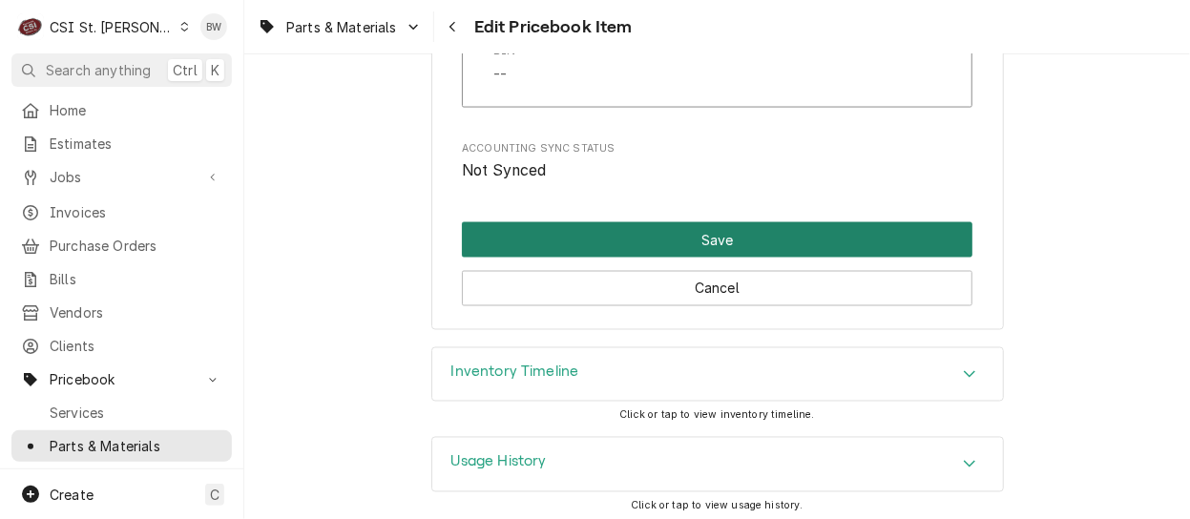
click at [674, 236] on button "Save" at bounding box center [717, 239] width 510 height 35
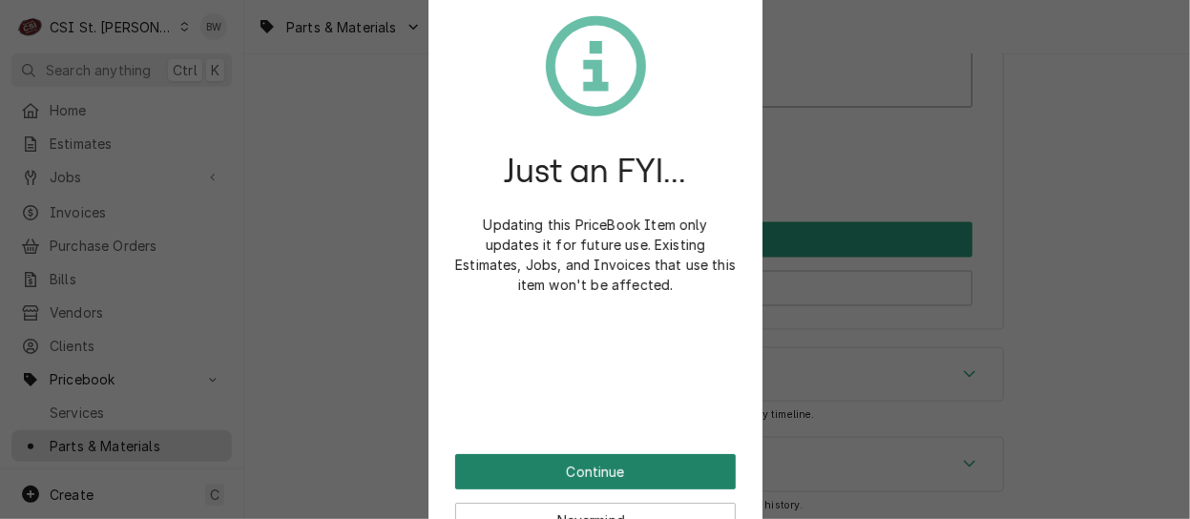
click at [582, 467] on button "Continue" at bounding box center [595, 471] width 280 height 35
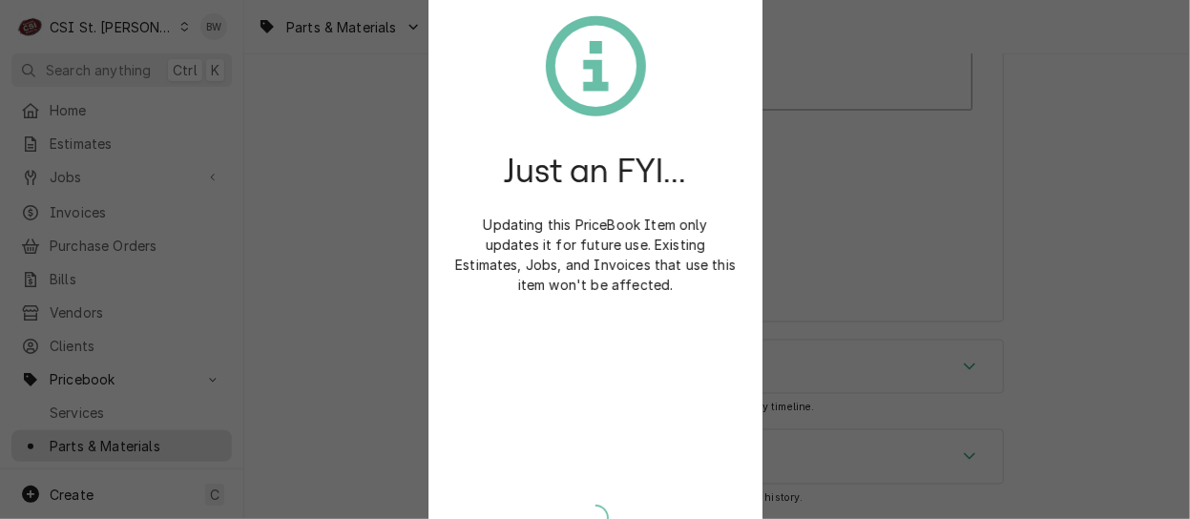
scroll to position [16791, 0]
type textarea "x"
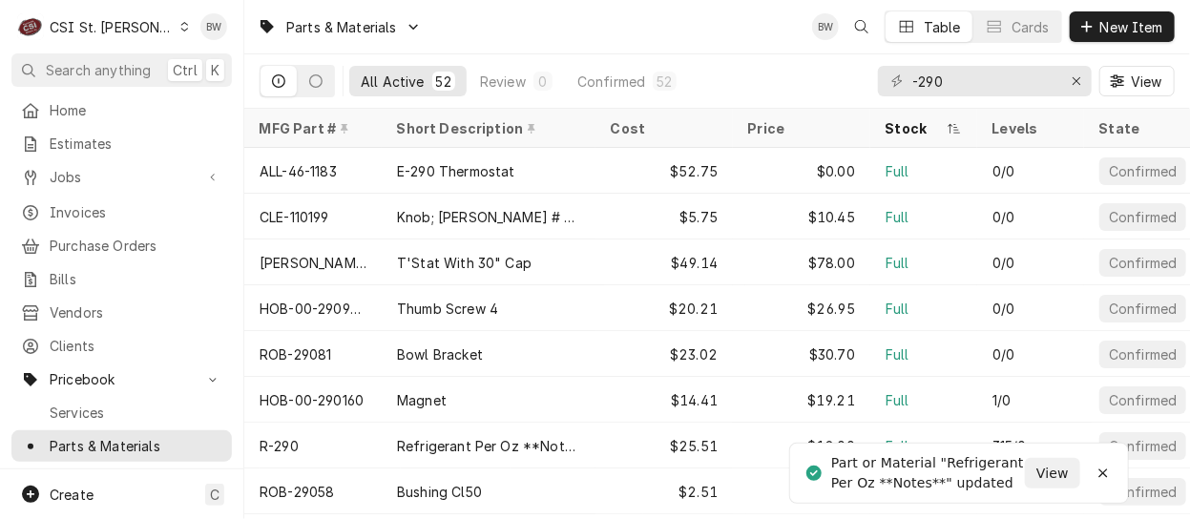
click at [855, 93] on div "All Active 52 Review 0 Confirmed 52 -290 View" at bounding box center [716, 80] width 915 height 53
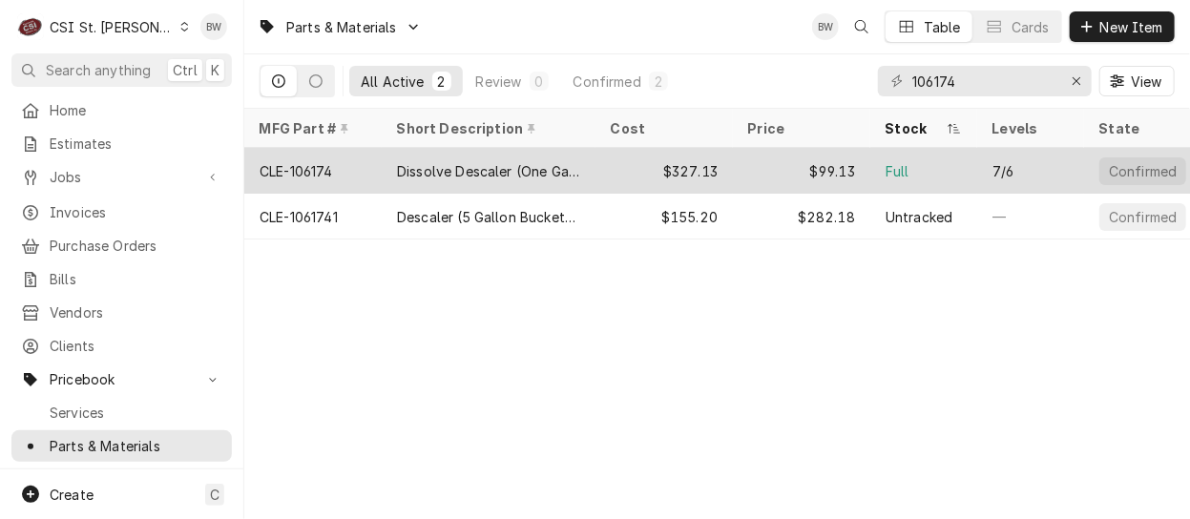
type input "106174"
click at [338, 163] on div "CLE-106174" at bounding box center [312, 171] width 137 height 46
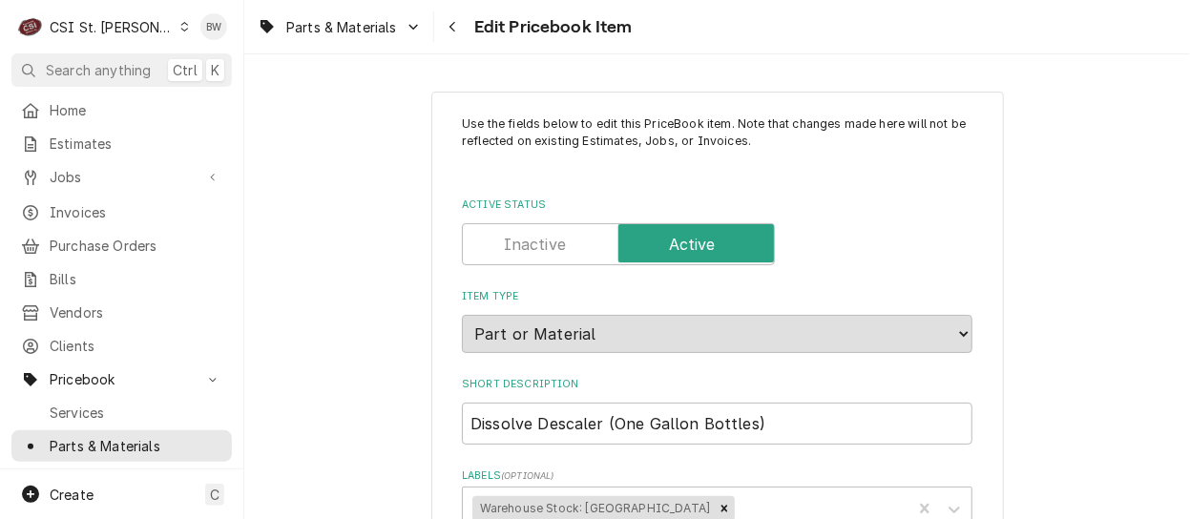
type textarea "x"
click at [716, 49] on div "Parts & Materials Edit Pricebook Item" at bounding box center [716, 26] width 945 height 53
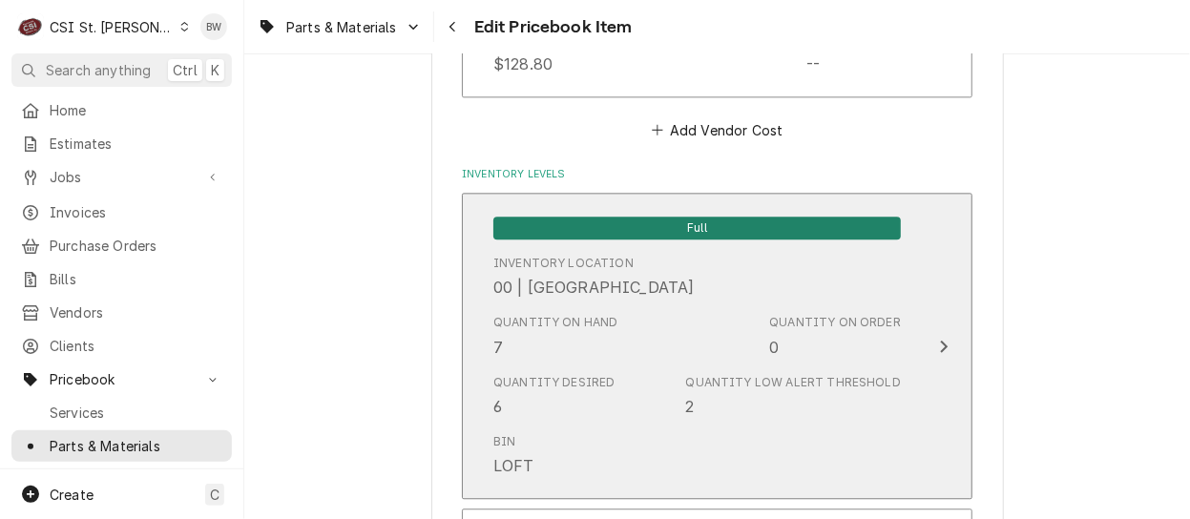
click at [527, 348] on div "Quantity on Hand 7" at bounding box center [555, 336] width 125 height 44
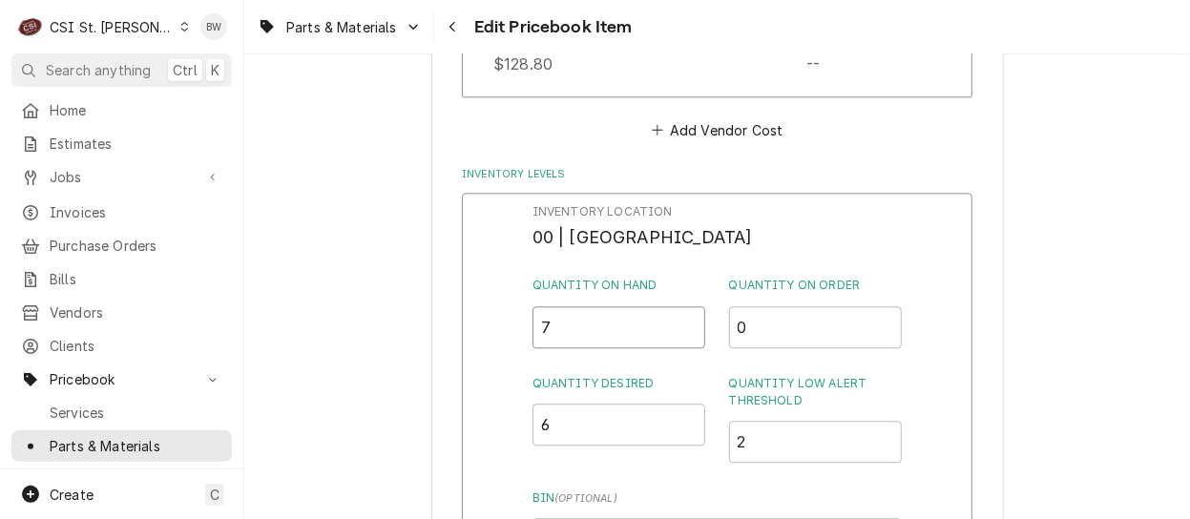
drag, startPoint x: 565, startPoint y: 336, endPoint x: 504, endPoint y: 332, distance: 61.2
click at [504, 332] on div "Inventory Location 00 | STL WAREHOUSE Quantity on Hand 7 Quantity on Order 0 Qu…" at bounding box center [717, 441] width 510 height 496
type input "6"
click at [516, 345] on div "Inventory Location 00 | STL WAREHOUSE Quantity on Hand 6 Quantity on Order 0 Qu…" at bounding box center [717, 441] width 510 height 496
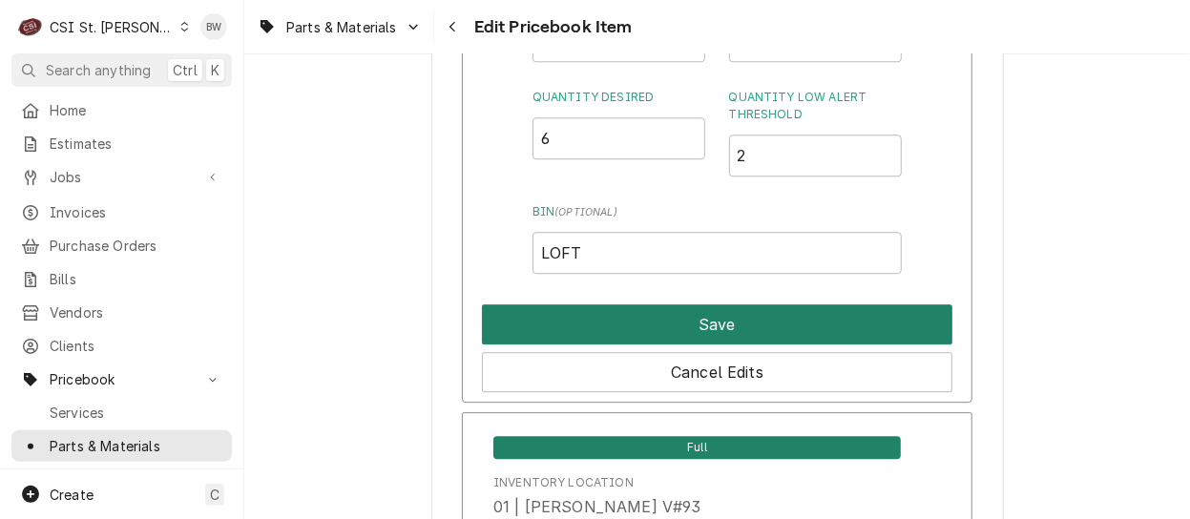
click at [703, 318] on button "Save" at bounding box center [717, 324] width 470 height 40
type textarea "x"
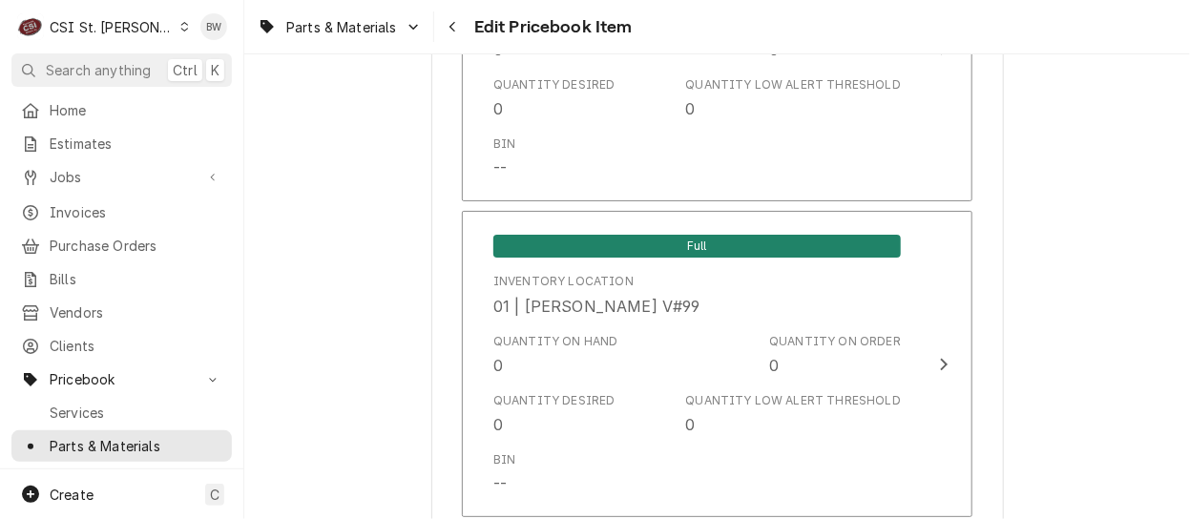
scroll to position [7246, 0]
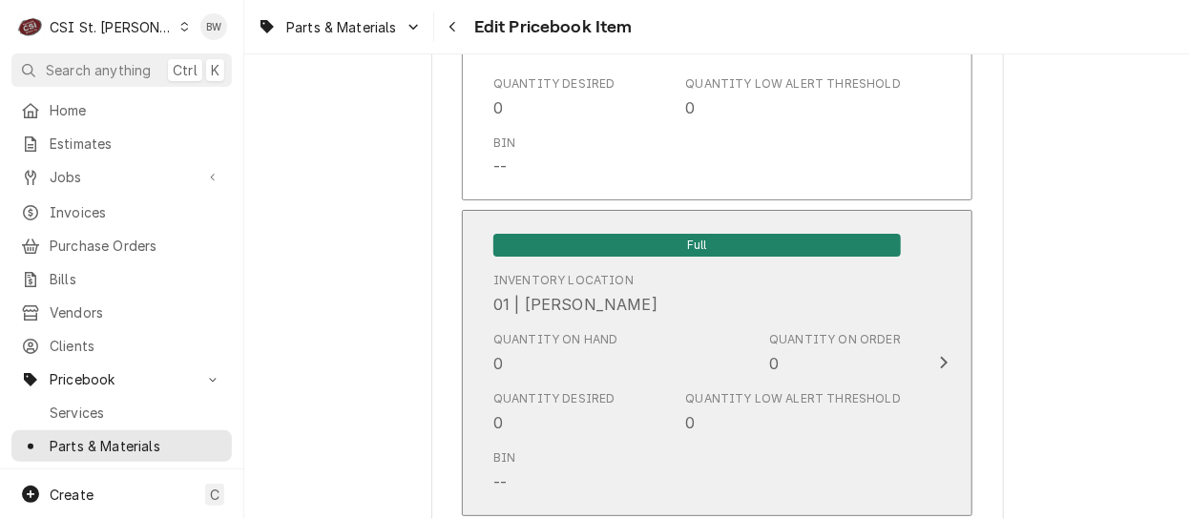
click at [534, 335] on div "Quantity on Hand 0" at bounding box center [555, 353] width 125 height 44
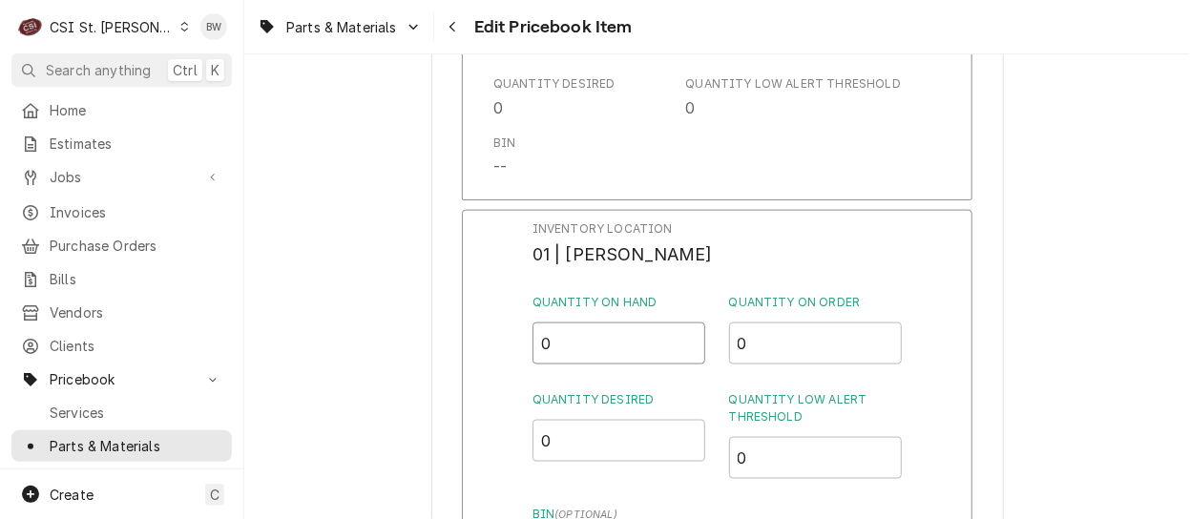
click at [543, 334] on input "0" at bounding box center [619, 343] width 174 height 42
drag, startPoint x: 568, startPoint y: 325, endPoint x: 526, endPoint y: 325, distance: 42.0
click at [526, 325] on div "Inventory Location 01 | RYAN SMITH Quantity on Hand 0 Quantity on Order 0 Quant…" at bounding box center [717, 458] width 510 height 496
type input "1"
click at [466, 331] on div "Inventory Location 01 | RYAN SMITH Quantity on Hand 1 Quantity on Order 0 Quant…" at bounding box center [717, 458] width 510 height 496
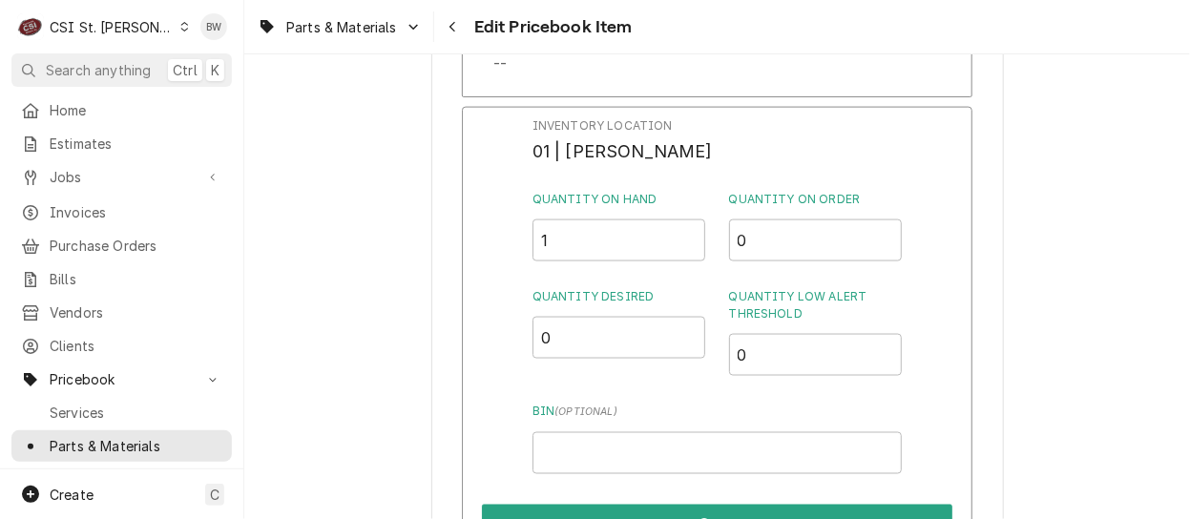
scroll to position [7437, 0]
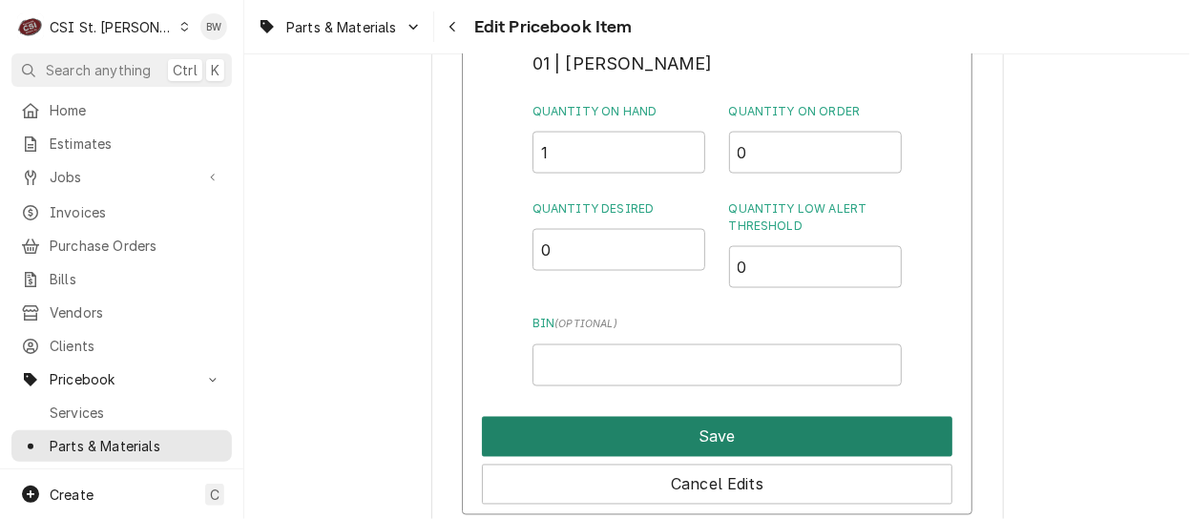
click at [633, 417] on button "Save" at bounding box center [717, 437] width 470 height 40
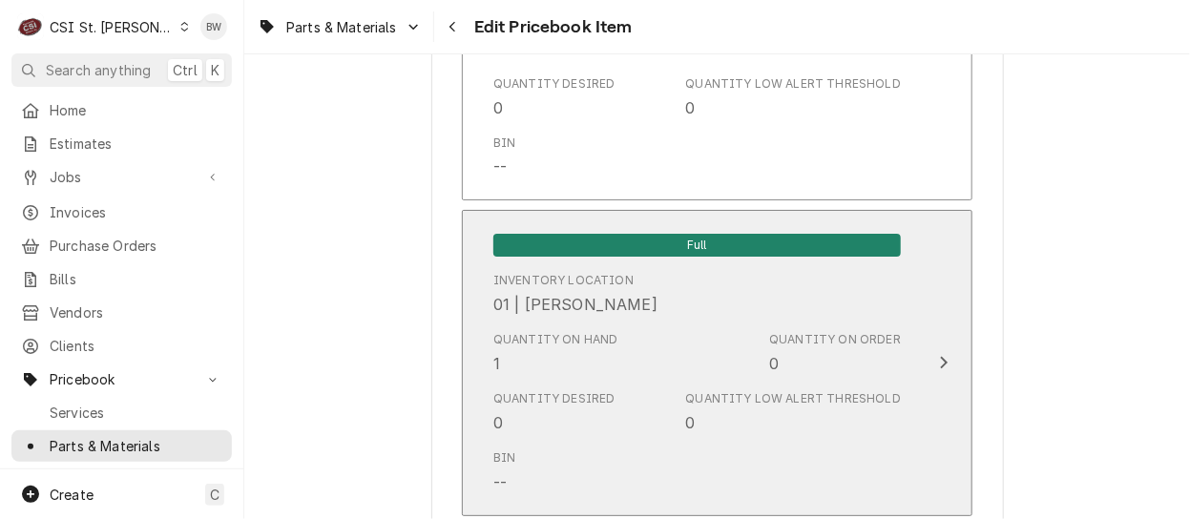
scroll to position [16805, 0]
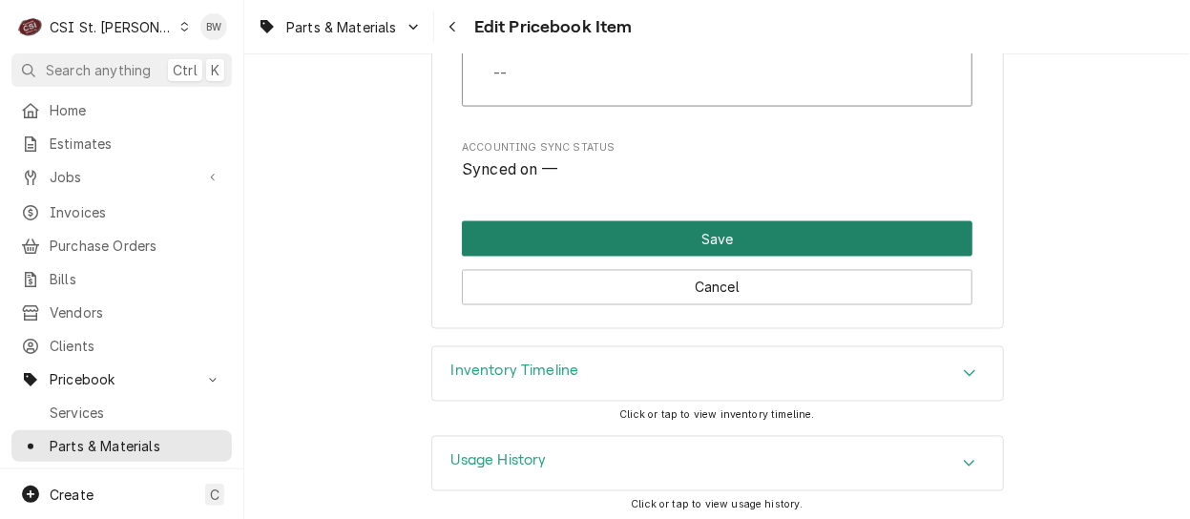
click at [684, 239] on button "Save" at bounding box center [717, 238] width 510 height 35
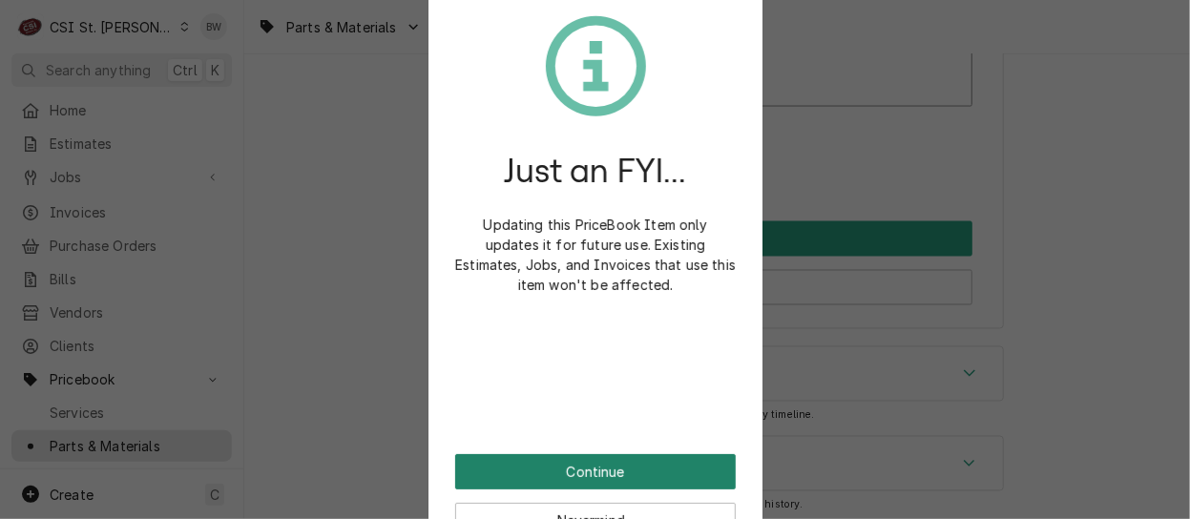
click at [596, 476] on button "Continue" at bounding box center [595, 471] width 280 height 35
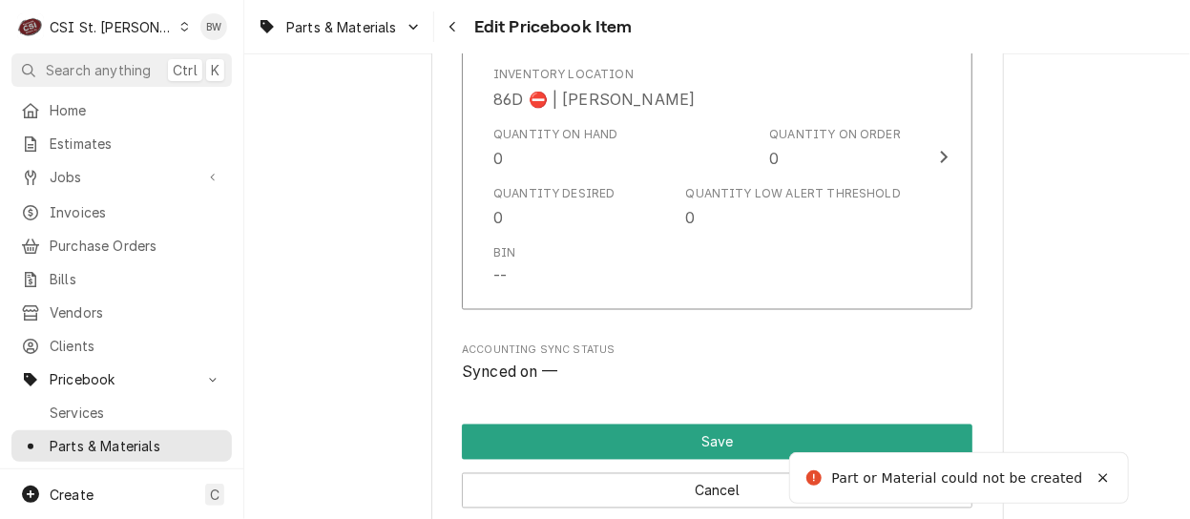
scroll to position [1428, 0]
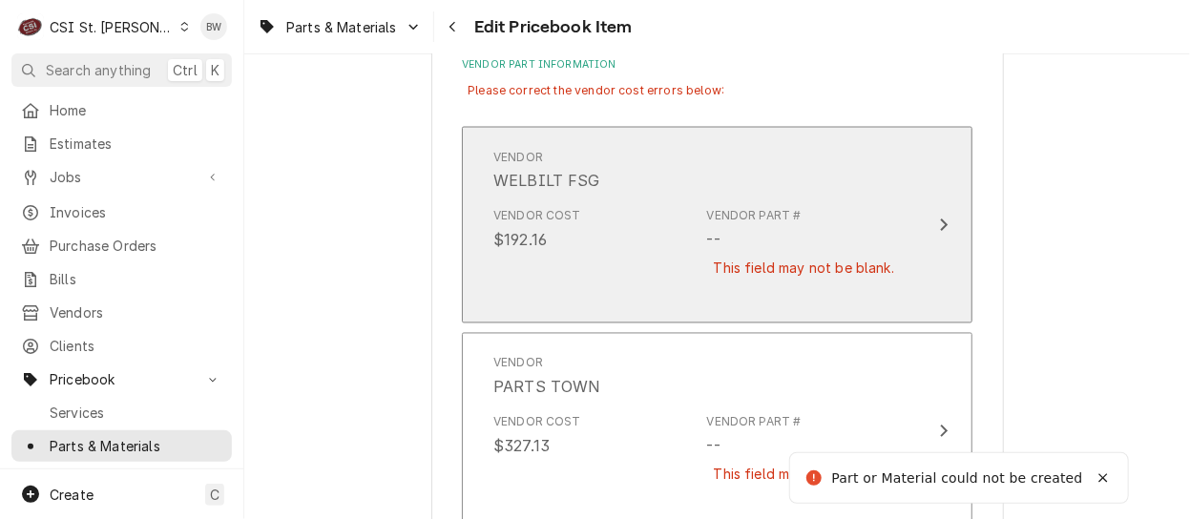
click at [630, 252] on div "Vendor Cost $192.16 Vendor Part # -- This field may not be blank." at bounding box center [696, 254] width 407 height 109
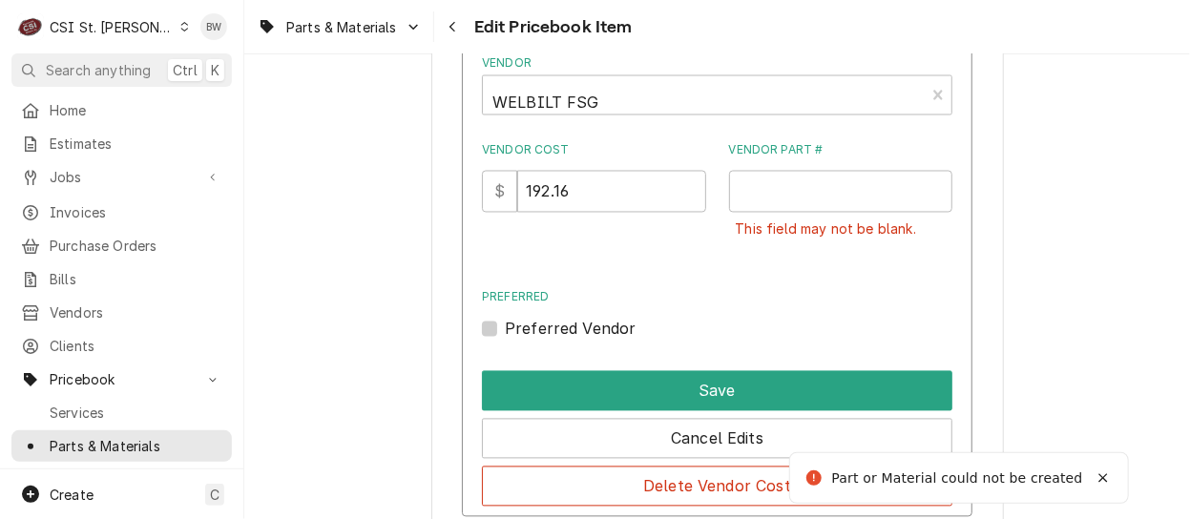
scroll to position [1619, 0]
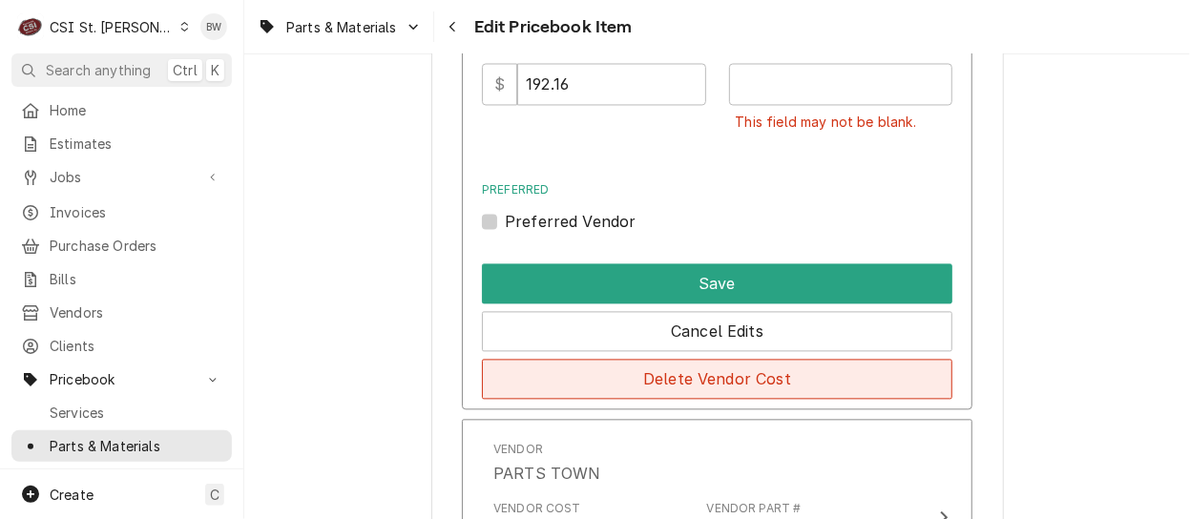
click at [654, 377] on button "Delete Vendor Cost" at bounding box center [717, 379] width 470 height 40
type textarea "x"
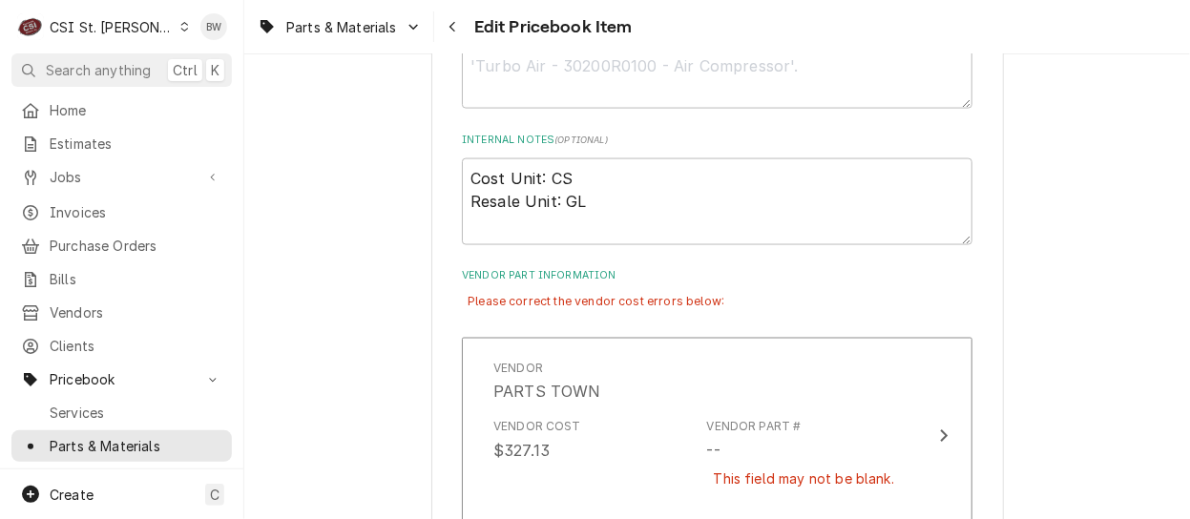
scroll to position [1324, 0]
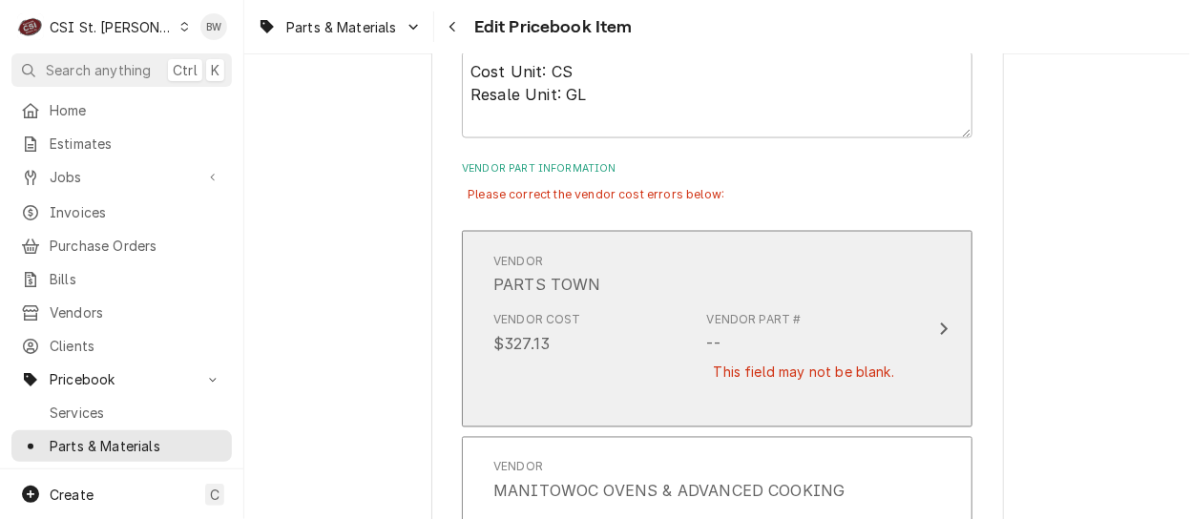
click at [640, 373] on div "Vendor Cost $327.13 Vendor Part # -- This field may not be blank." at bounding box center [696, 358] width 407 height 109
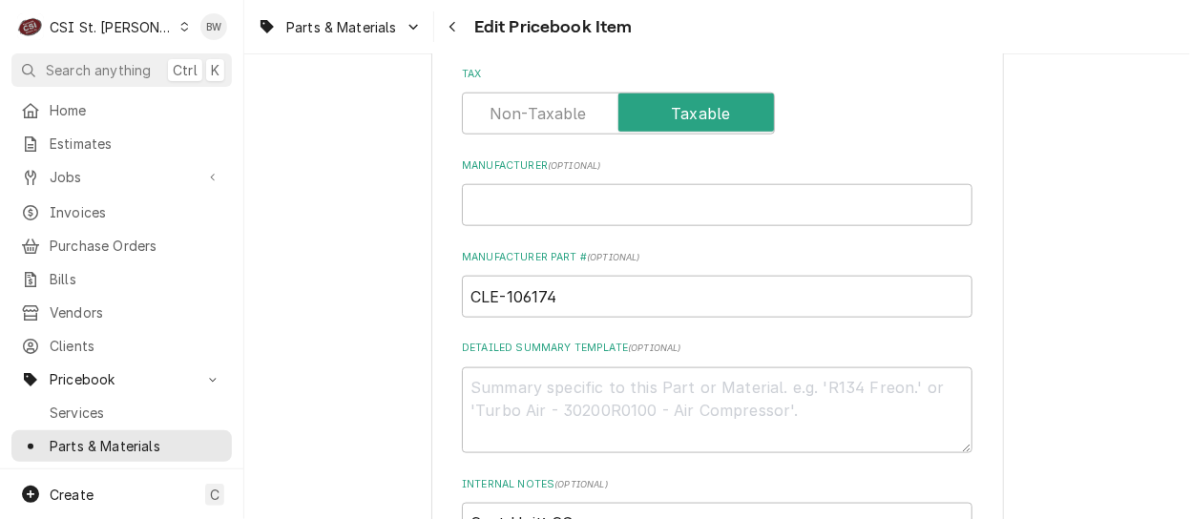
scroll to position [848, 0]
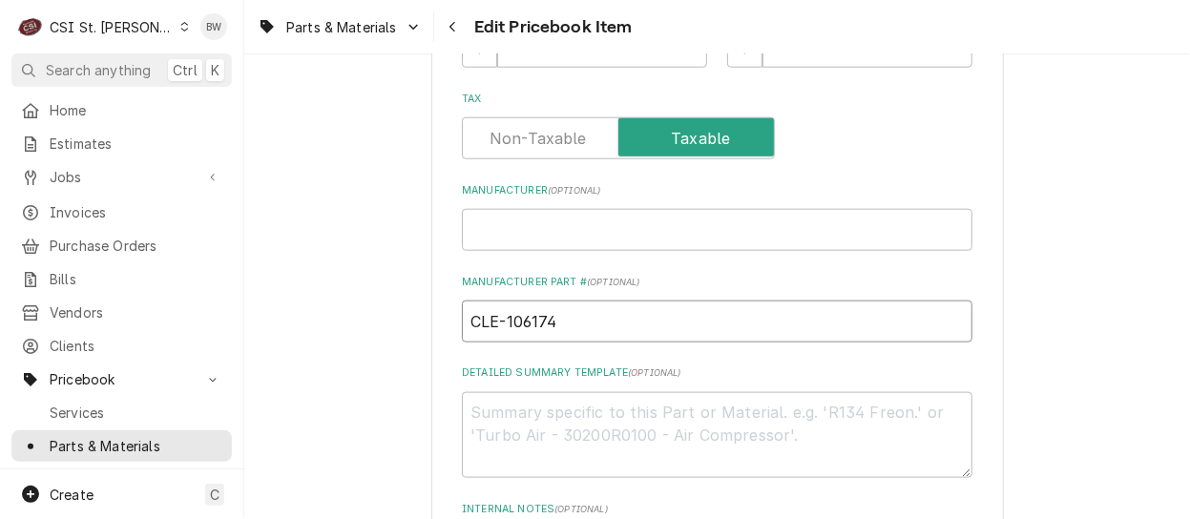
drag, startPoint x: 573, startPoint y: 320, endPoint x: 388, endPoint y: 323, distance: 185.1
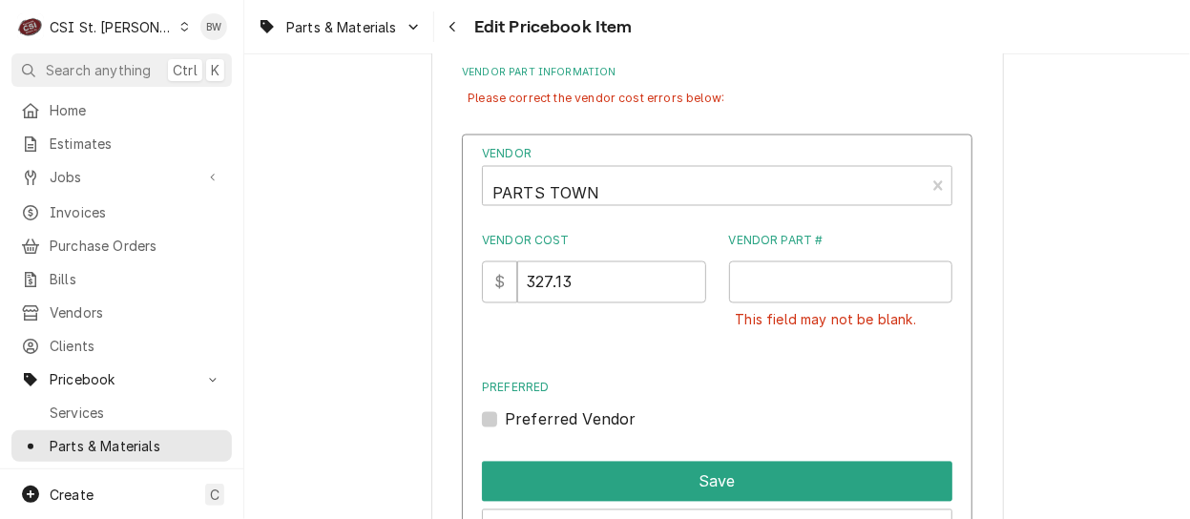
scroll to position [1515, 0]
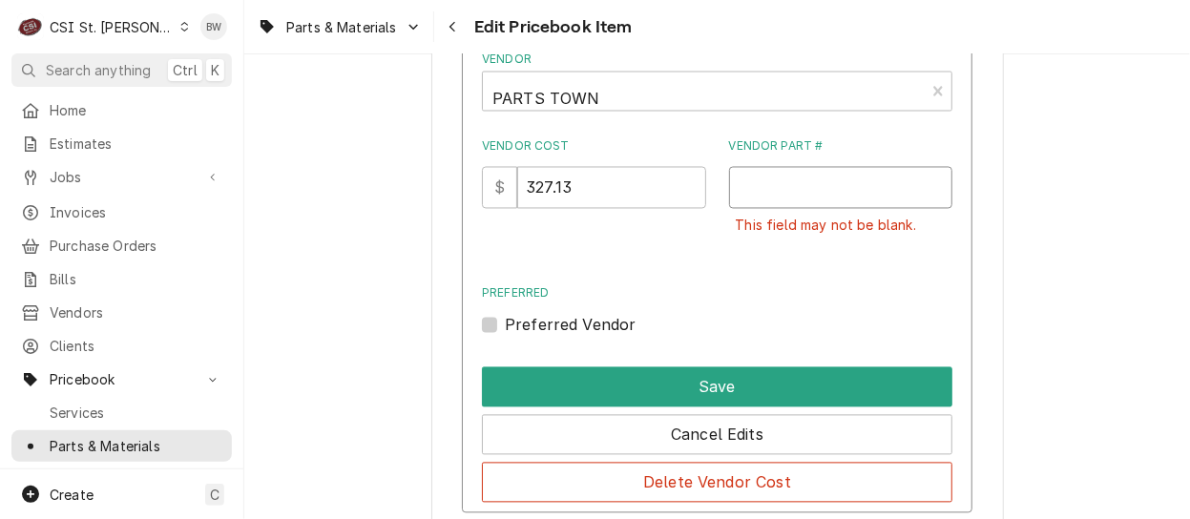
click at [738, 197] on input "Vendor Part #" at bounding box center [841, 188] width 224 height 42
paste input "CLE-106174"
type input "CLE-106174"
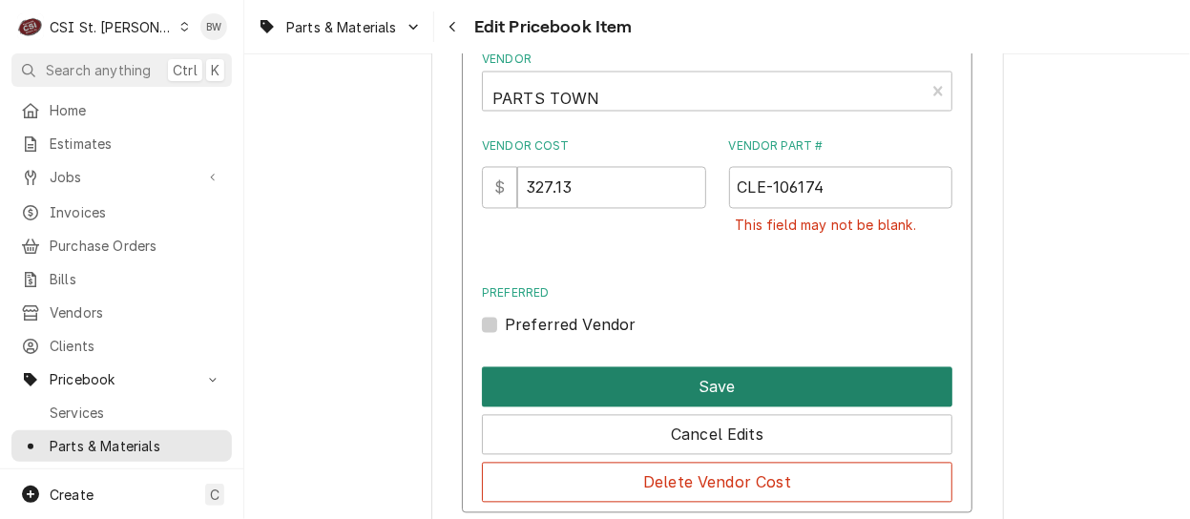
click at [659, 387] on button "Save" at bounding box center [717, 387] width 470 height 40
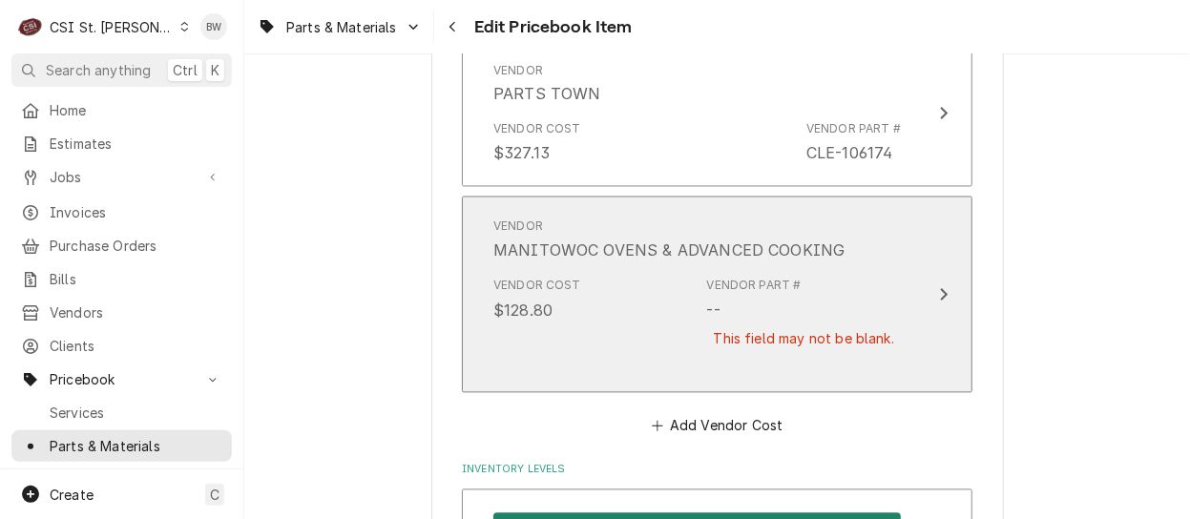
click at [685, 333] on div "Vendor Cost $128.80 Vendor Part # -- This field may not be blank." at bounding box center [696, 324] width 407 height 109
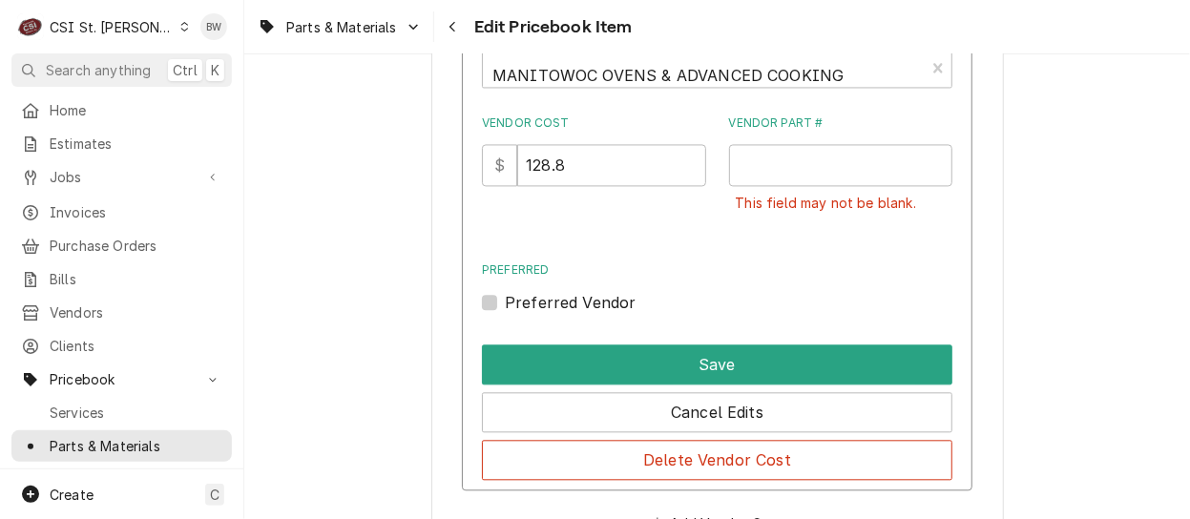
scroll to position [1706, 0]
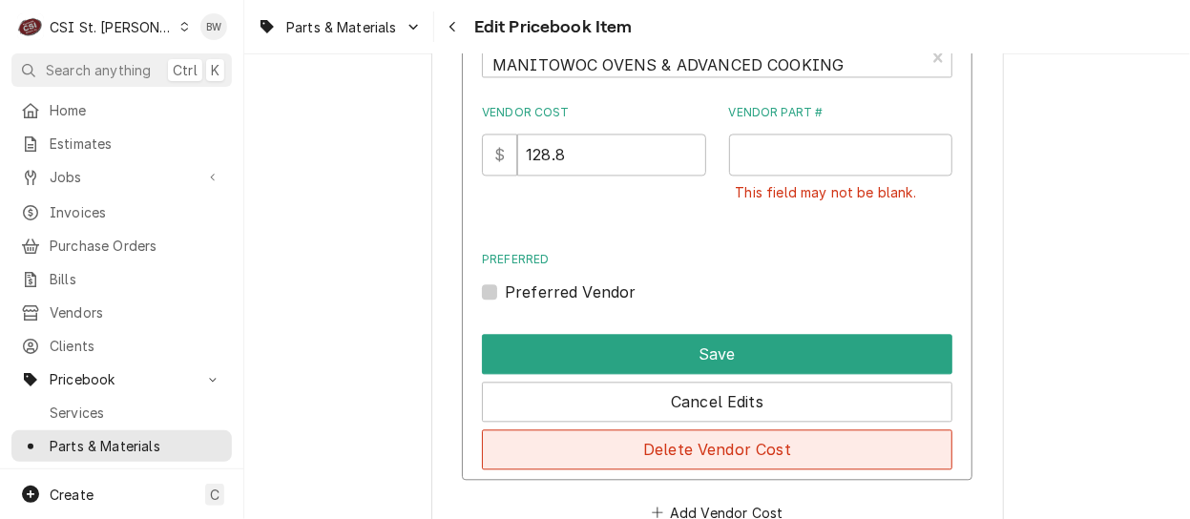
click at [694, 443] on button "Delete Vendor Cost" at bounding box center [717, 449] width 470 height 40
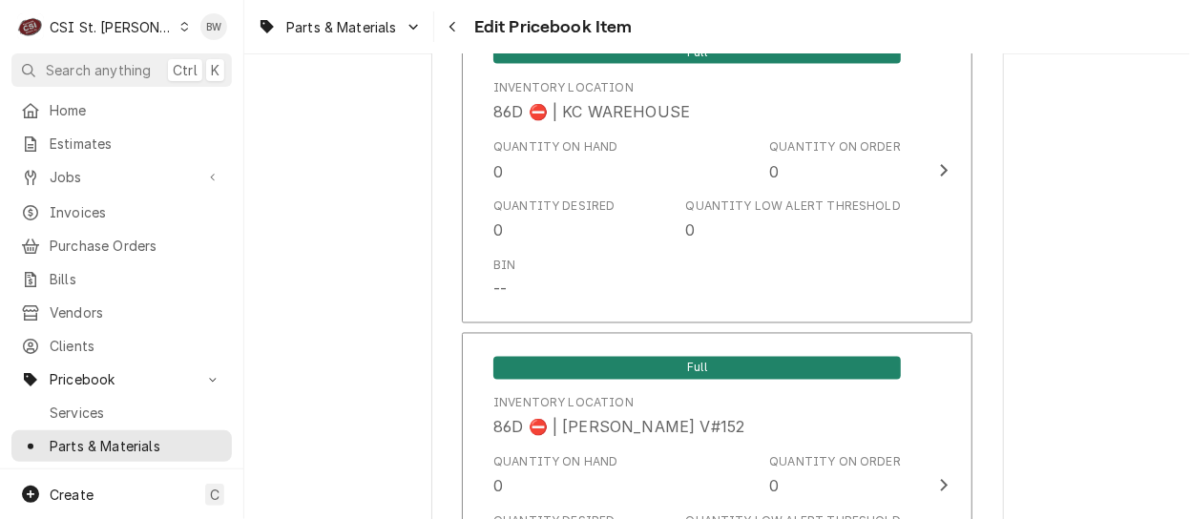
scroll to position [16534, 0]
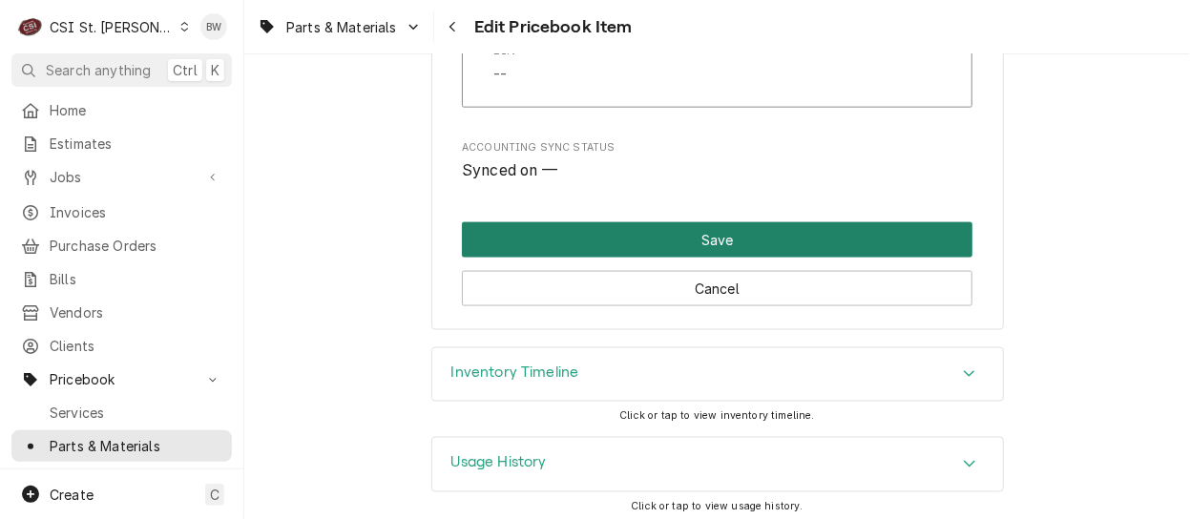
click at [699, 225] on button "Save" at bounding box center [717, 239] width 510 height 35
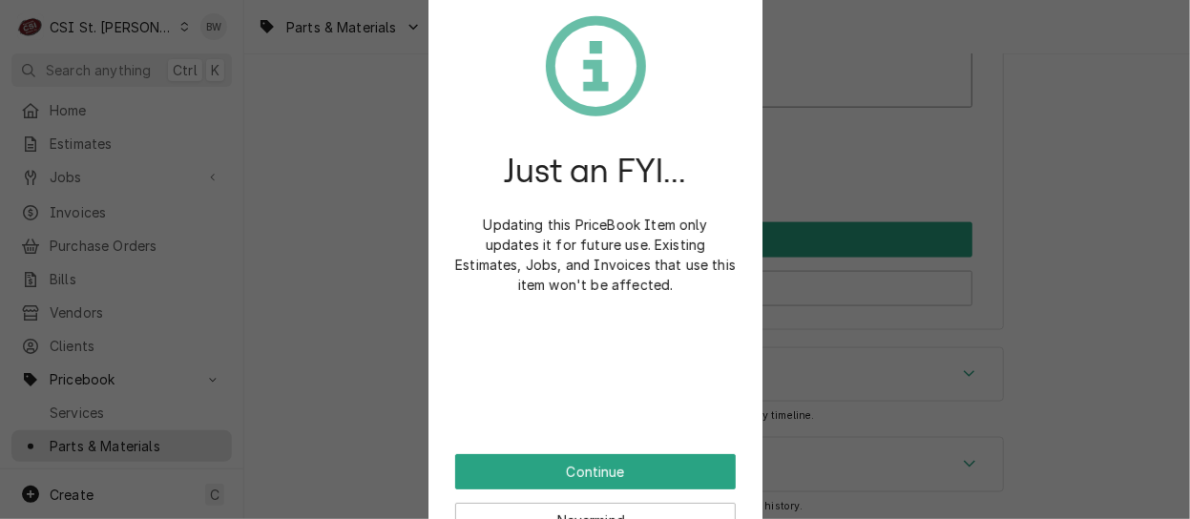
type textarea "x"
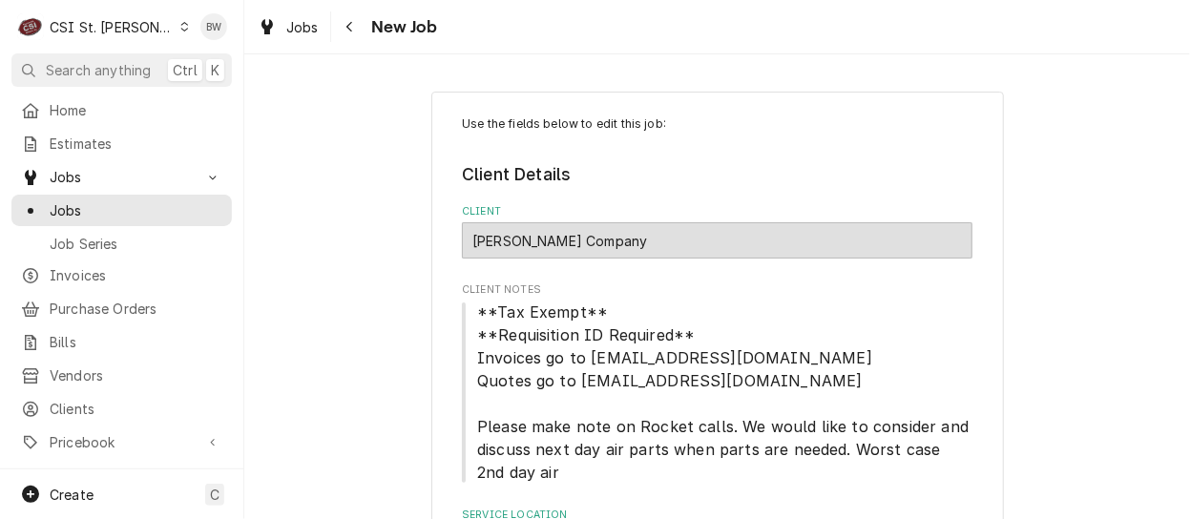
scroll to position [1049, 0]
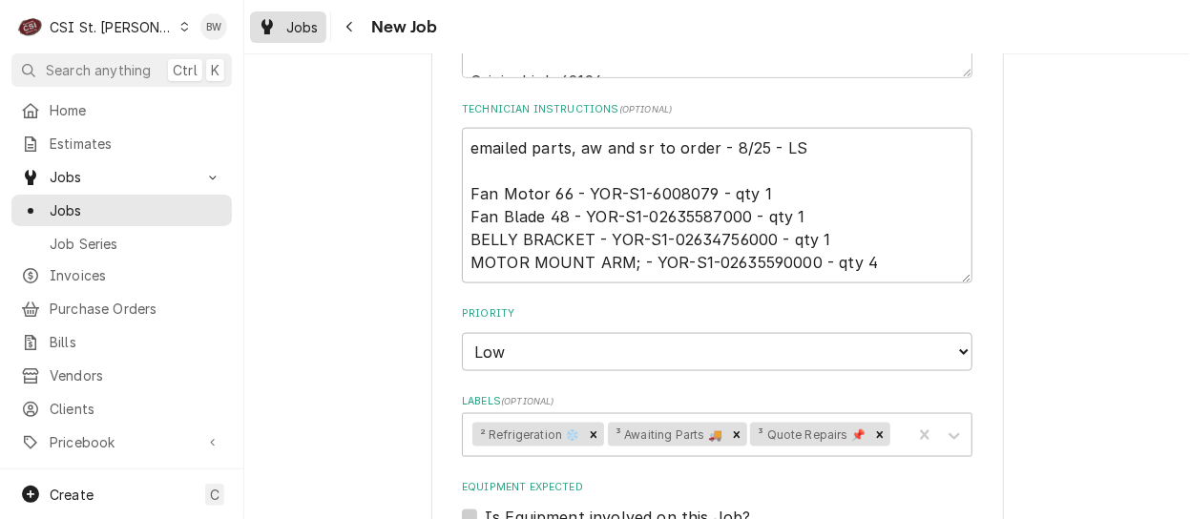
click at [310, 25] on span "Jobs" at bounding box center [302, 27] width 32 height 20
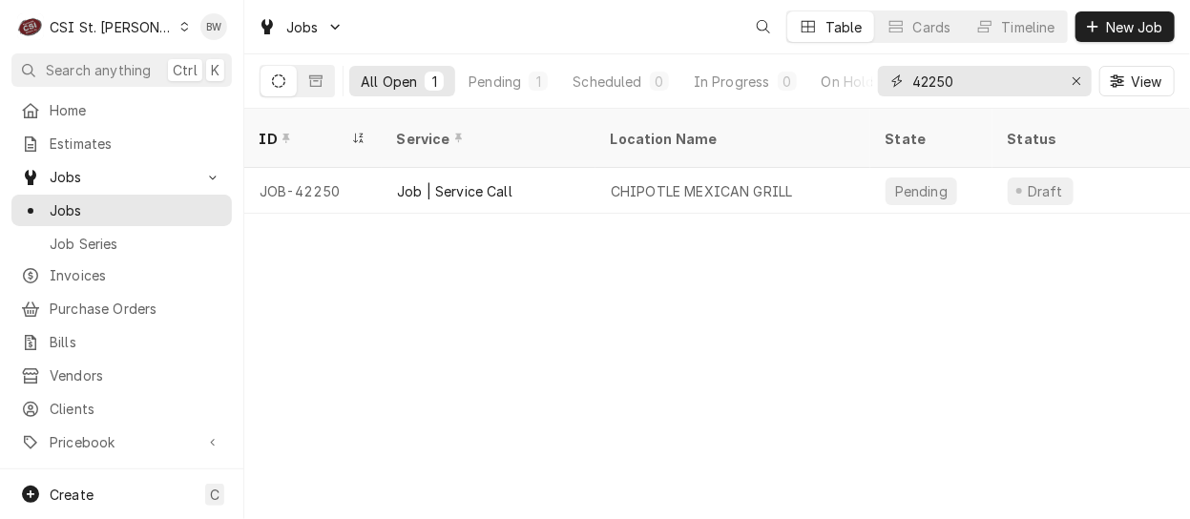
drag, startPoint x: 974, startPoint y: 86, endPoint x: 889, endPoint y: 80, distance: 85.1
click at [894, 81] on div "42250" at bounding box center [985, 81] width 214 height 31
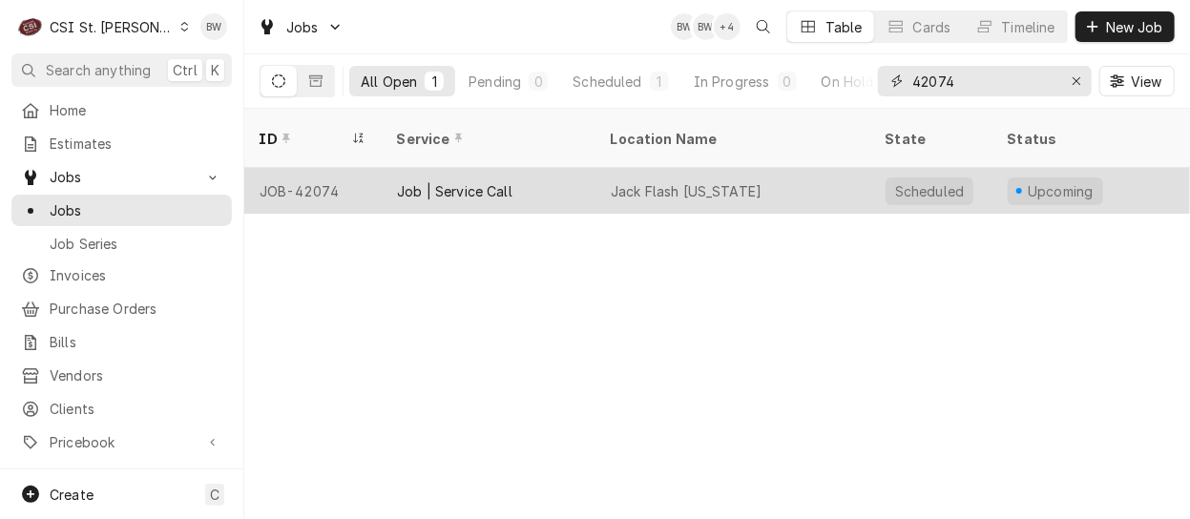
type input "42074"
click at [317, 171] on div "JOB-42074" at bounding box center [312, 191] width 137 height 46
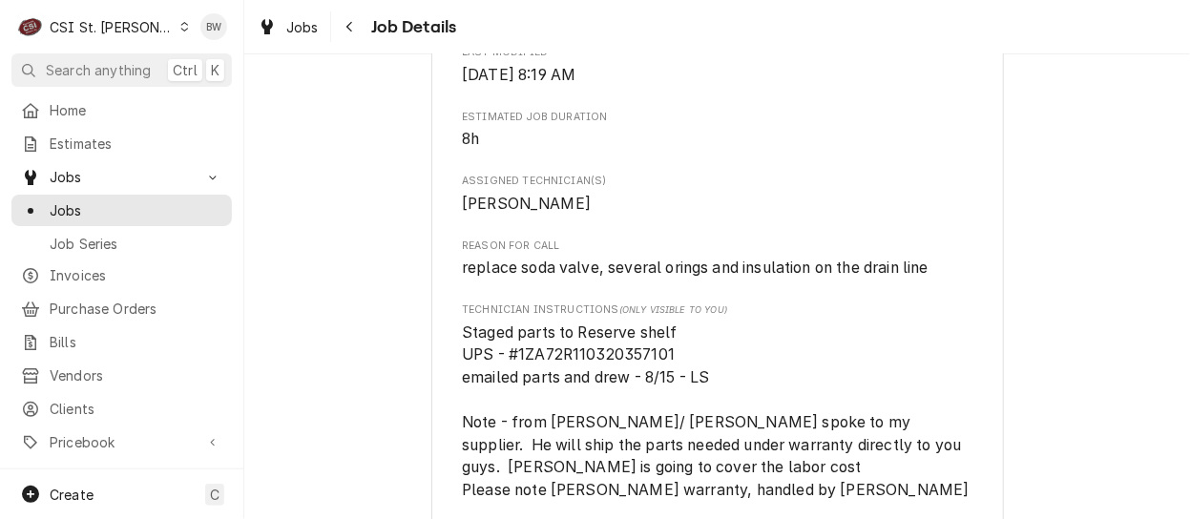
scroll to position [1049, 0]
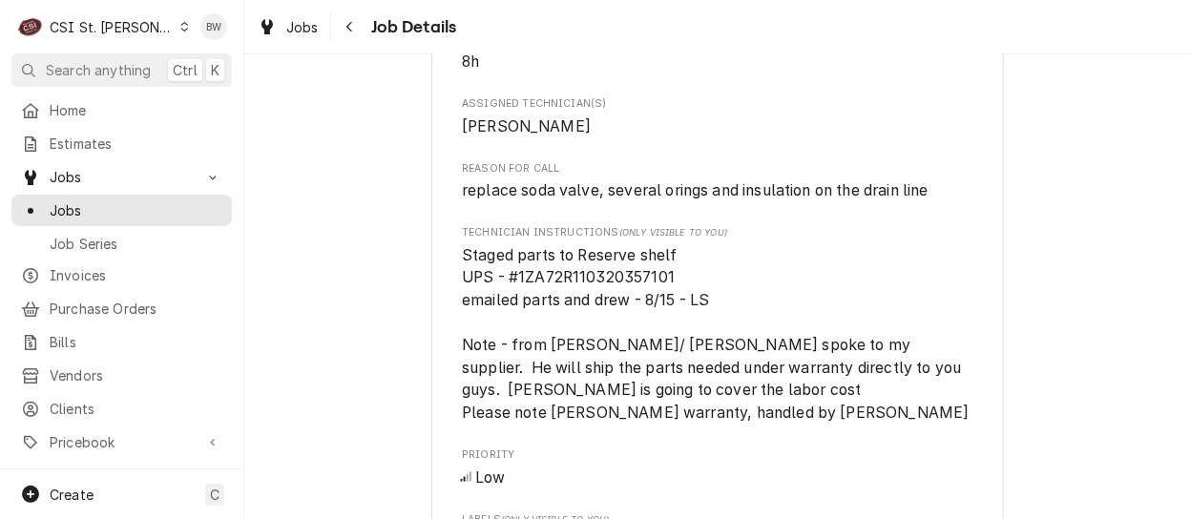
click at [462, 275] on span "Staged parts to Reserve shelf UPS - #1ZA72R110320357101 emailed parts and drew …" at bounding box center [716, 334] width 508 height 176
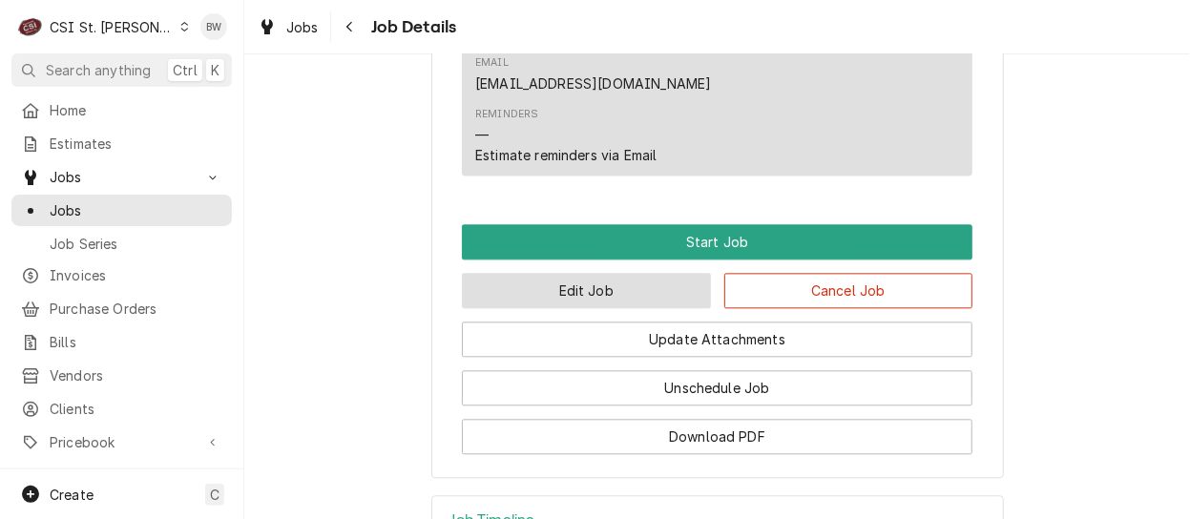
scroll to position [1813, 0]
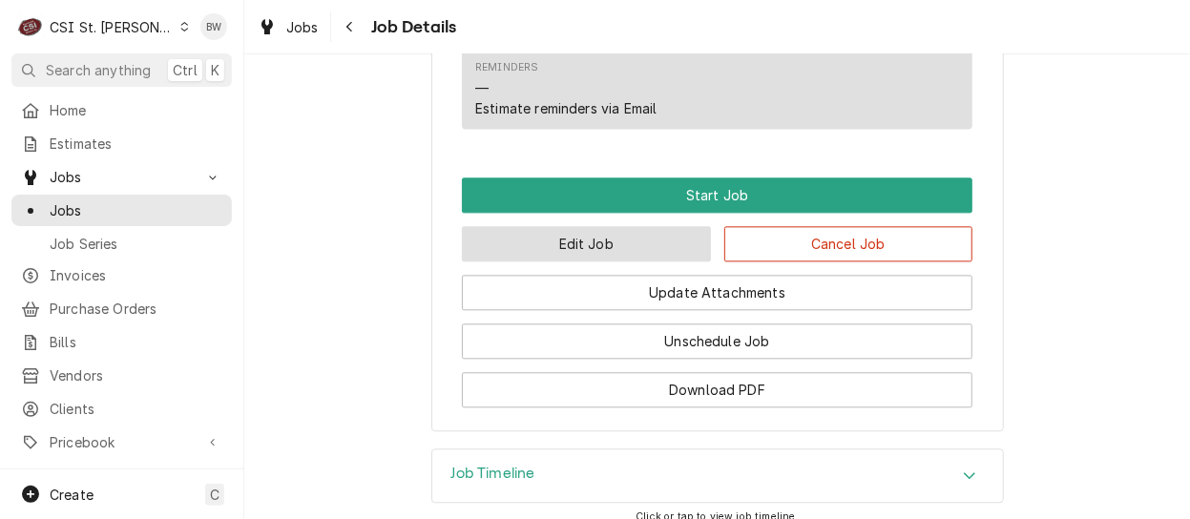
click at [551, 226] on button "Edit Job" at bounding box center [586, 243] width 249 height 35
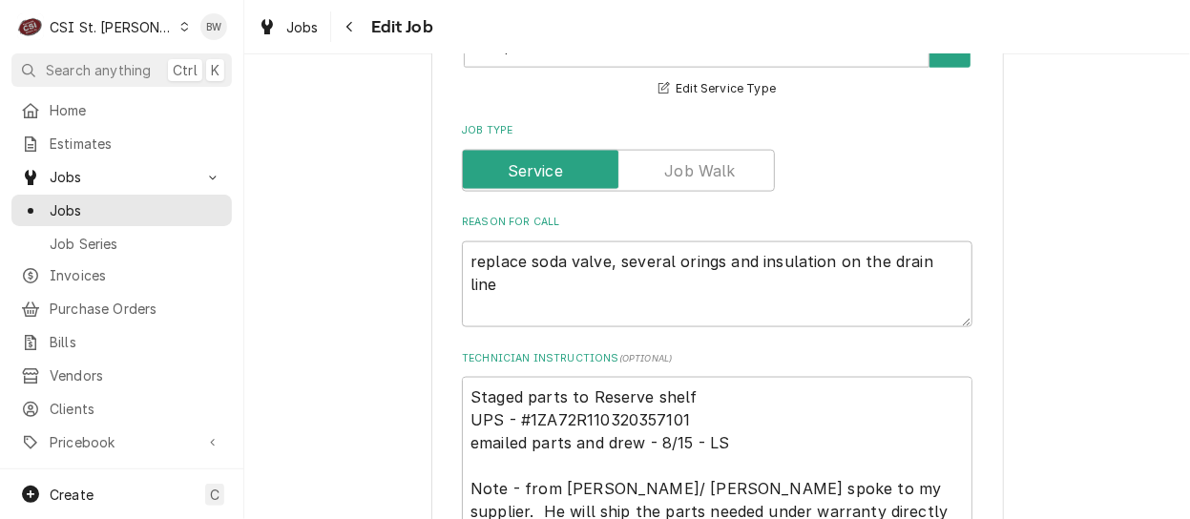
scroll to position [1145, 0]
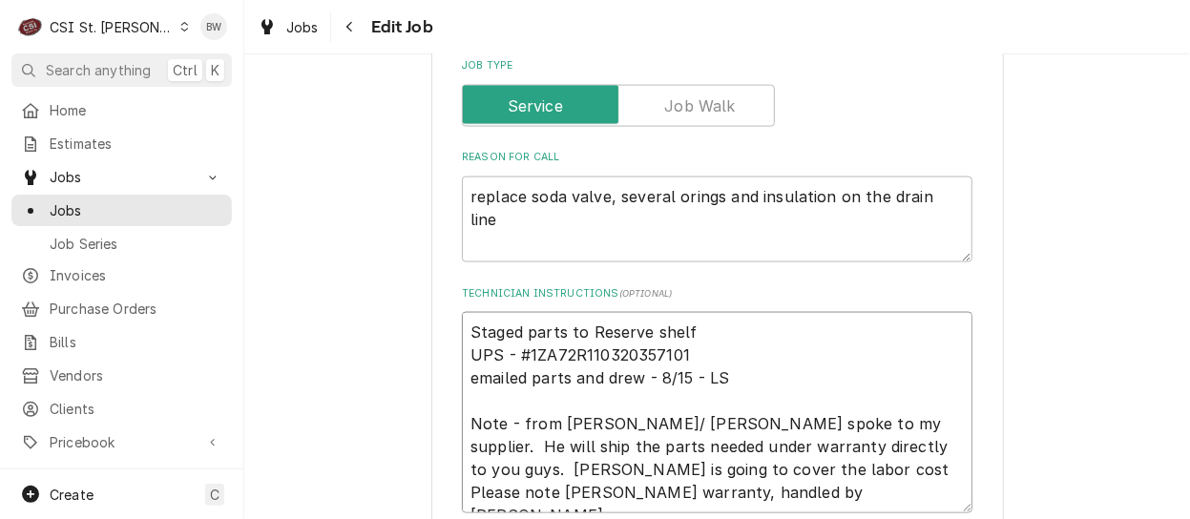
click at [465, 327] on textarea "Staged parts to Reserve shelf UPS - #1ZA72R110320357101 emailed parts and drew …" at bounding box center [717, 412] width 510 height 200
type textarea "x"
type textarea "Staged parts to Reserve shelf UPS - #1ZA72R110320357101 emailed parts and drew …"
type textarea "x"
type textarea "P Staged parts to Reserve shelf UPS - #1ZA72R110320357101 emailed parts and dre…"
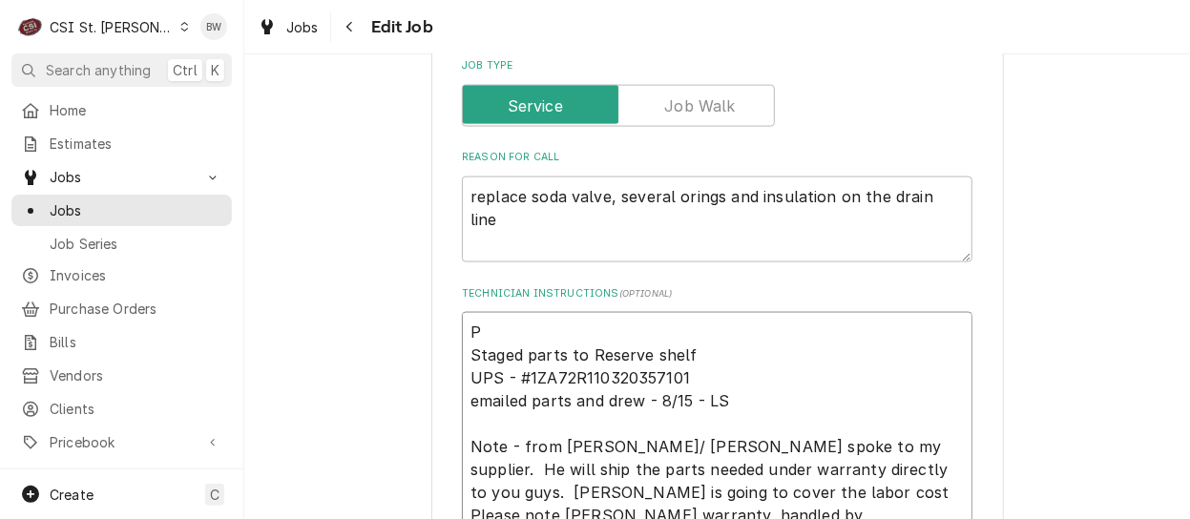
type textarea "x"
type textarea "Pa Staged parts to Reserve shelf UPS - #1ZA72R110320357101 emailed parts and dr…"
type textarea "x"
type textarea "Par Staged parts to Reserve shelf UPS - #1ZA72R110320357101 emailed parts and d…"
type textarea "x"
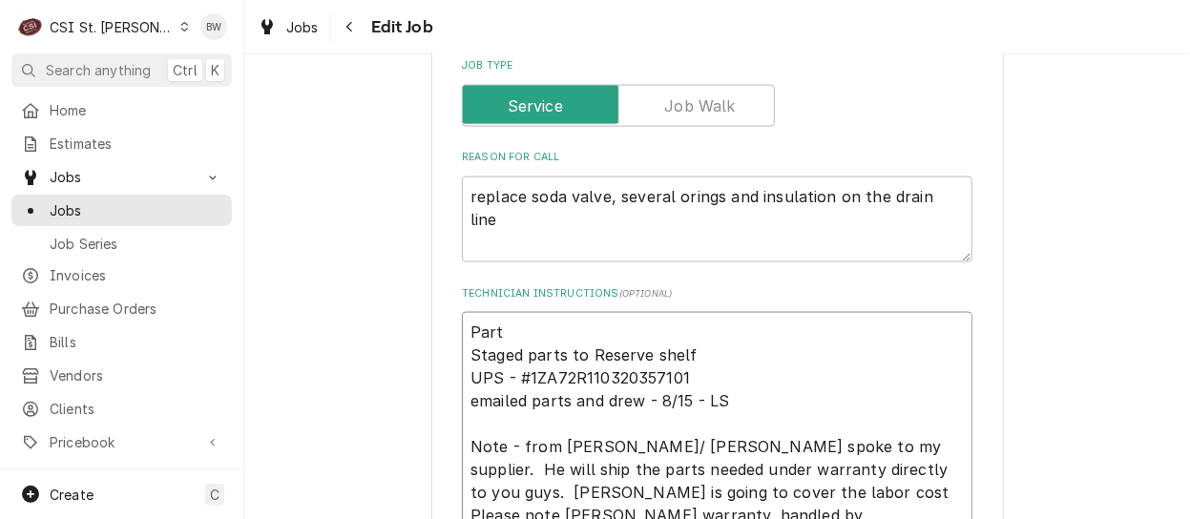
type textarea "Part Staged parts to Reserve shelf UPS - #1ZA72R110320357101 emailed parts and …"
type textarea "x"
type textarea "Part s Staged parts to Reserve shelf UPS - #1ZA72R110320357101 emailed parts an…"
type textarea "x"
type textarea "Part sm Staged parts to Reserve shelf UPS - #1ZA72R110320357101 emailed parts a…"
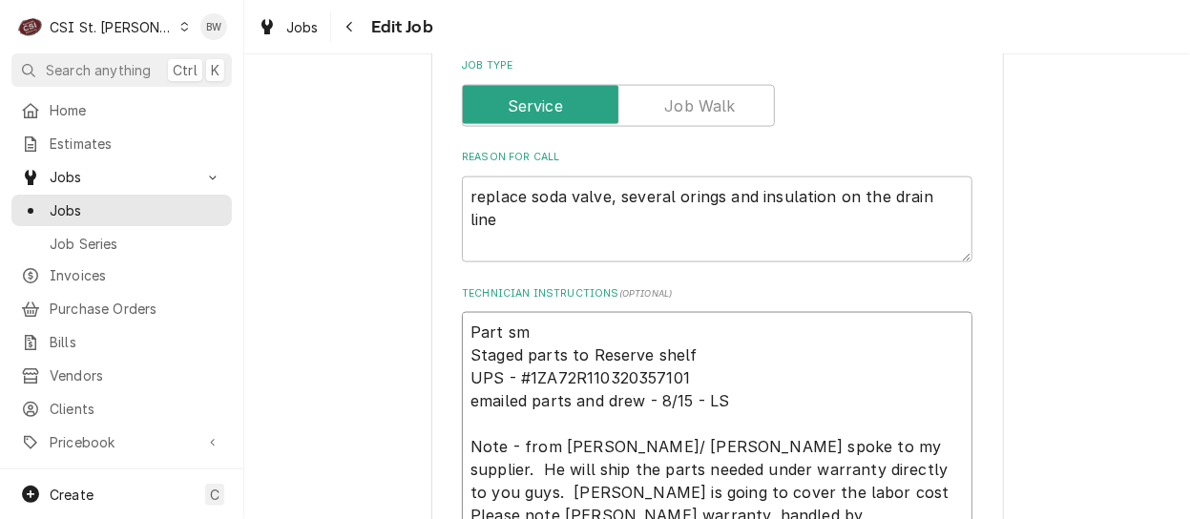
type textarea "x"
type textarea "Part smo Staged parts to Reserve shelf UPS - #1ZA72R110320357101 emailed parts …"
type textarea "x"
type textarea "Part smov Staged parts to Reserve shelf UPS - #1ZA72R110320357101 emailed parts…"
type textarea "x"
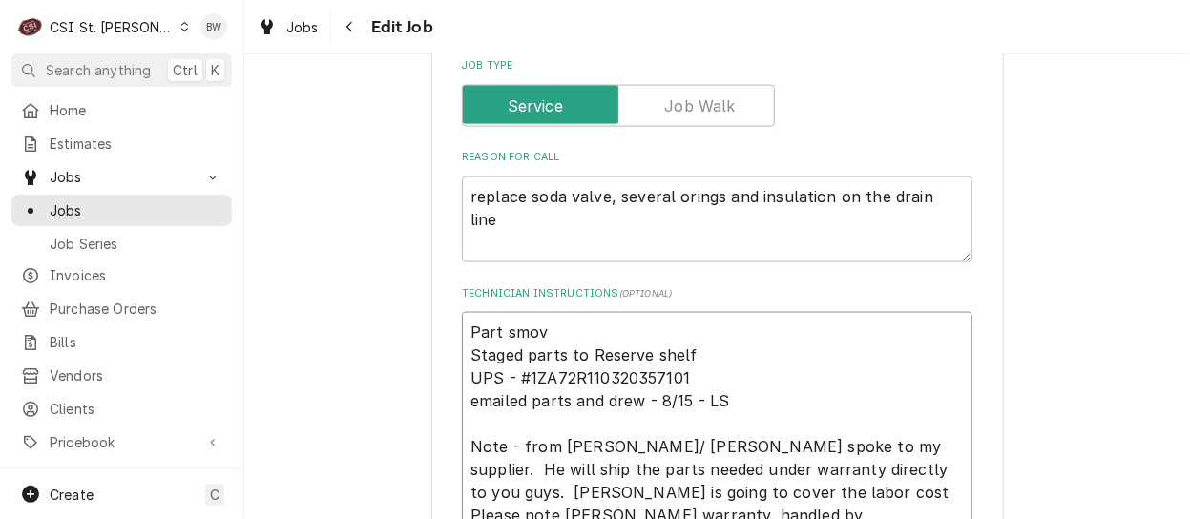
type textarea "Part smove Staged parts to Reserve shelf UPS - #1ZA72R110320357101 emailed part…"
type textarea "x"
type textarea "Part smoved Staged parts to Reserve shelf UPS - #1ZA72R110320357101 emailed par…"
type textarea "x"
type textarea "Part smoved t Staged parts to Reserve shelf UPS - #1ZA72R110320357101 emailed p…"
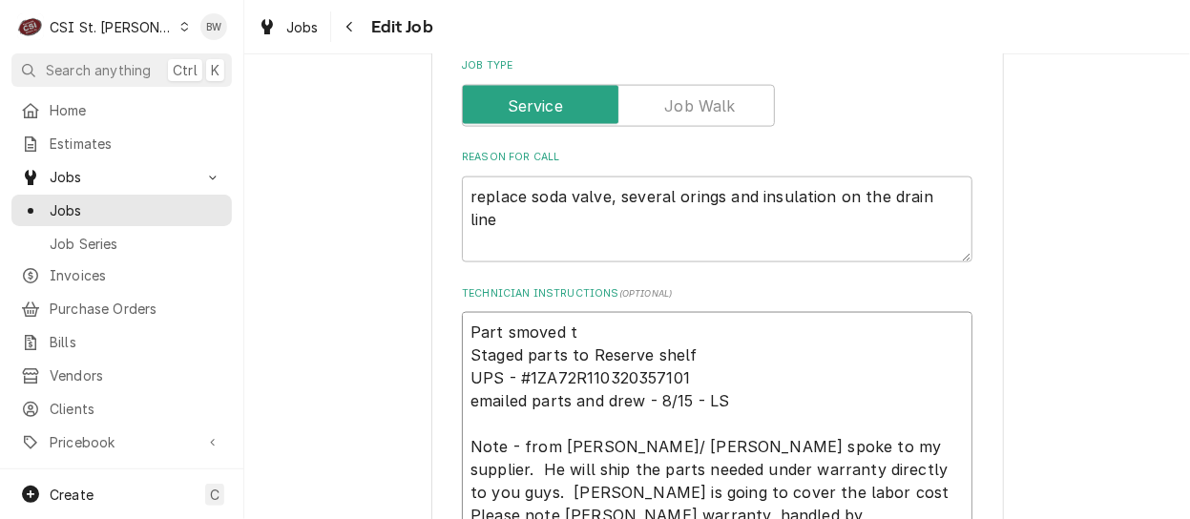
type textarea "x"
type textarea "Part smoved to Staged parts to Reserve shelf UPS - #1ZA72R110320357101 emailed …"
type textarea "x"
type textarea "Part smoved to Staged parts to Reserve shelf UPS - #1ZA72R110320357101 emailed …"
type textarea "x"
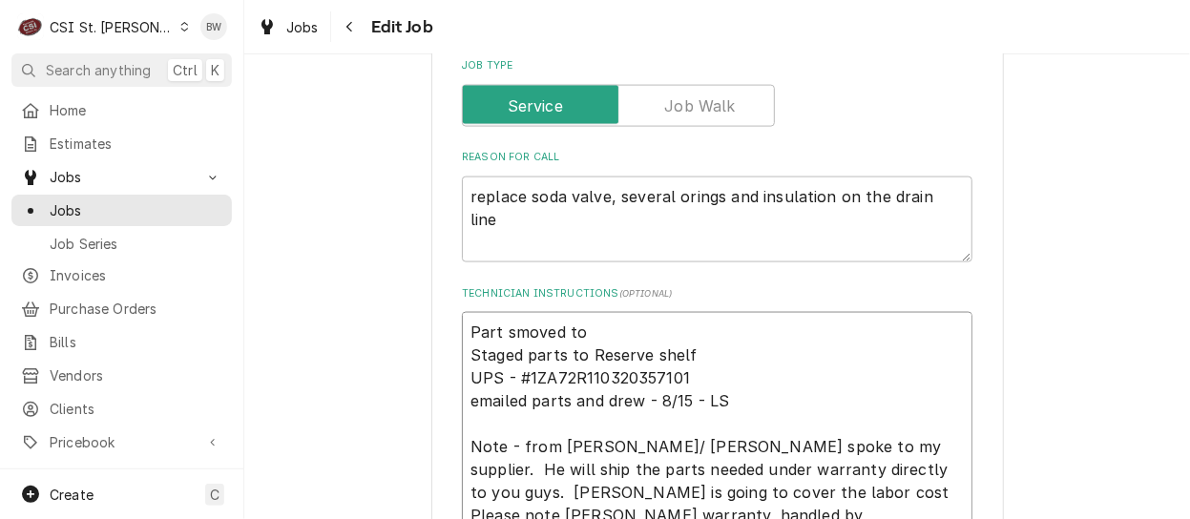
type textarea "Part smoved to T Staged parts to Reserve shelf UPS - #1ZA72R110320357101 emaile…"
type textarea "x"
type textarea "Part smoved to Th Staged parts to Reserve shelf UPS - #1ZA72R110320357101 email…"
type textarea "x"
type textarea "Part smoved to Tho Staged parts to Reserve shelf UPS - #1ZA72R110320357101 emai…"
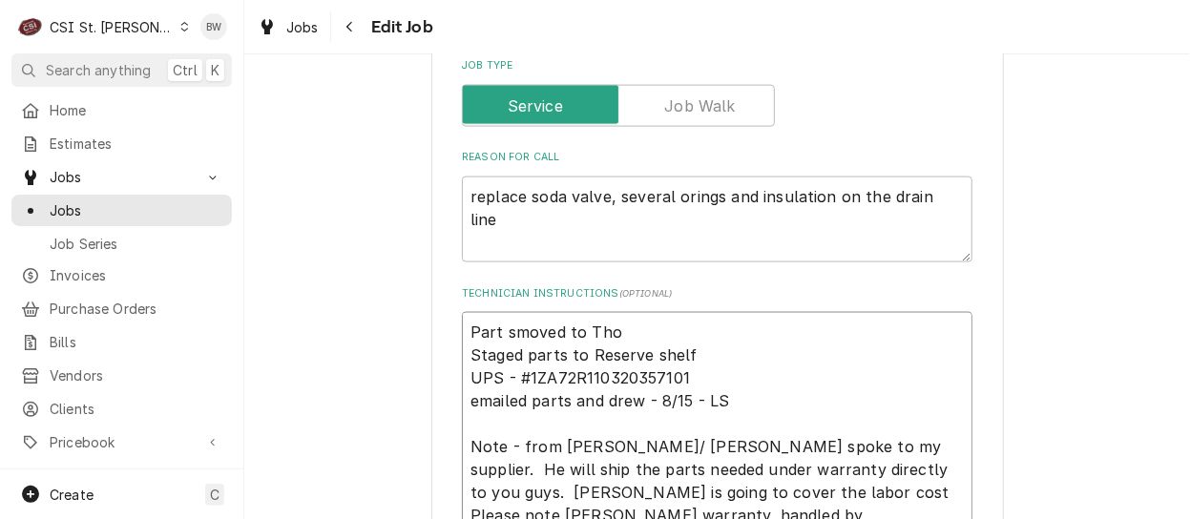
type textarea "x"
type textarea "Part smoved to Thom Staged parts to Reserve shelf UPS - #1ZA72R110320357101 ema…"
type textarea "x"
type textarea "Part smoved to Thomas Staged parts to Reserve shelf UPS - #1ZA72R110320357101 e…"
type textarea "x"
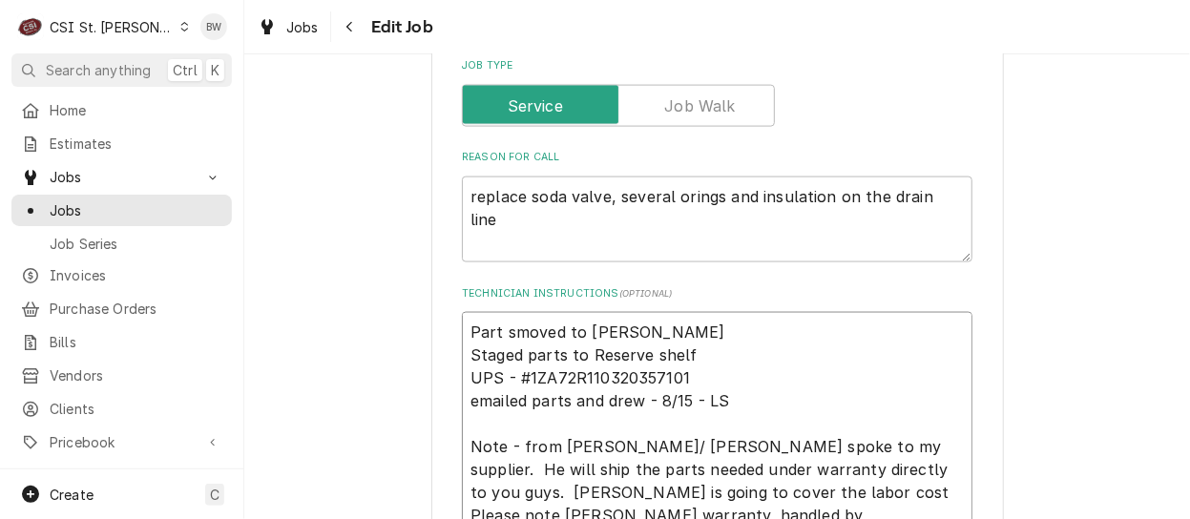
type textarea "Part smoved to Thomas Staged parts to Reserve shelf UPS - #1ZA72R110320357101 e…"
type textarea "x"
type textarea "Part smoved to Thomas ' Staged parts to Reserve shelf UPS - #1ZA72R110320357101…"
type textarea "x"
type textarea "Part smoved to Thomas 's Staged parts to Reserve shelf UPS - #1ZA72R11032035710…"
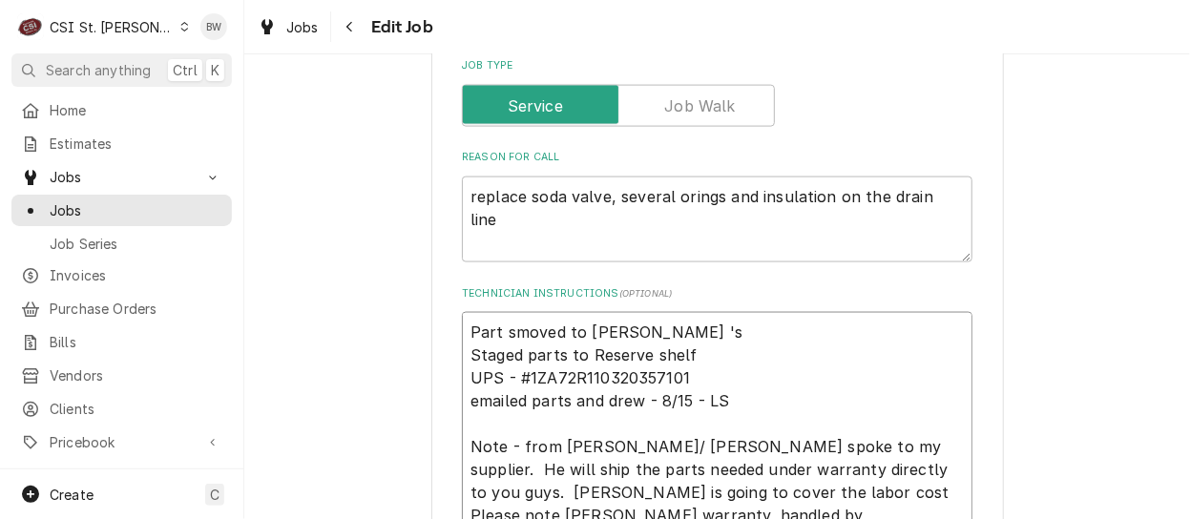
type textarea "x"
type textarea "Part smoved to Thomas 's Staged parts to Reserve shelf UPS - #1ZA72R11032035710…"
type textarea "x"
type textarea "Part smoved to Thomas 's Staged parts to Reserve shelf UPS - #1ZA72R11032035710…"
type textarea "x"
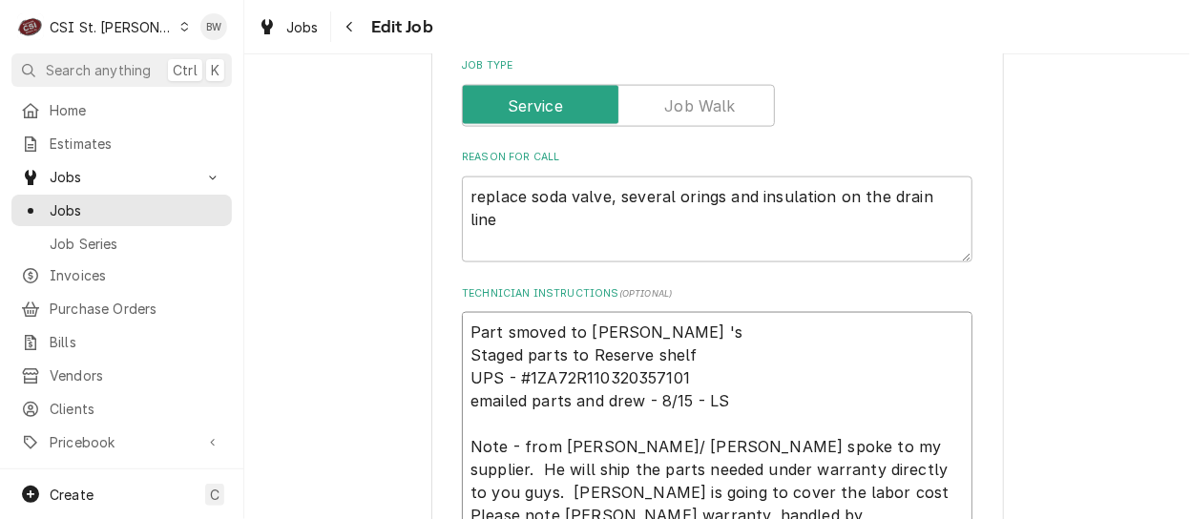
type textarea "Part smoved to Thomas ' Staged parts to Reserve shelf UPS - #1ZA72R110320357101…"
type textarea "x"
type textarea "Part smoved to Thomas Staged parts to Reserve shelf UPS - #1ZA72R110320357101 e…"
type textarea "x"
type textarea "Part smoved to Thomas Staged parts to Reserve shelf UPS - #1ZA72R110320357101 e…"
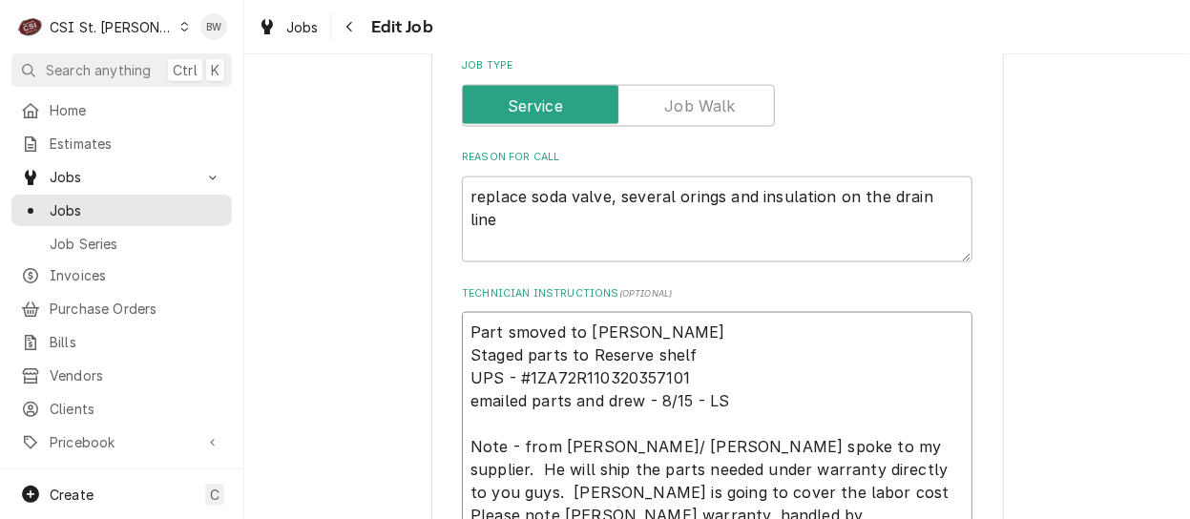
type textarea "x"
type textarea "Part smoved to Thomas' Staged parts to Reserve shelf UPS - #1ZA72R110320357101 …"
type textarea "x"
type textarea "Part smoved to Thomas's Staged parts to Reserve shelf UPS - #1ZA72R110320357101…"
type textarea "x"
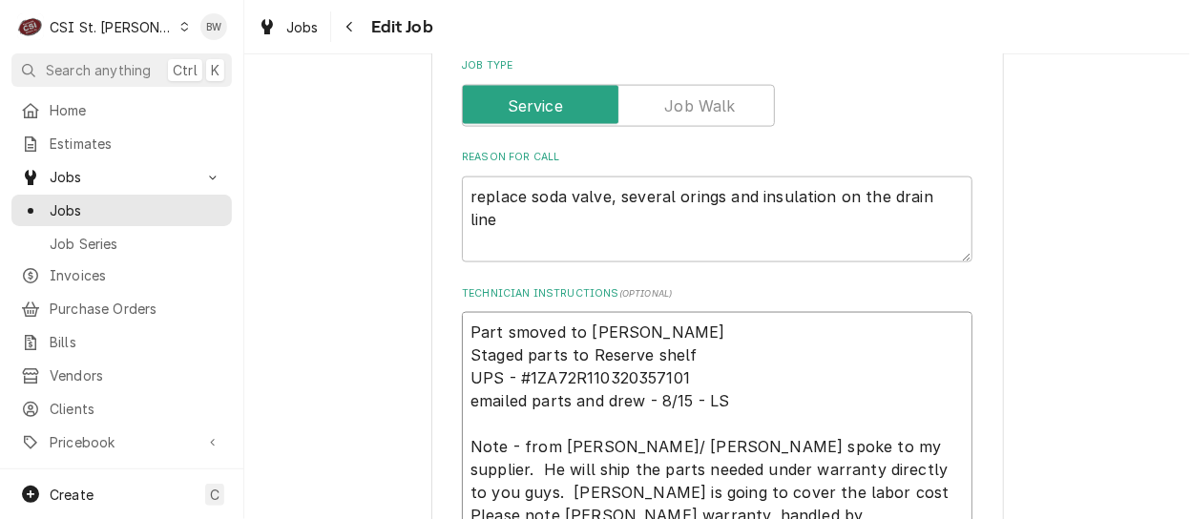
type textarea "Part smoved to Thomas's Staged parts to Reserve shelf UPS - #1ZA72R110320357101…"
type textarea "x"
type textarea "Part smoved to Thomas's s Staged parts to Reserve shelf UPS - #1ZA72R1103203571…"
type textarea "x"
type textarea "Part smoved to Thomas's sh Staged parts to Reserve shelf UPS - #1ZA72R110320357…"
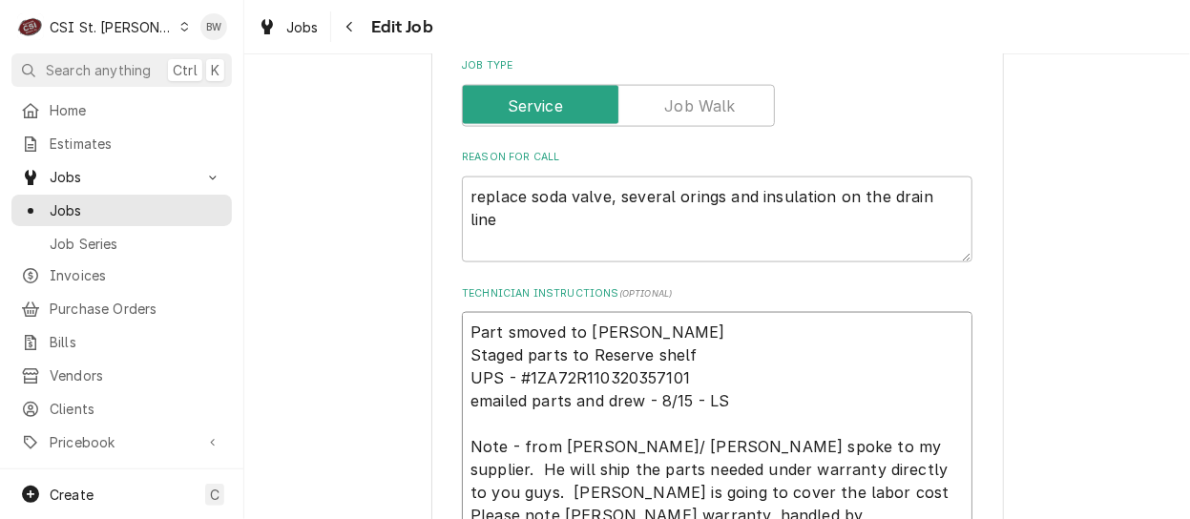
type textarea "x"
type textarea "Part smoved to Thomas's she Staged parts to Reserve shelf UPS - #1ZA72R11032035…"
type textarea "x"
type textarea "Part smoved to Thomas's shel Staged parts to Reserve shelf UPS - #1ZA72R1103203…"
type textarea "x"
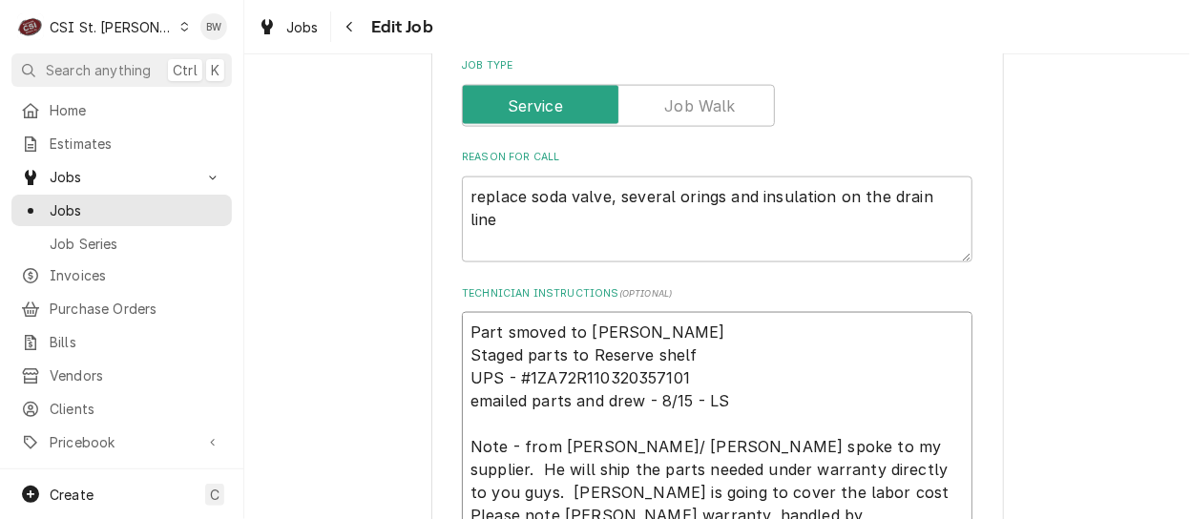
type textarea "Part smoved to Thomas's shelf Staged parts to Reserve shelf UPS - #1ZA72R110320…"
type textarea "x"
type textarea "Partsmoved to Thomas's shelf Staged parts to Reserve shelf UPS - #1ZA72R1103203…"
type textarea "x"
type textarea "Parts moved to Thomas's shelf Staged parts to Reserve shelf UPS - #1ZA72R110320…"
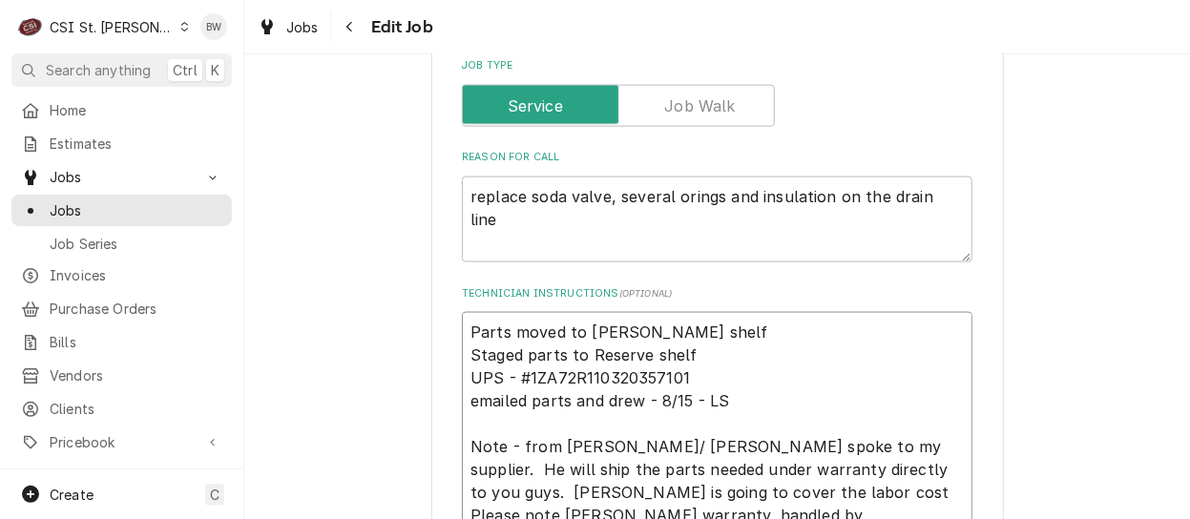
type textarea "x"
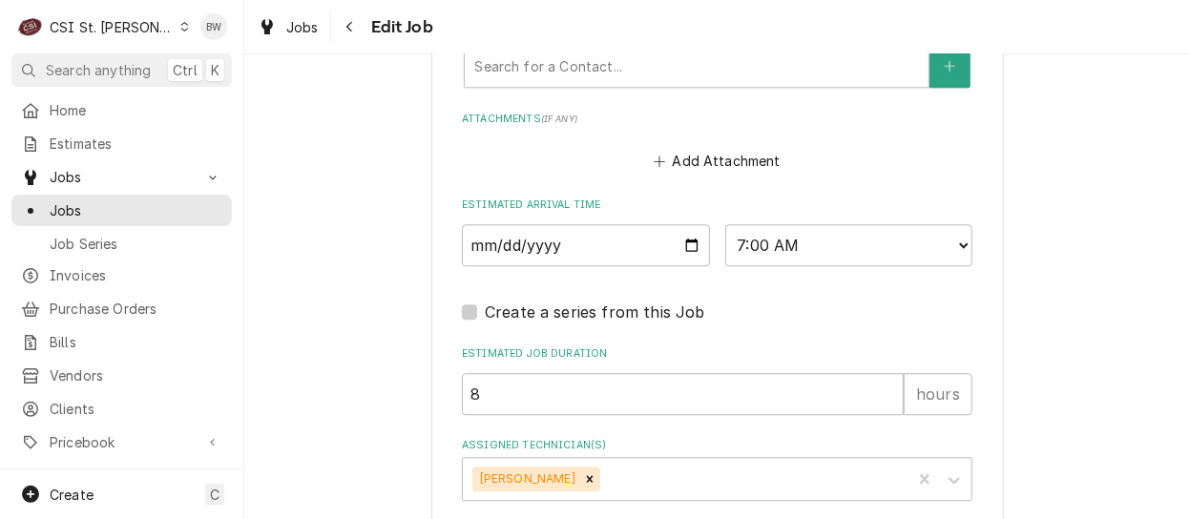
scroll to position [2107, 0]
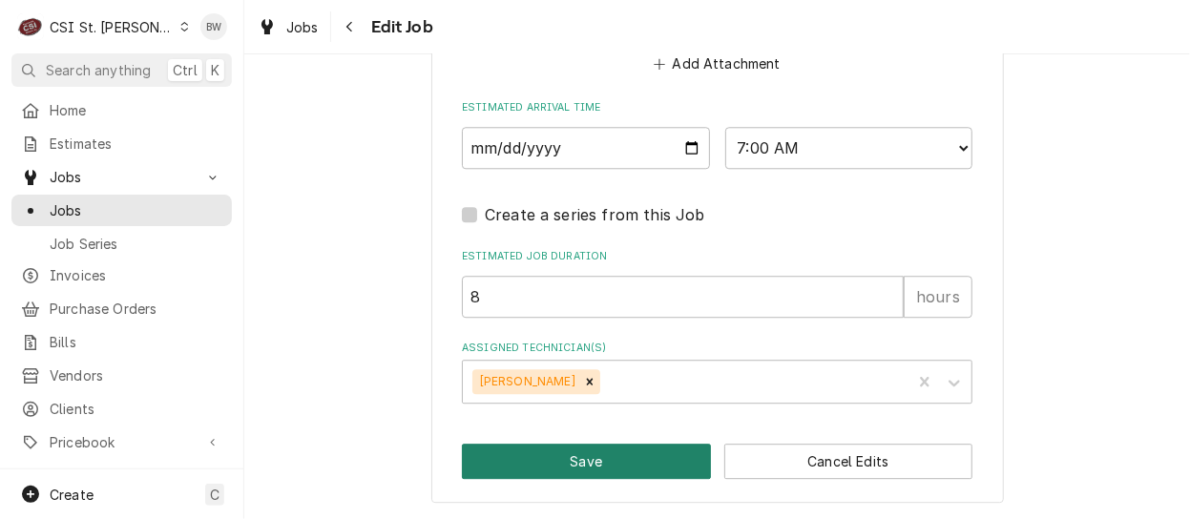
type textarea "Parts moved to Thomas's shelf Staged parts to Reserve shelf UPS - #1ZA72R110320…"
click at [550, 456] on button "Save" at bounding box center [586, 461] width 249 height 35
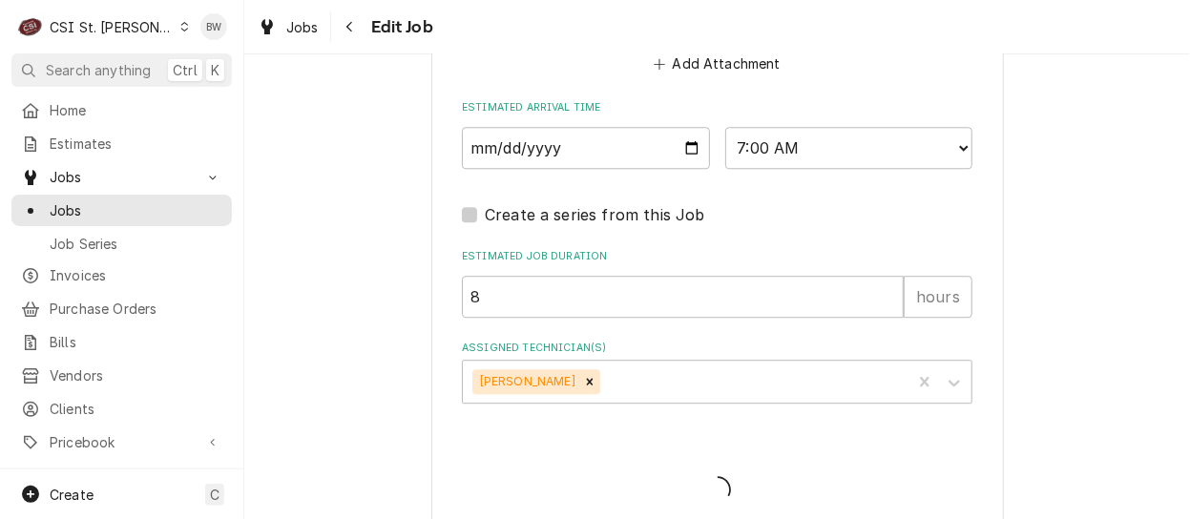
type textarea "x"
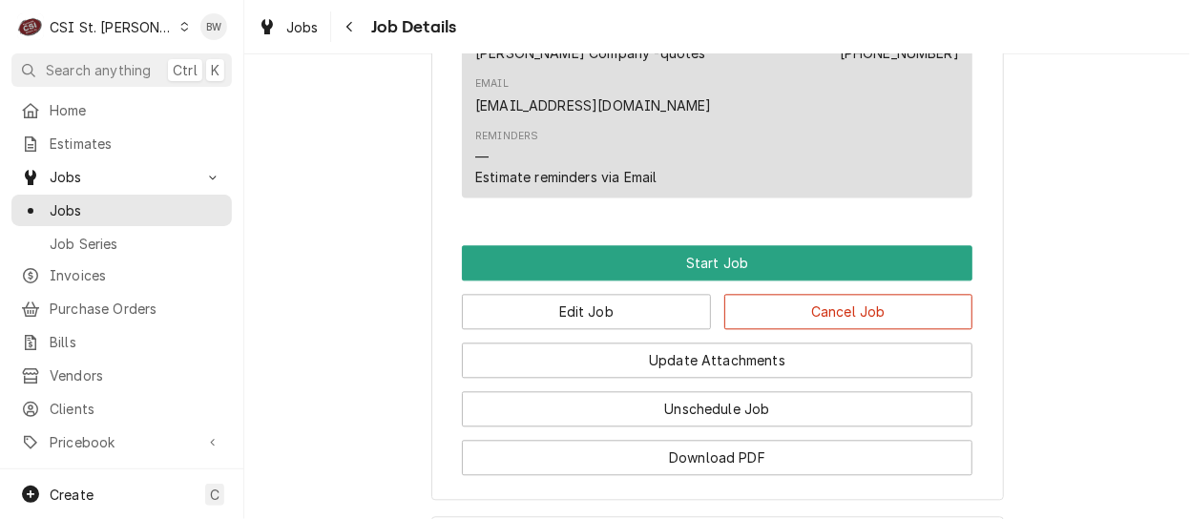
scroll to position [1915, 0]
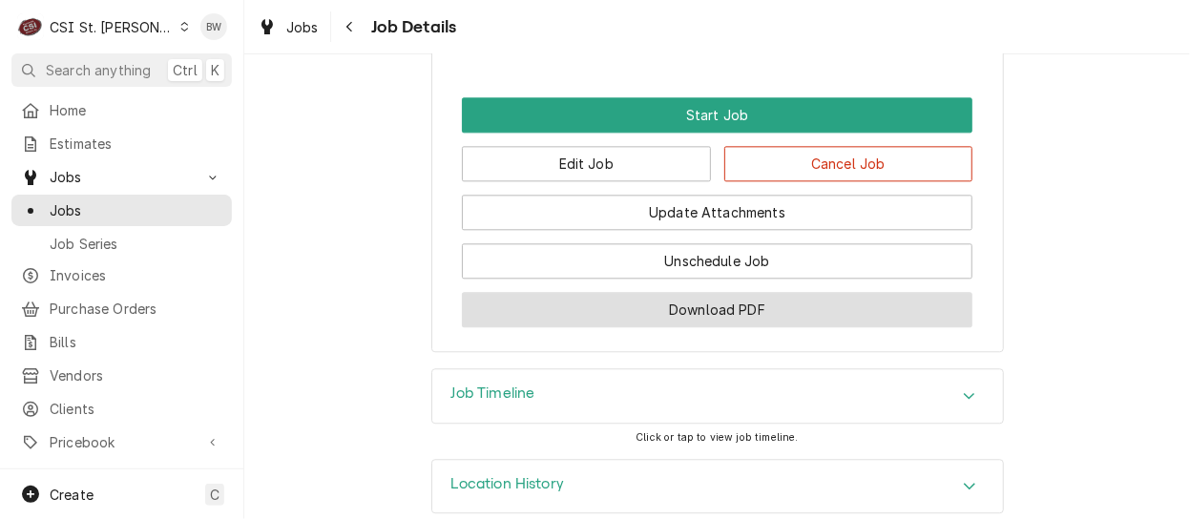
click at [649, 292] on button "Download PDF" at bounding box center [717, 309] width 510 height 35
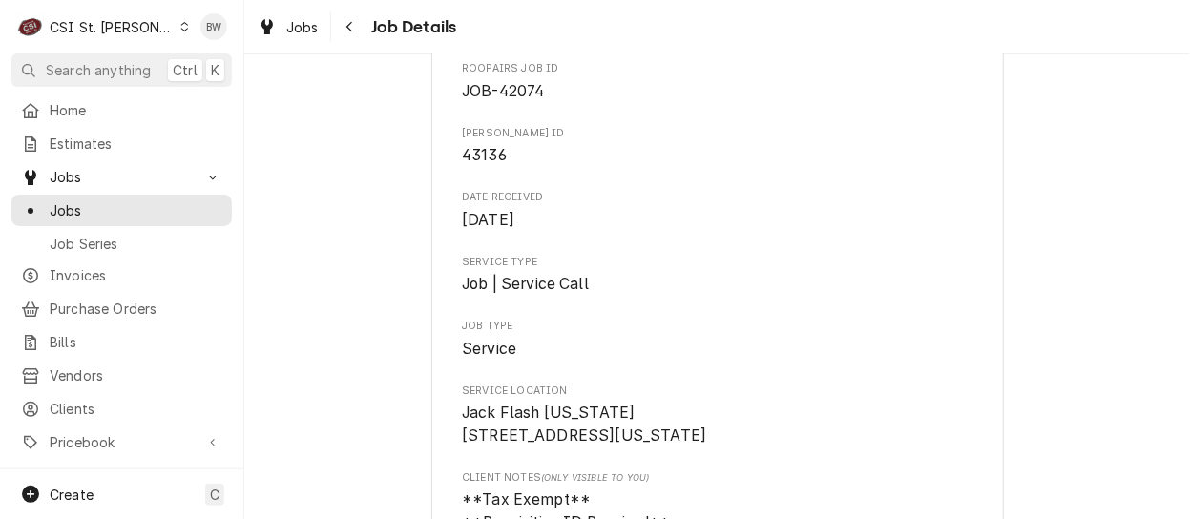
scroll to position [0, 0]
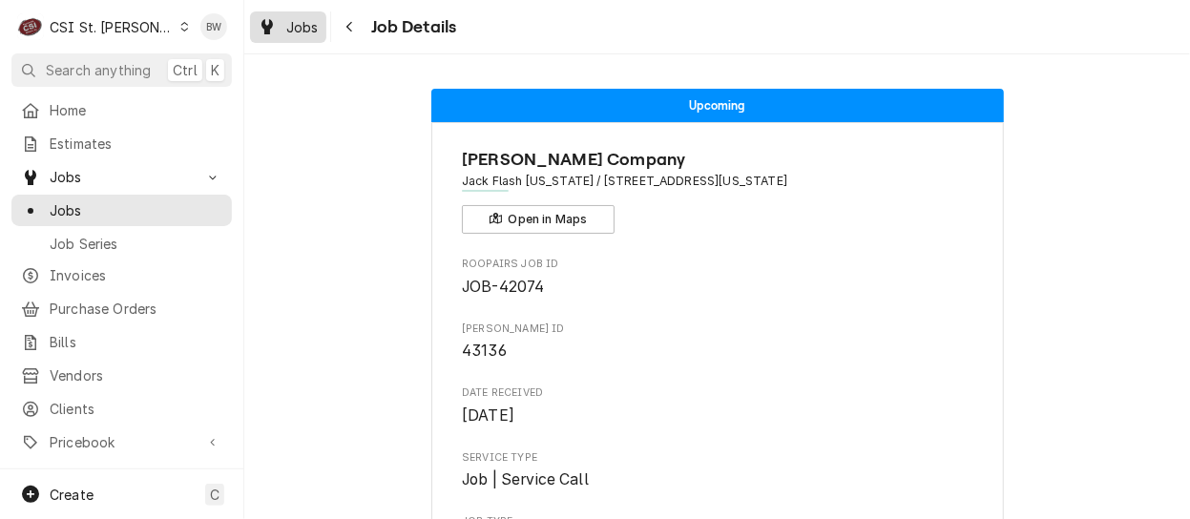
click at [297, 31] on span "Jobs" at bounding box center [302, 27] width 32 height 20
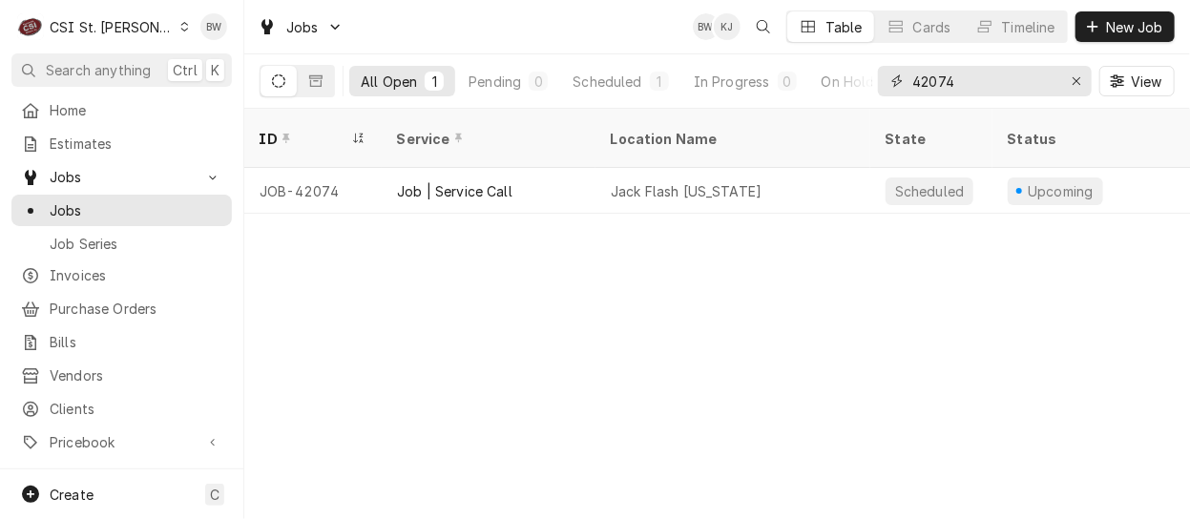
drag, startPoint x: 966, startPoint y: 91, endPoint x: 893, endPoint y: 87, distance: 73.6
click at [893, 87] on div "42074" at bounding box center [985, 81] width 214 height 31
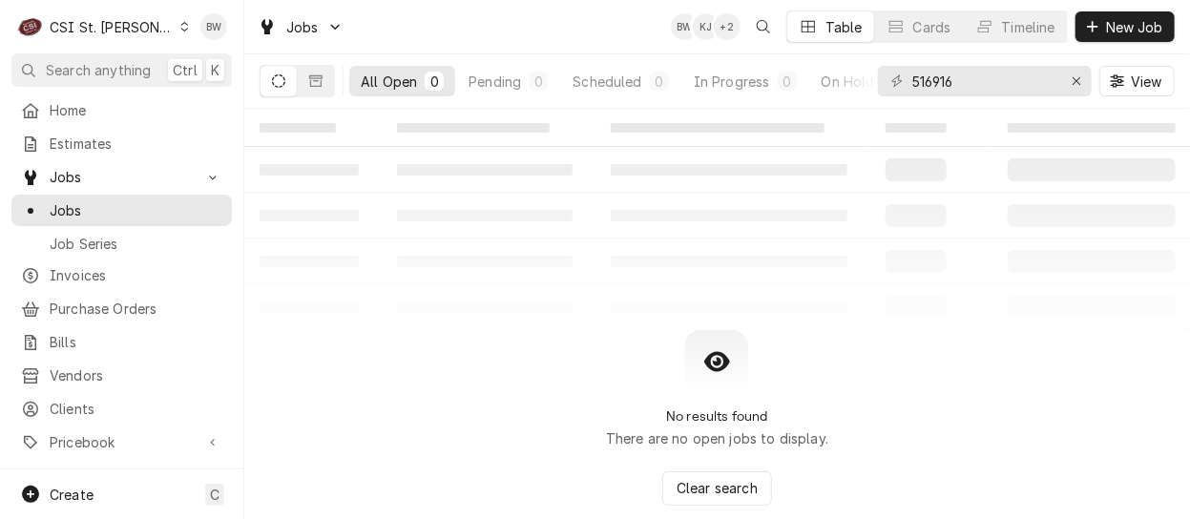
click at [368, 324] on table "‌ ‌ ‌ ‌ ‌ ‌ ‌ ‌ ‌ ‌ ‌ ‌ ‌ ‌ ‌ ‌ ‌ ‌ ‌ ‌ ‌ ‌ ‌ ‌ ‌ ‌ ‌ ‌ ‌ ‌ ‌ ‌ ‌ ‌ ‌ ‌ ‌ ‌ ‌ ‌…" at bounding box center [716, 219] width 945 height 221
drag, startPoint x: 964, startPoint y: 82, endPoint x: 872, endPoint y: 79, distance: 91.6
click at [872, 79] on div "All Open 0 Pending 0 Scheduled 0 In Progress 0 On Hold 0 Completed 0 516916 View" at bounding box center [716, 80] width 915 height 53
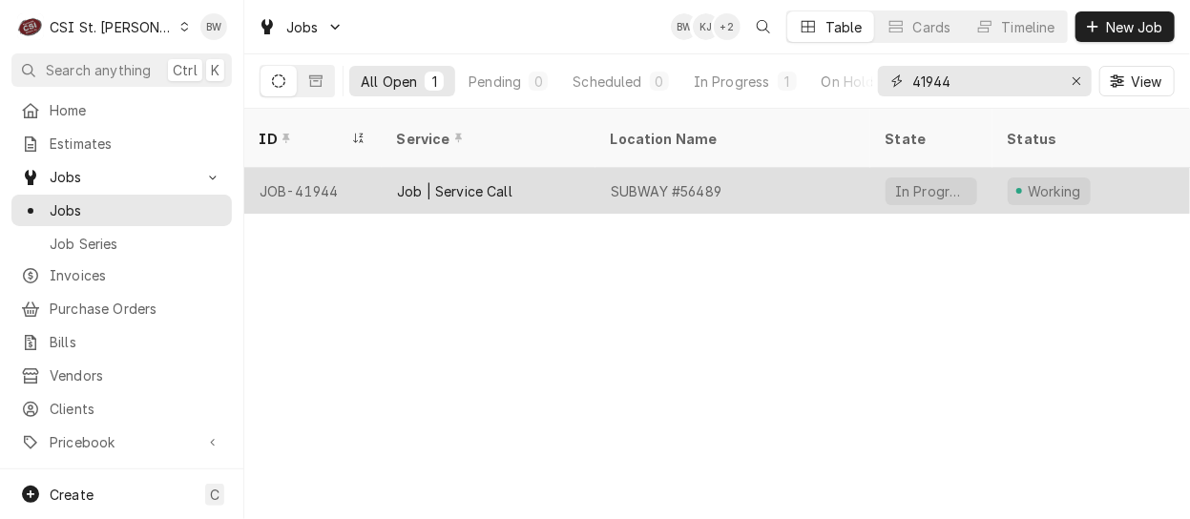
type input "41944"
click at [321, 168] on div "JOB-41944" at bounding box center [312, 191] width 137 height 46
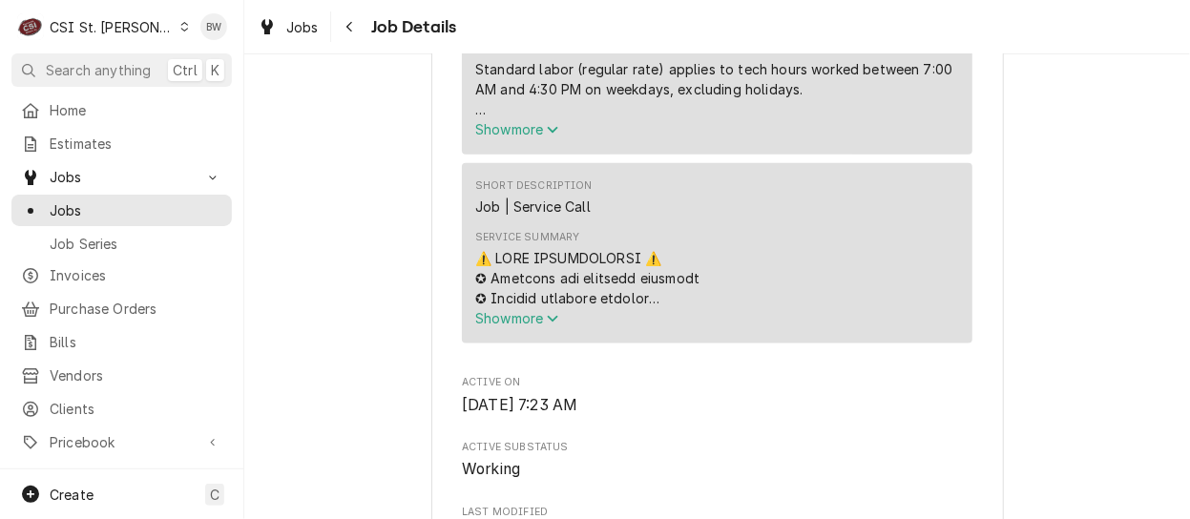
scroll to position [900, 0]
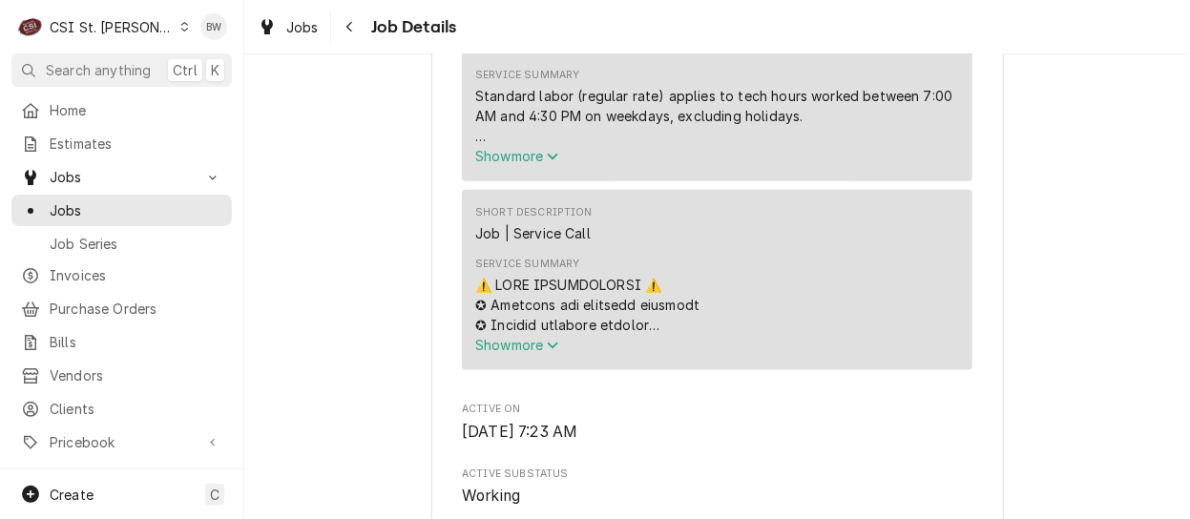
click at [494, 353] on span "Show more" at bounding box center [517, 345] width 84 height 16
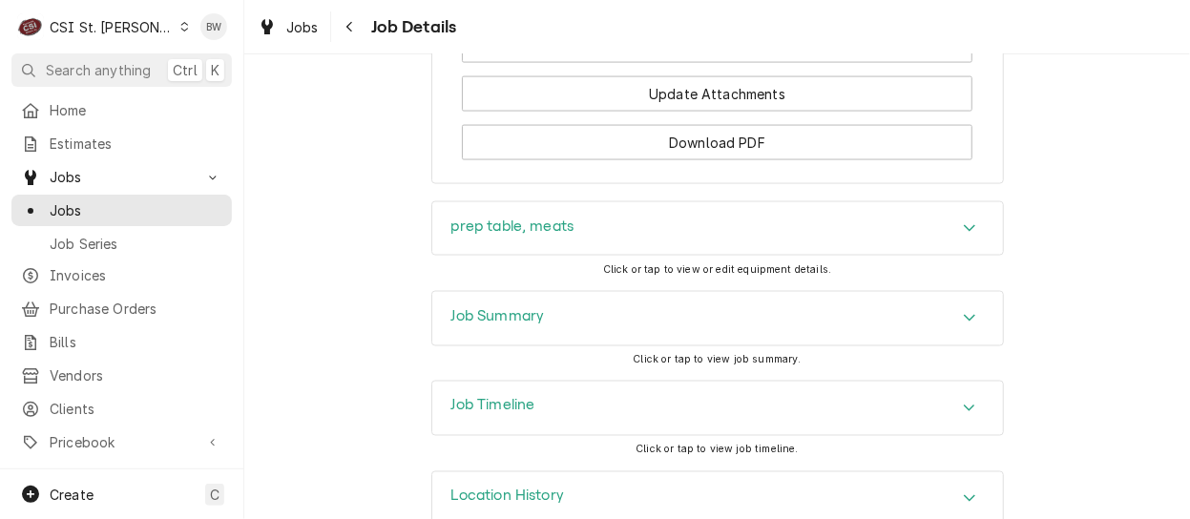
scroll to position [4389, 0]
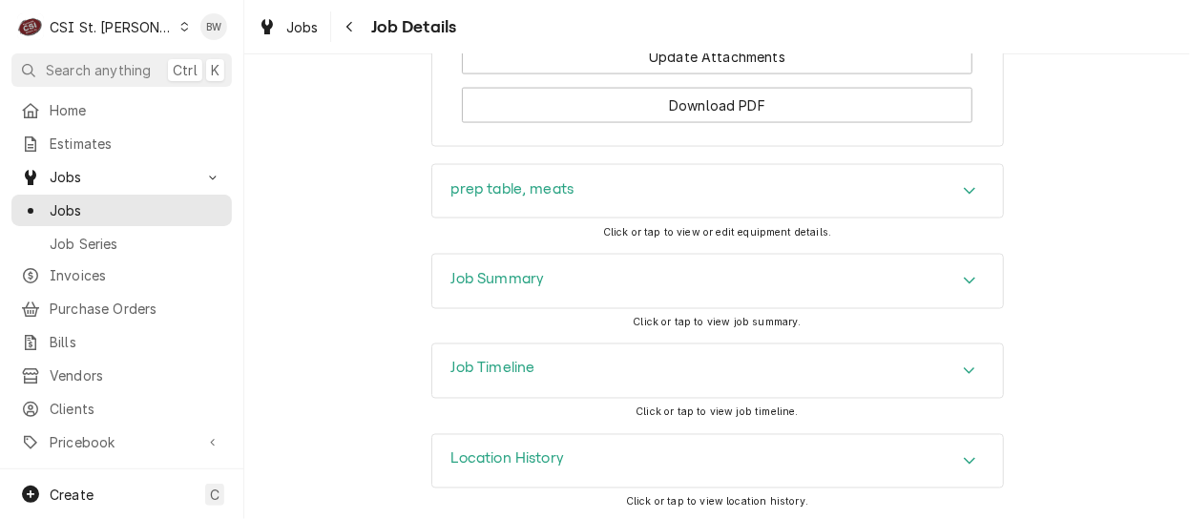
click at [469, 288] on h3 "Job Summary" at bounding box center [497, 279] width 93 height 18
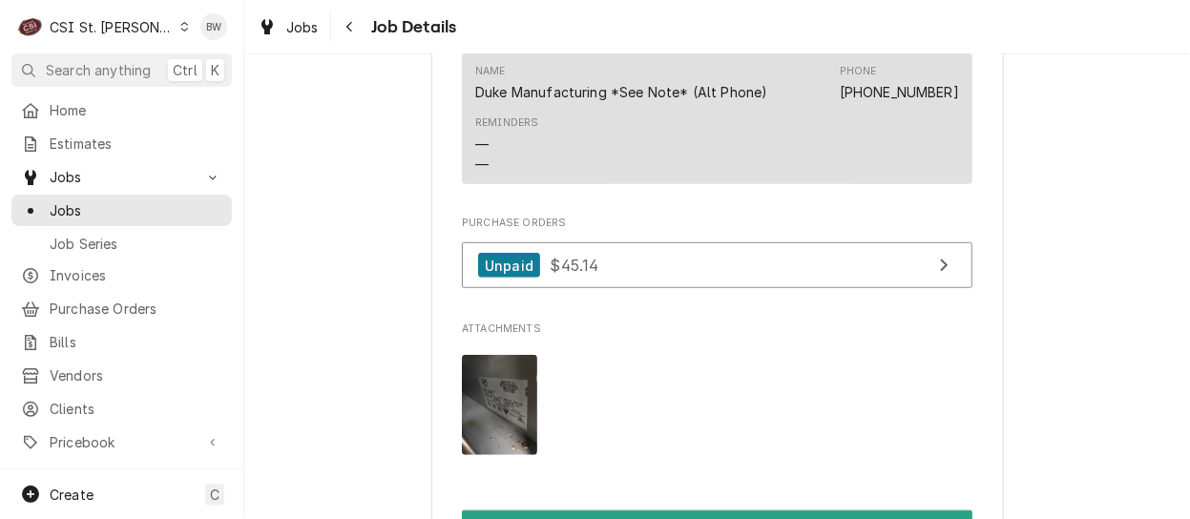
scroll to position [3721, 0]
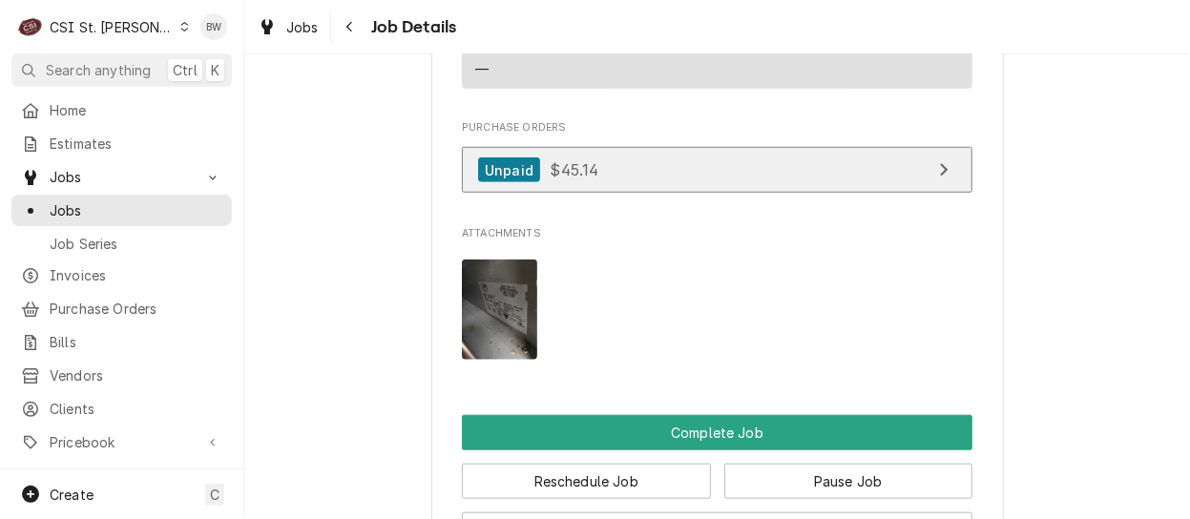
click at [553, 179] on span "$45.14" at bounding box center [574, 169] width 49 height 19
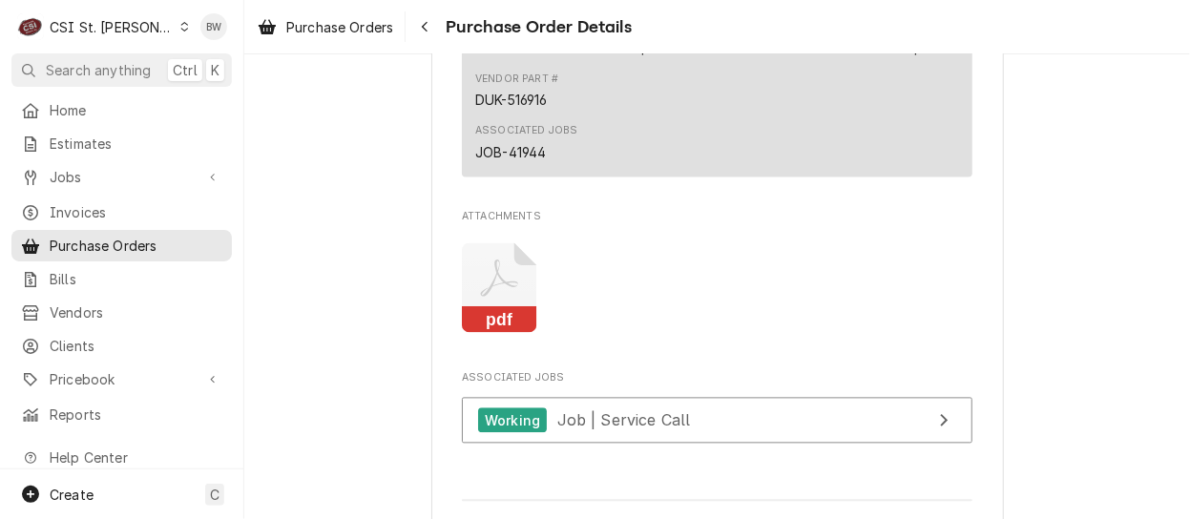
scroll to position [1622, 0]
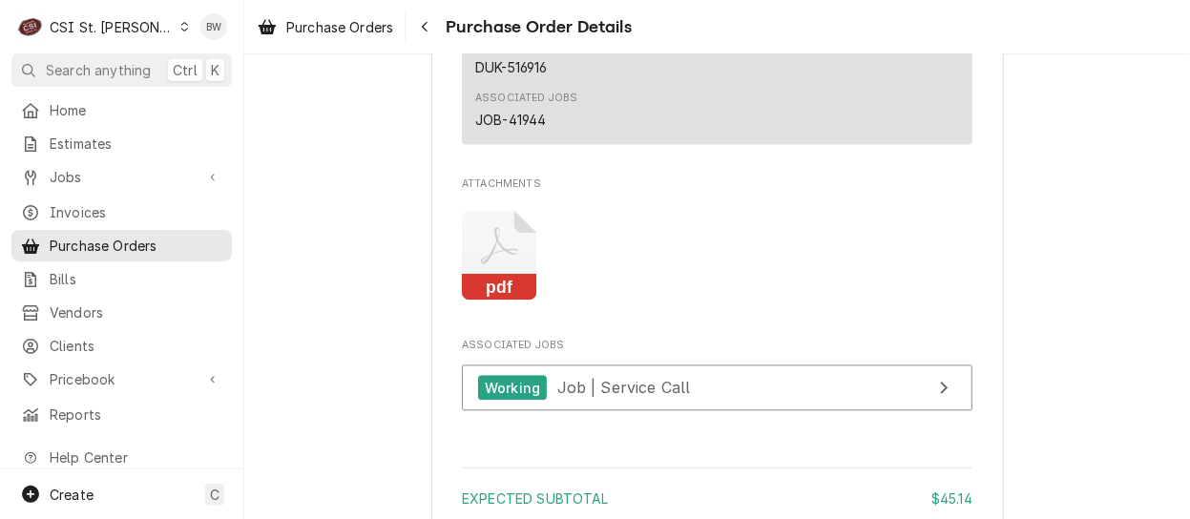
click at [481, 274] on icon "Attachments" at bounding box center [499, 255] width 75 height 91
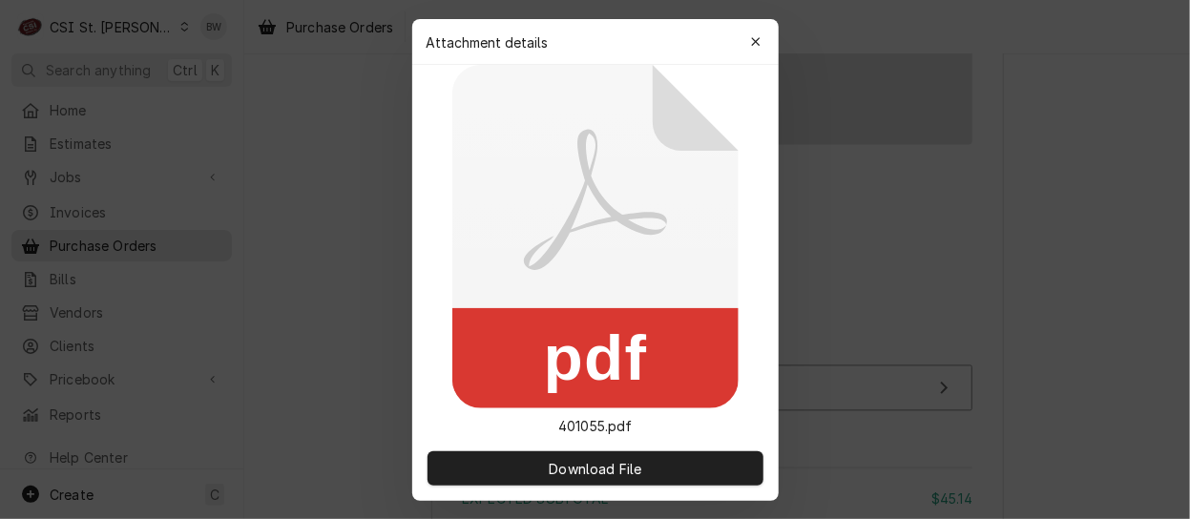
click at [479, 274] on icon at bounding box center [595, 236] width 286 height 343
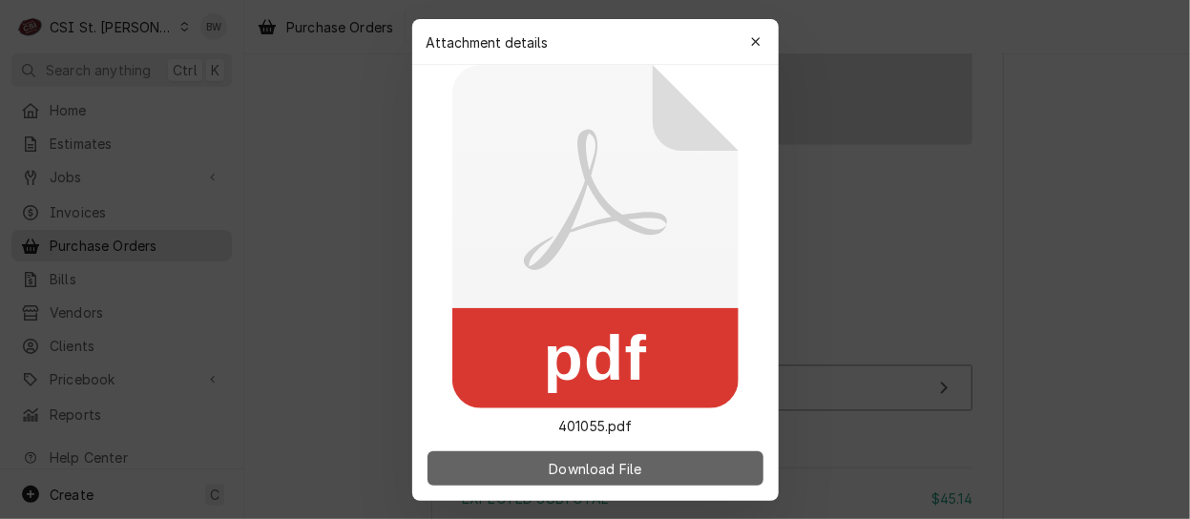
click at [595, 463] on span "Download File" at bounding box center [595, 468] width 100 height 20
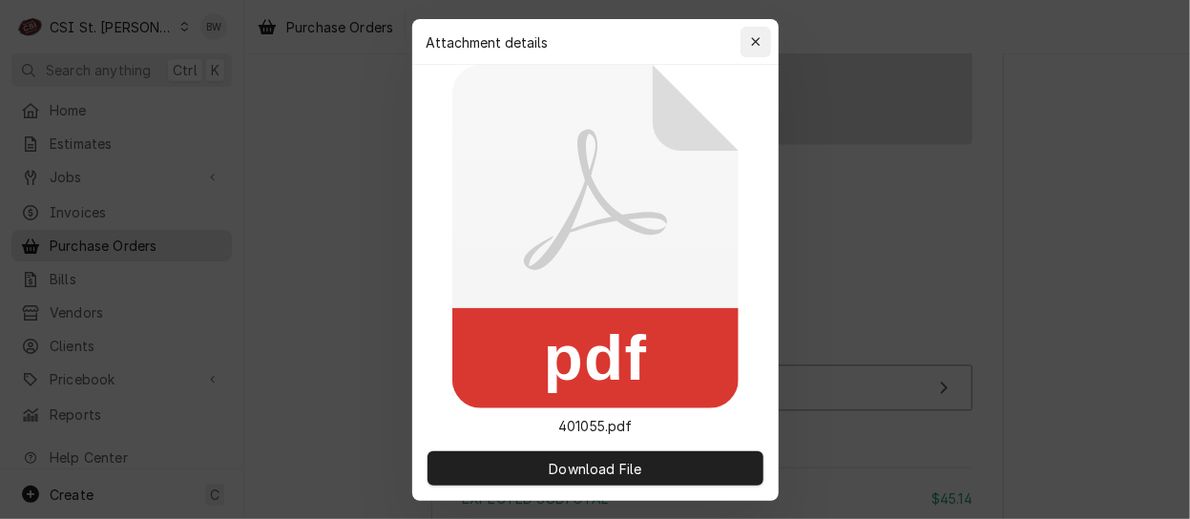
click at [759, 45] on icon "button" at bounding box center [755, 41] width 10 height 13
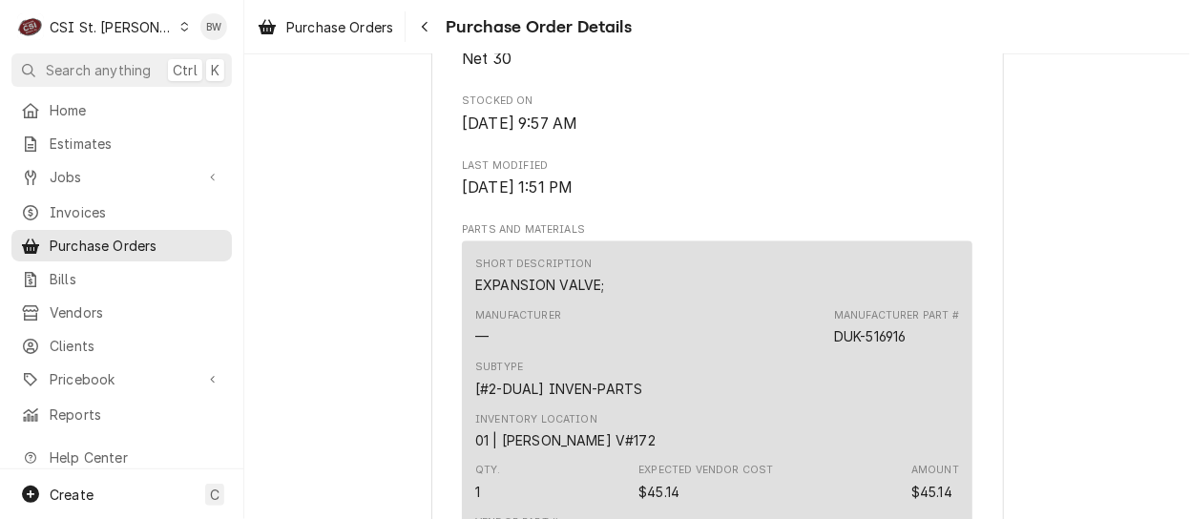
scroll to position [1240, 0]
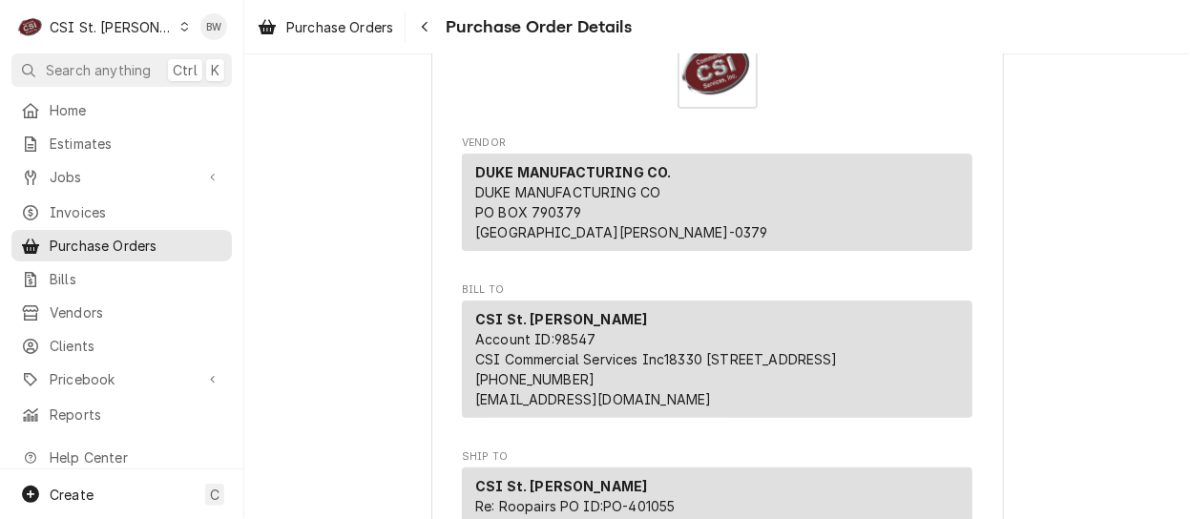
scroll to position [95, 0]
